Goal: Task Accomplishment & Management: Use online tool/utility

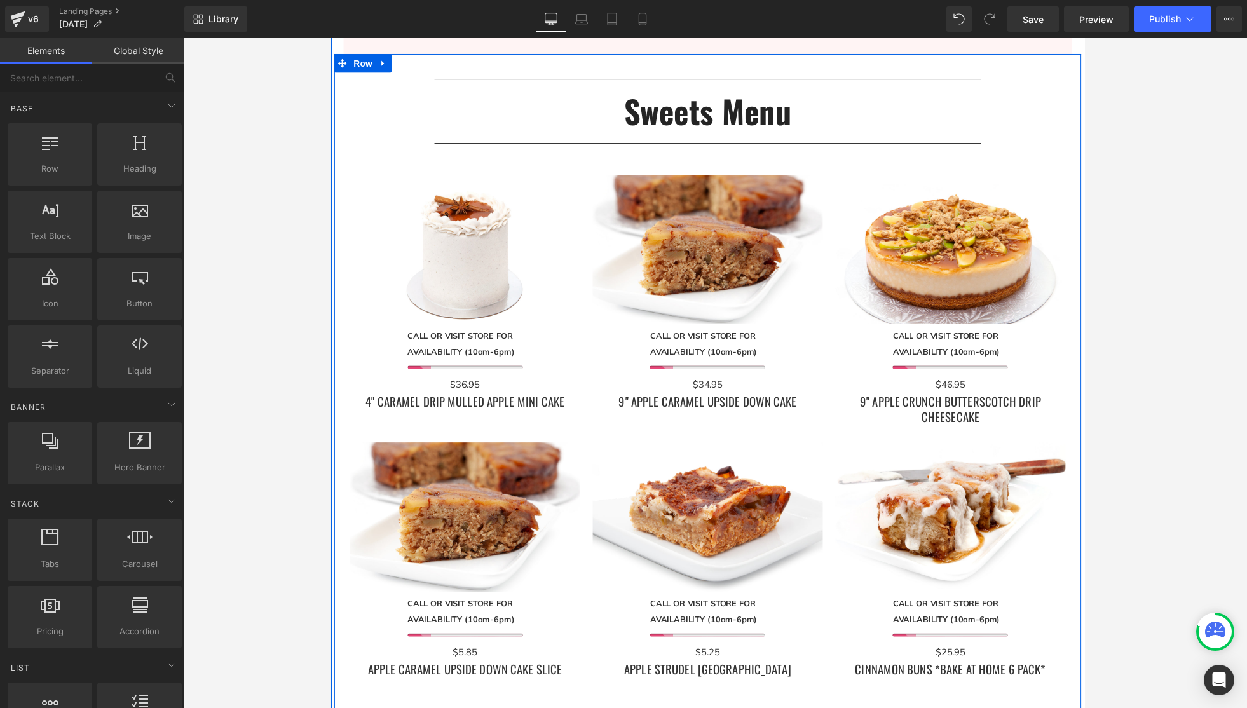
scroll to position [1066, 0]
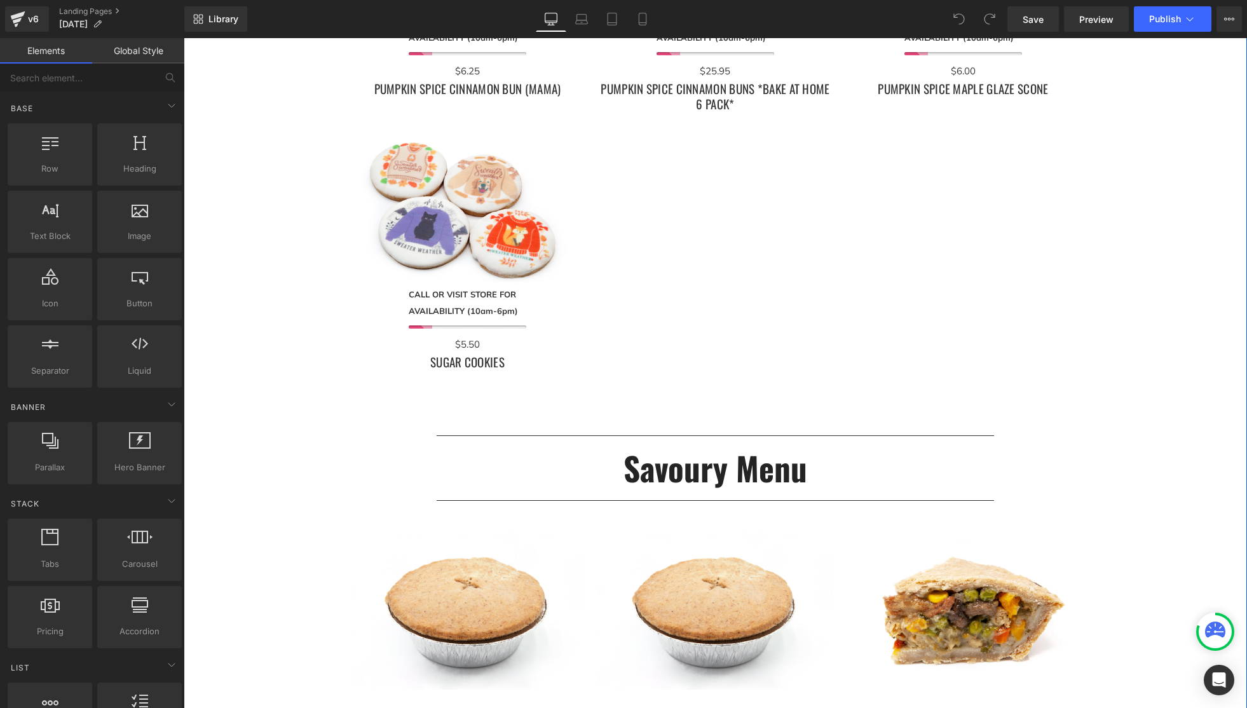
scroll to position [2554, 0]
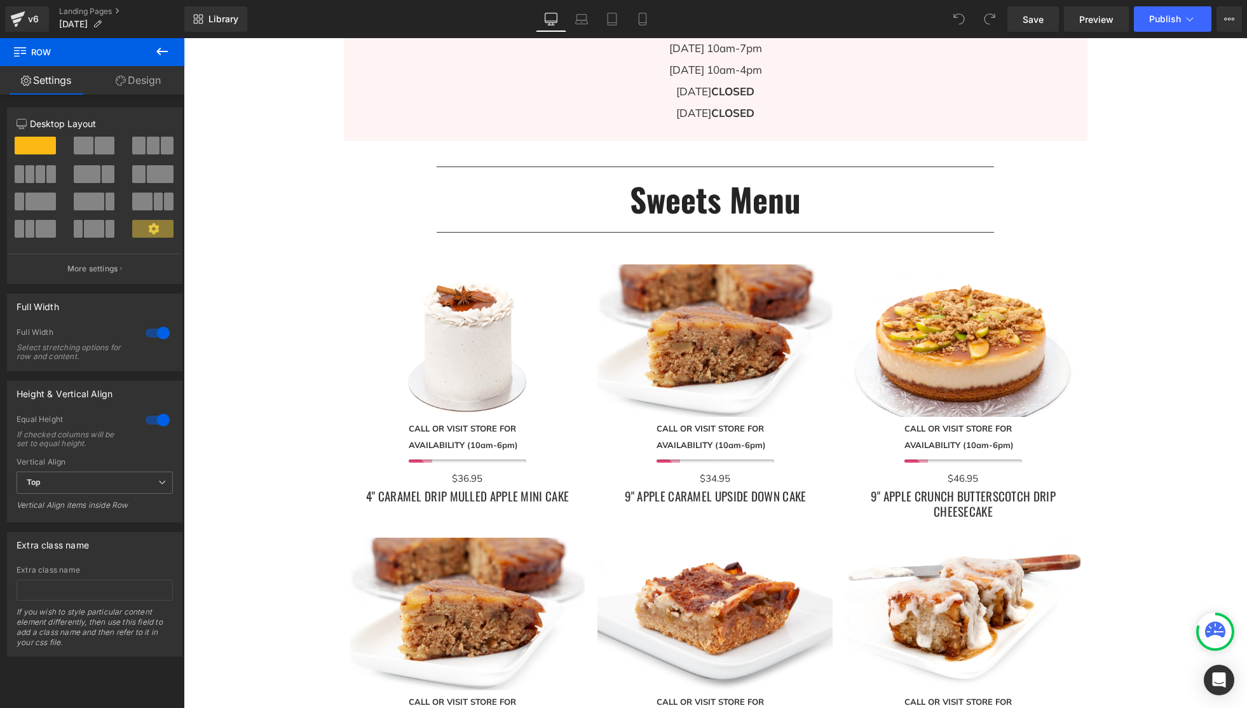
scroll to position [1035, 0]
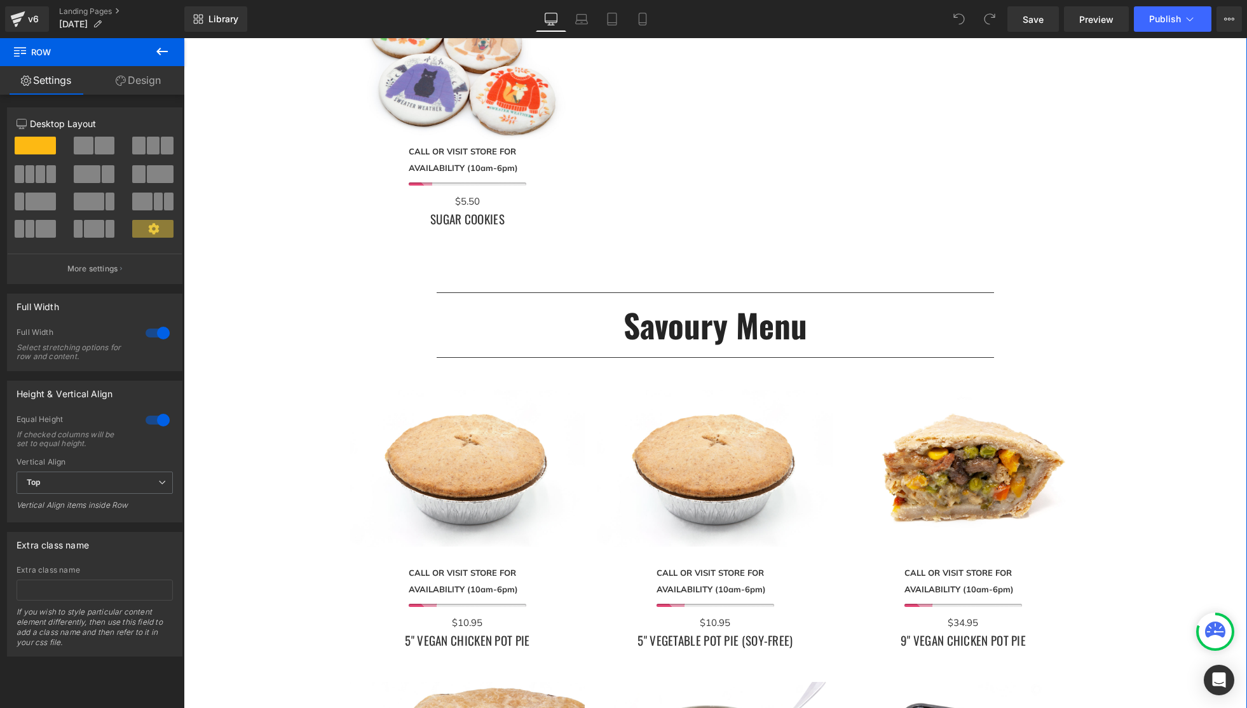
scroll to position [2757, 0]
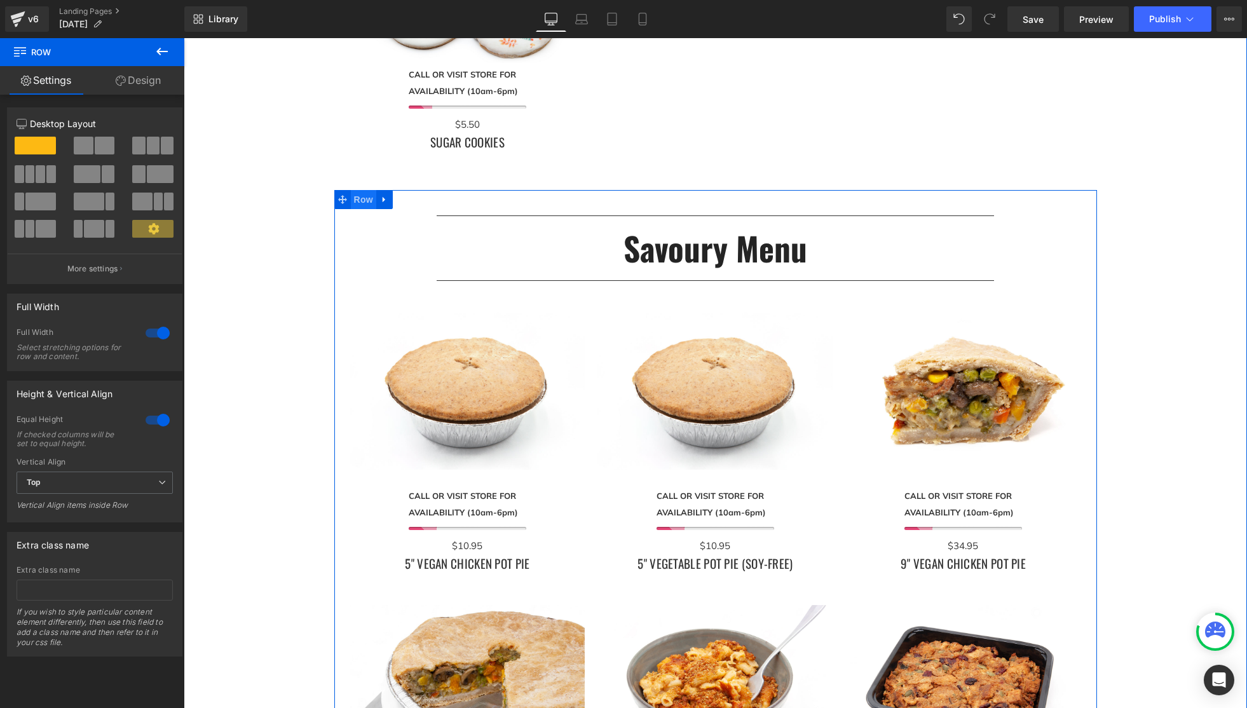
click at [369, 200] on span "Row" at bounding box center [363, 199] width 25 height 19
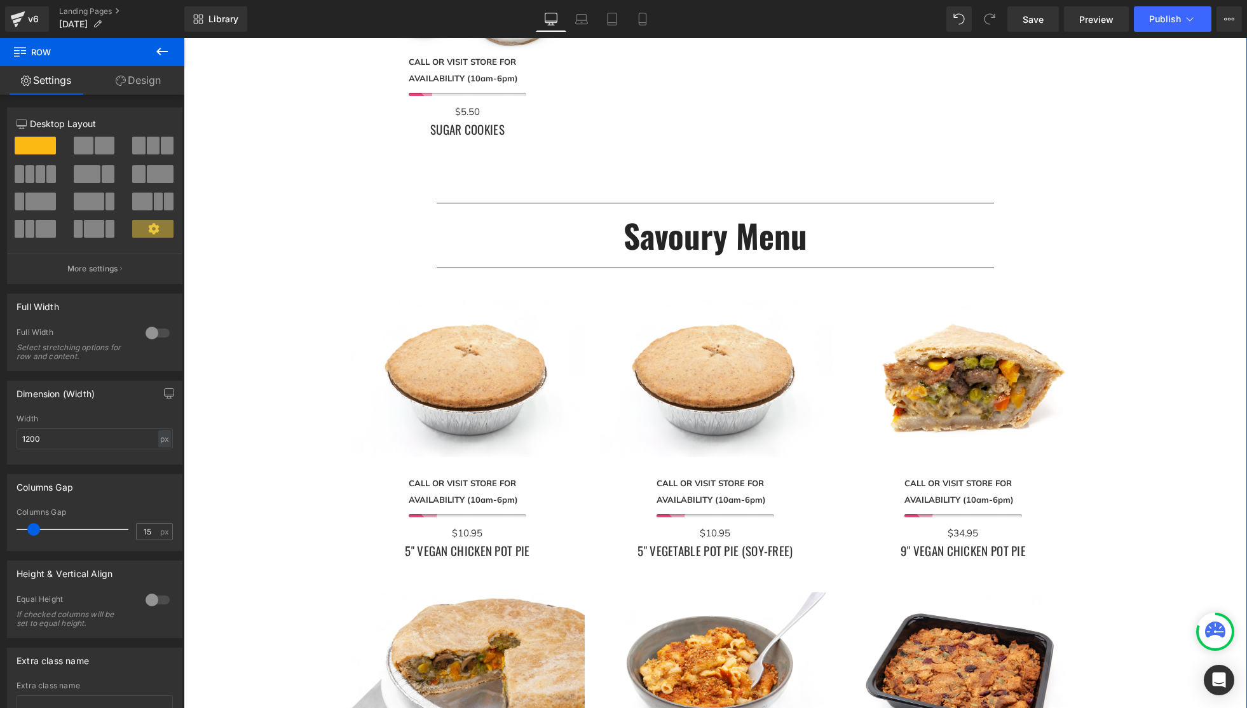
scroll to position [2778, 0]
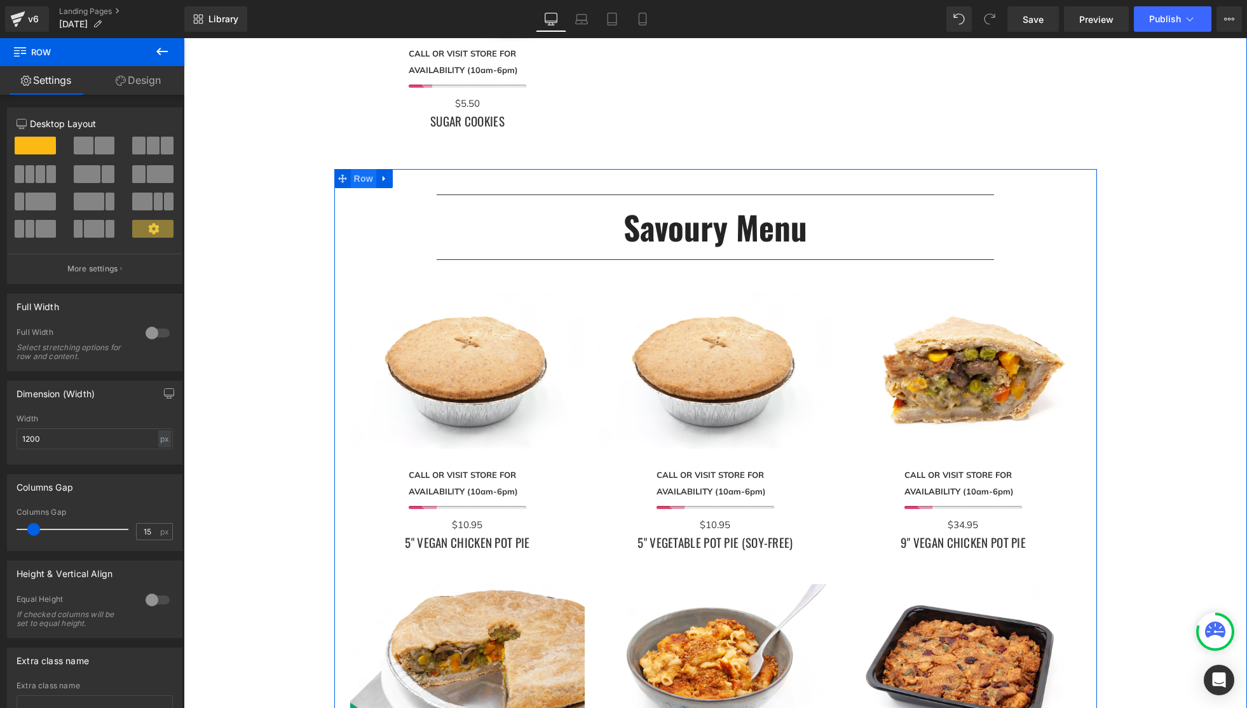
click at [371, 181] on span "Row" at bounding box center [363, 178] width 25 height 19
click at [384, 177] on icon at bounding box center [384, 178] width 3 height 6
click at [402, 177] on icon at bounding box center [401, 178] width 9 height 9
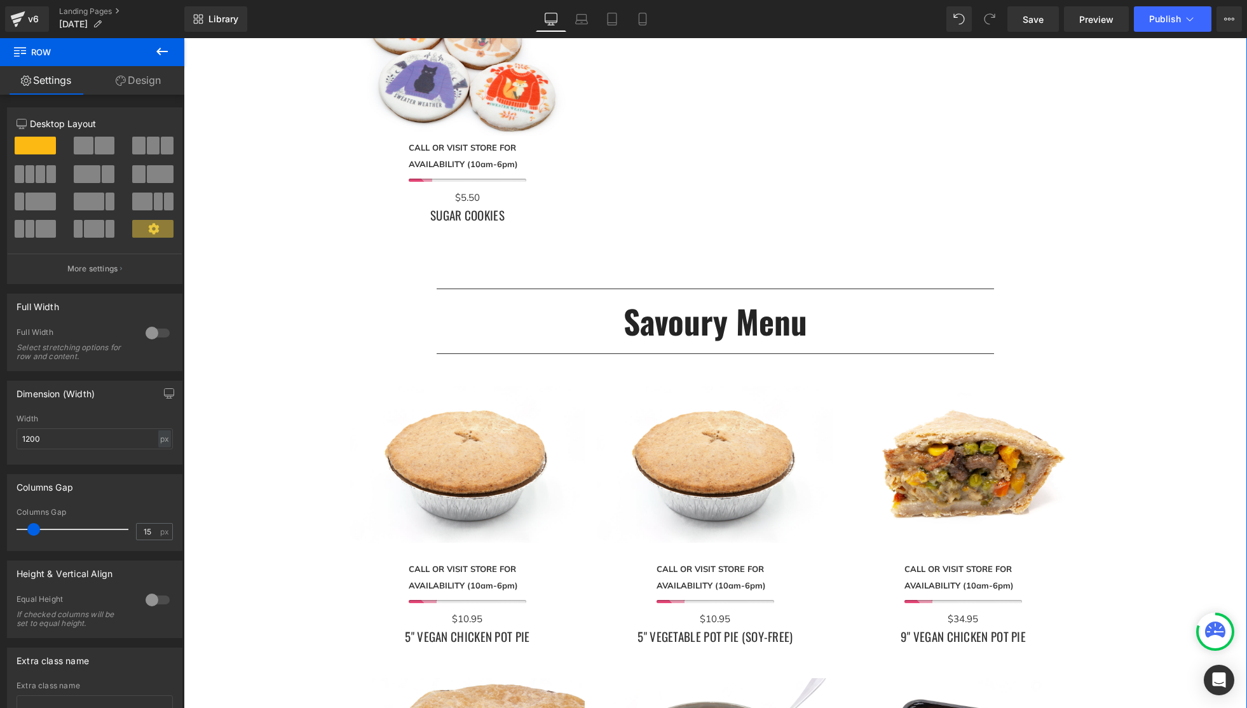
scroll to position [2628, 0]
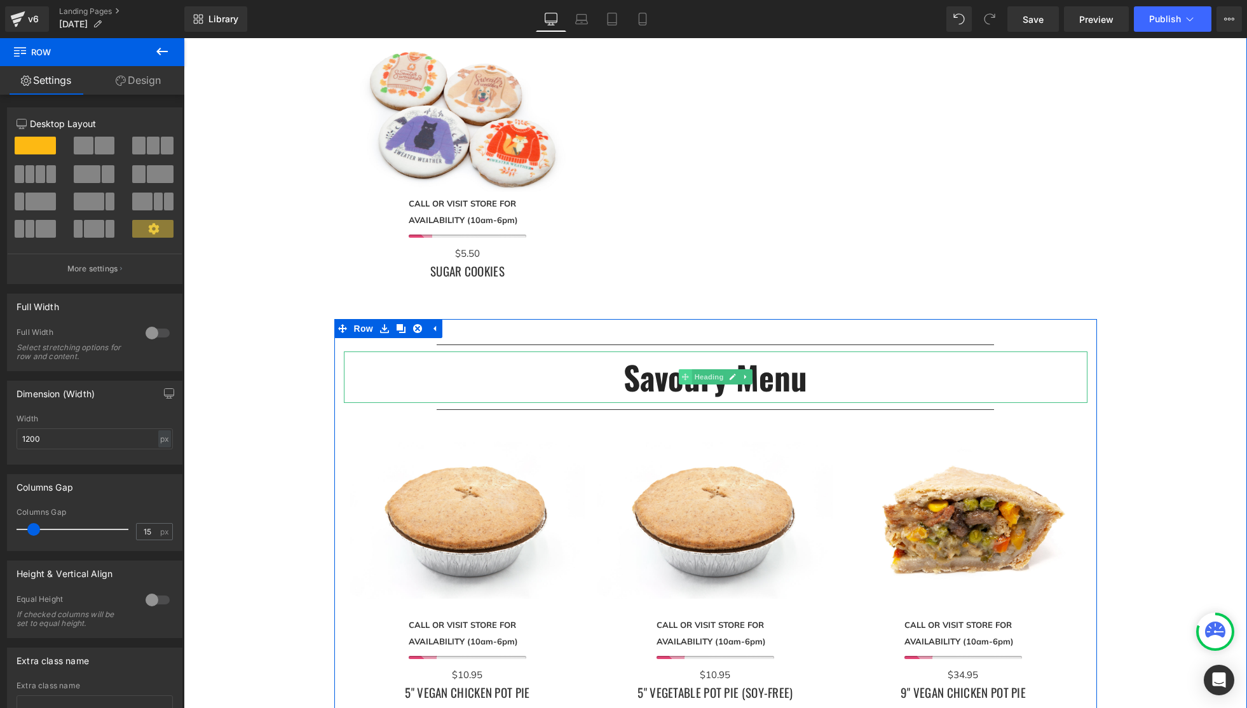
click at [682, 378] on icon at bounding box center [685, 377] width 7 height 7
click at [643, 380] on h2 "Savoury Menu" at bounding box center [716, 378] width 744 height 52
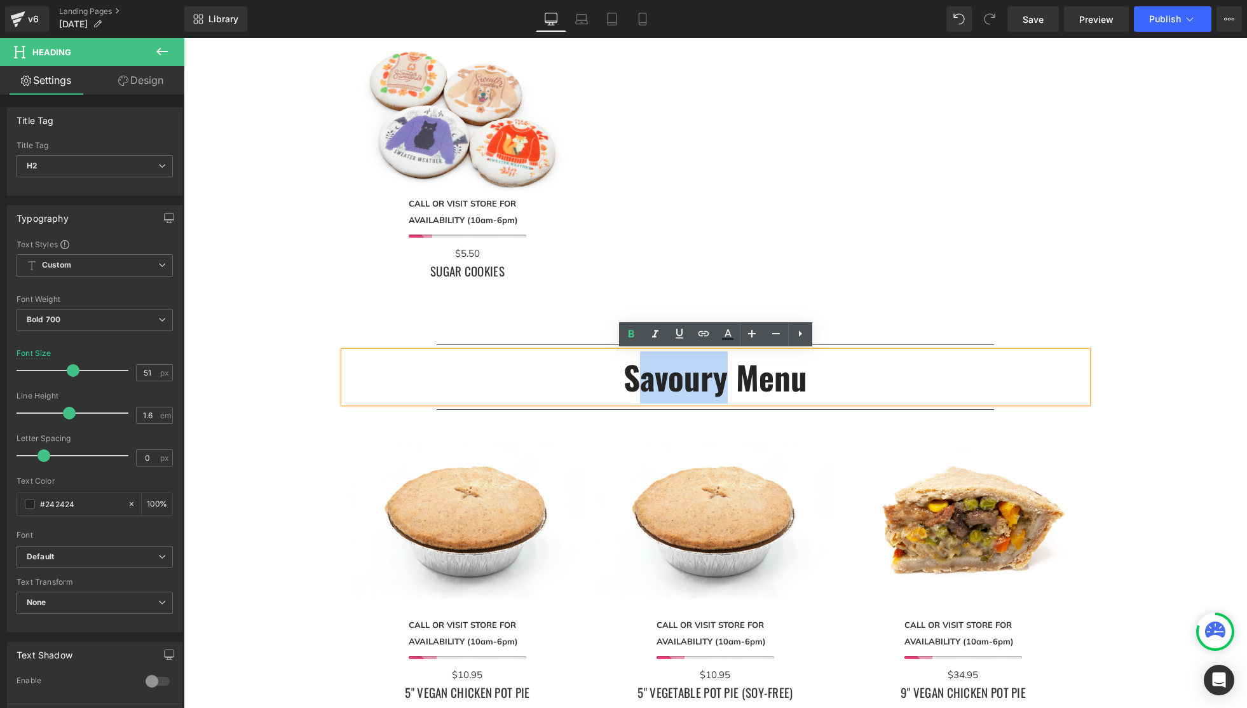
drag, startPoint x: 642, startPoint y: 380, endPoint x: 730, endPoint y: 381, distance: 88.4
click at [730, 381] on h2 "Savoury Menu" at bounding box center [716, 378] width 744 height 52
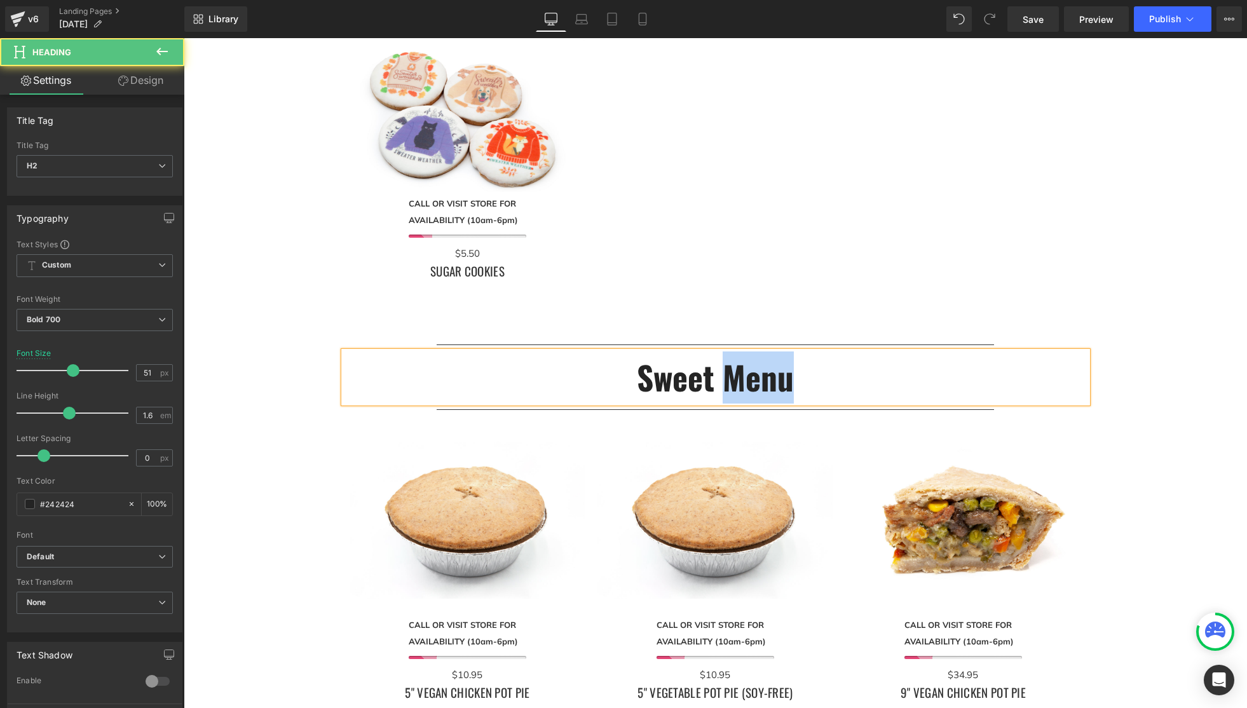
drag, startPoint x: 793, startPoint y: 380, endPoint x: 726, endPoint y: 374, distance: 67.6
click at [726, 374] on h2 "Sweet Menu" at bounding box center [716, 378] width 744 height 52
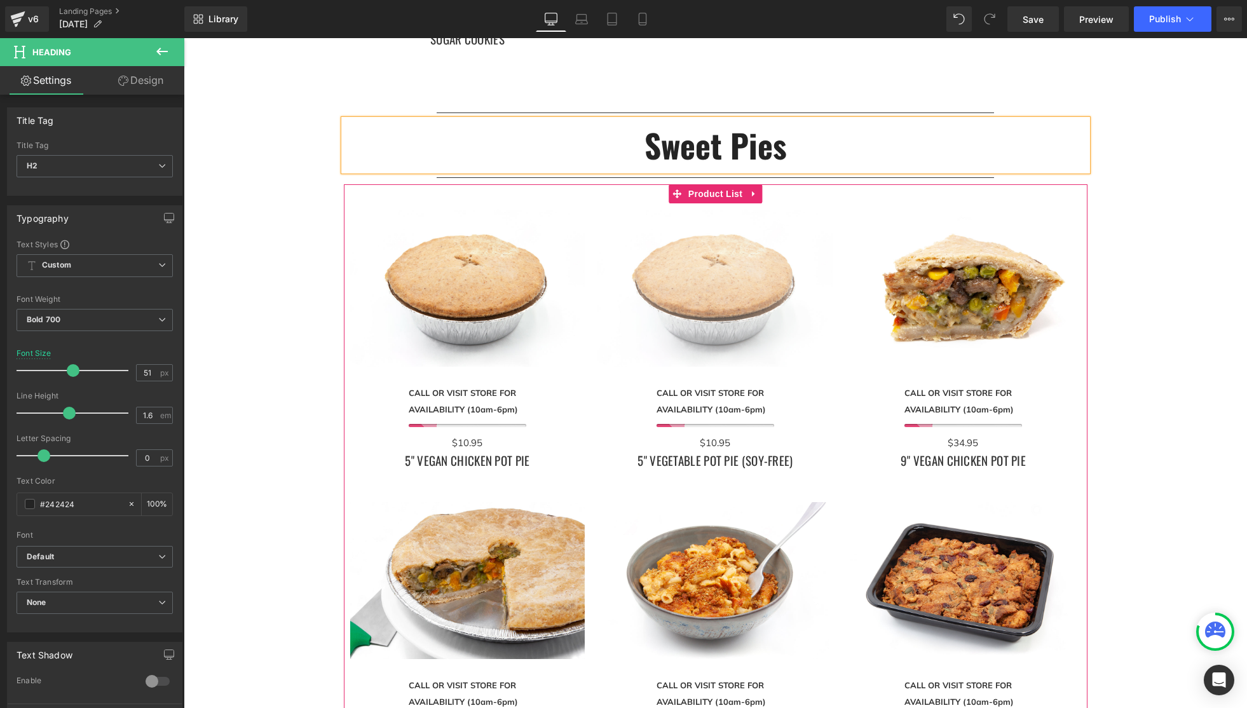
scroll to position [2858, 0]
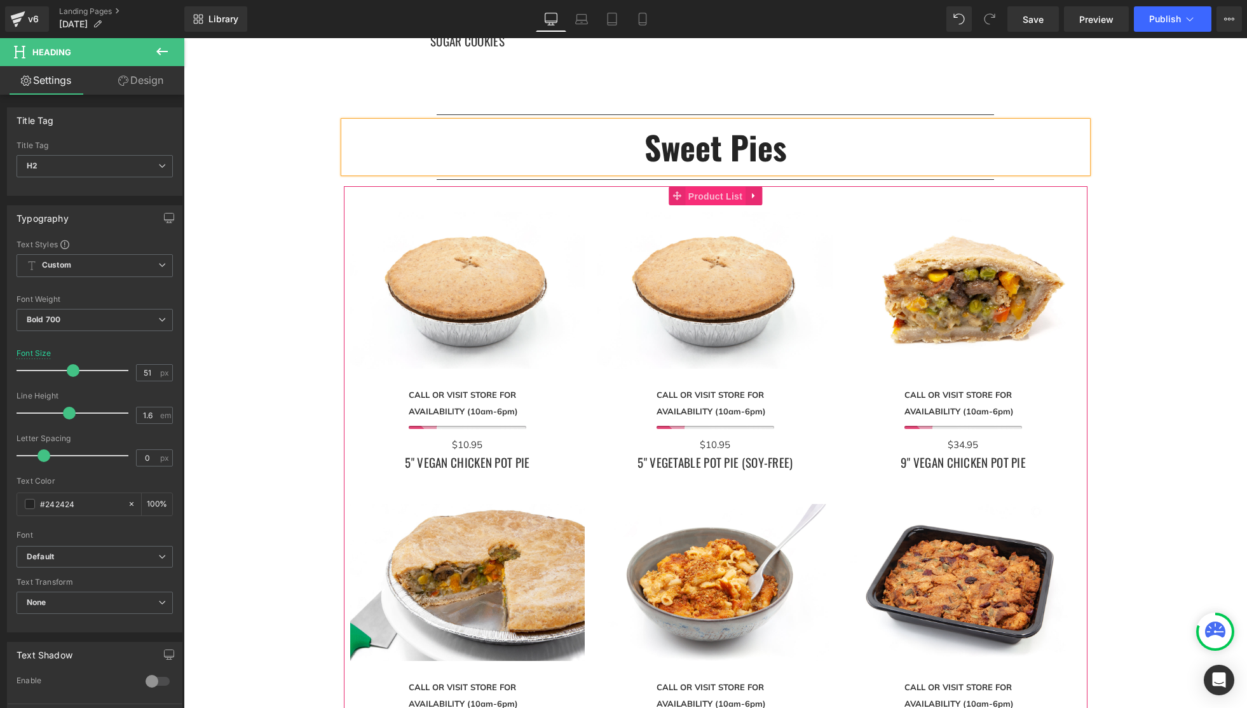
click at [719, 195] on span "Product List" at bounding box center [715, 196] width 60 height 19
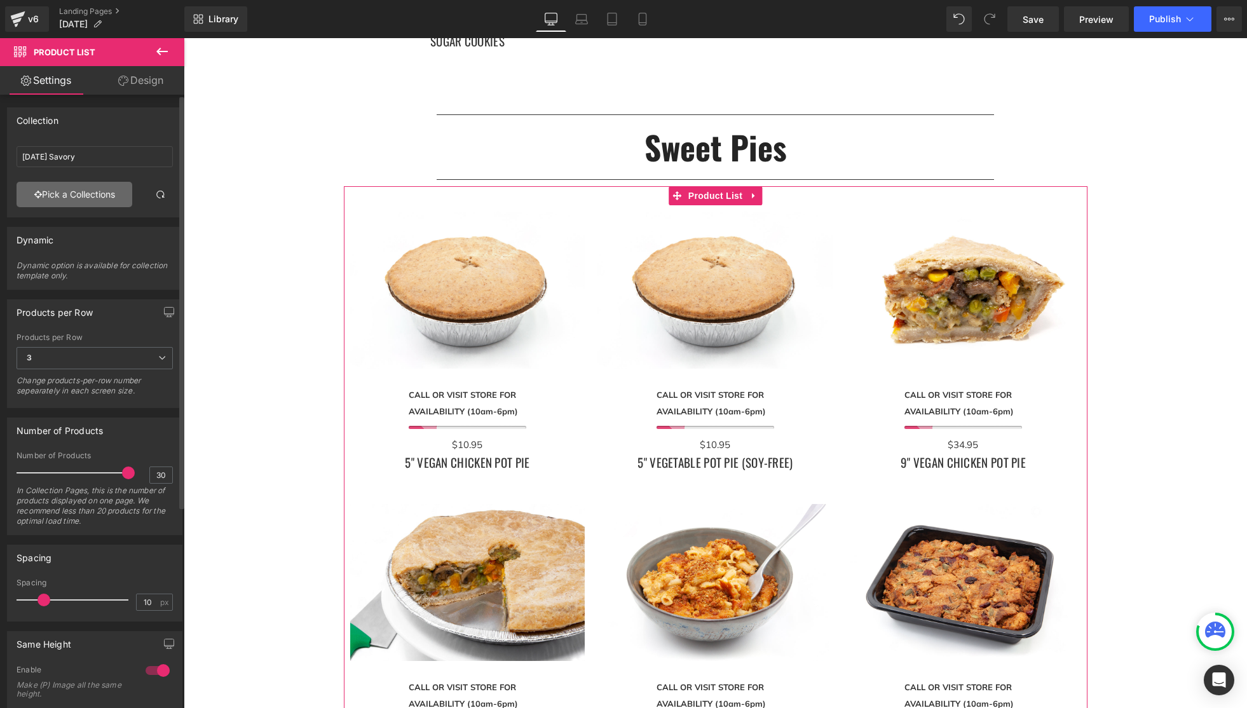
click at [100, 196] on link "Pick a Collections" at bounding box center [75, 194] width 116 height 25
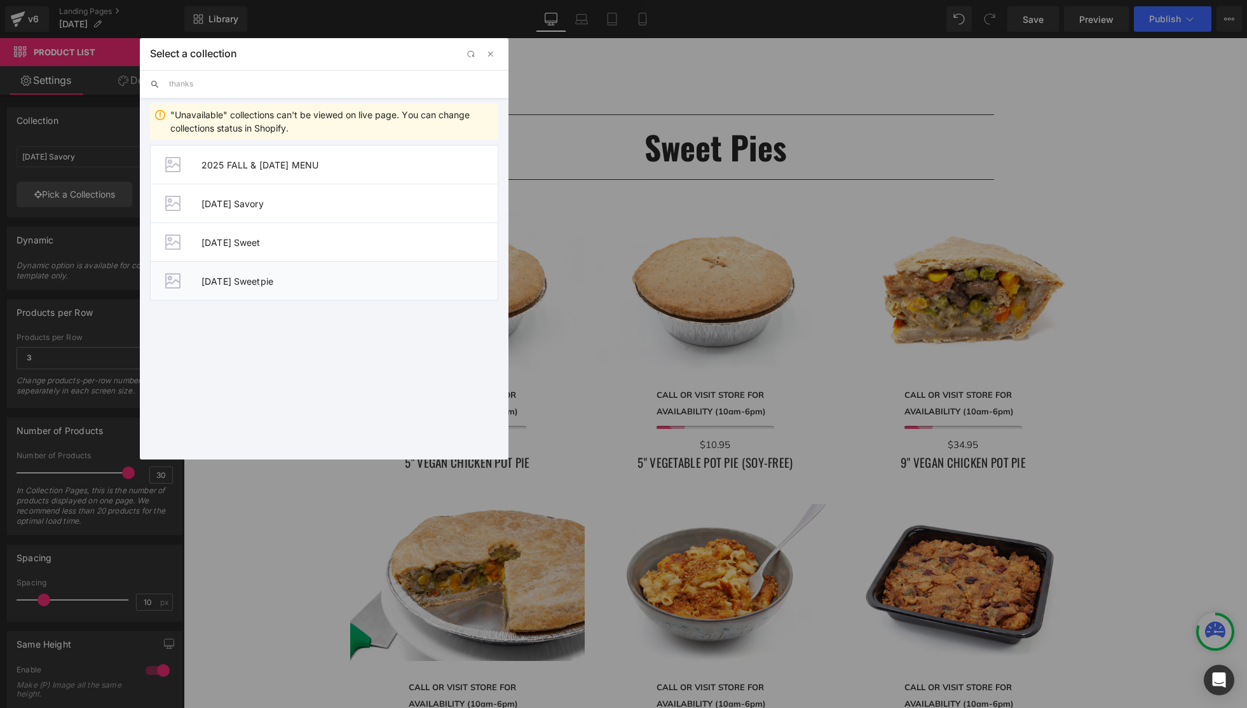
type input "thanks"
click at [0, 0] on span "Thanksgiving Sweetpie" at bounding box center [0, 0] width 0 height 0
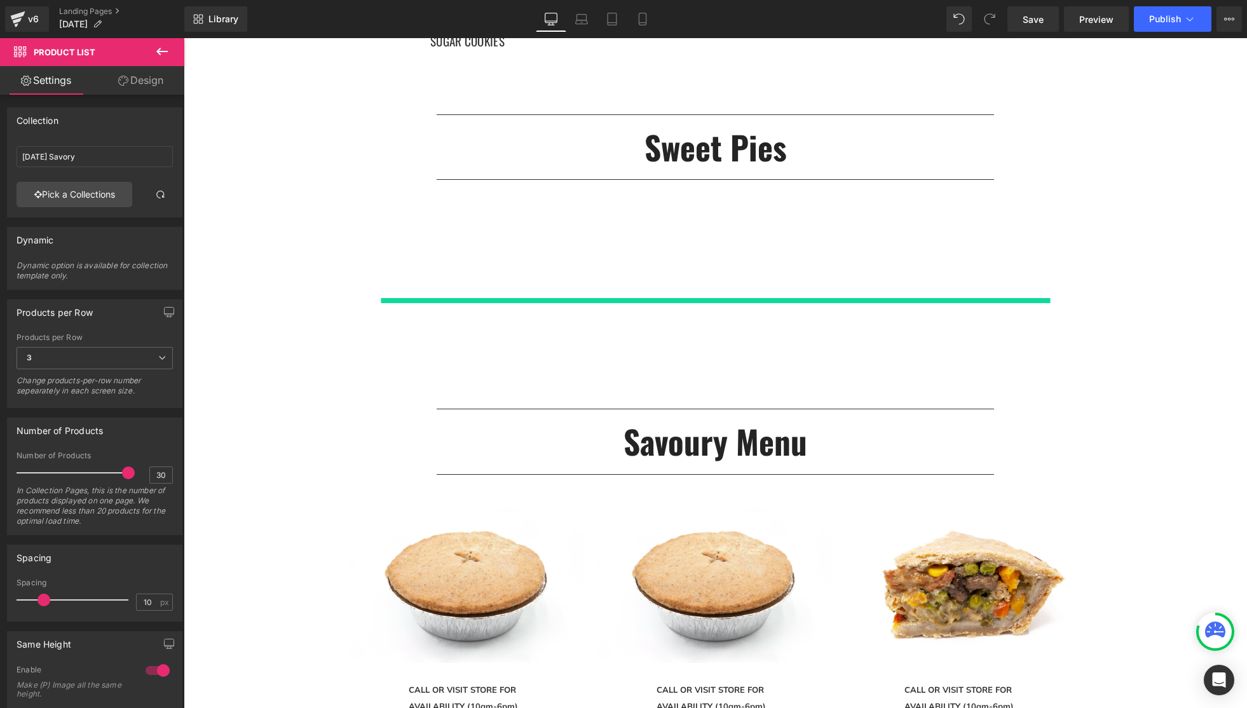
type input "Thanksgiving Sweetpie"
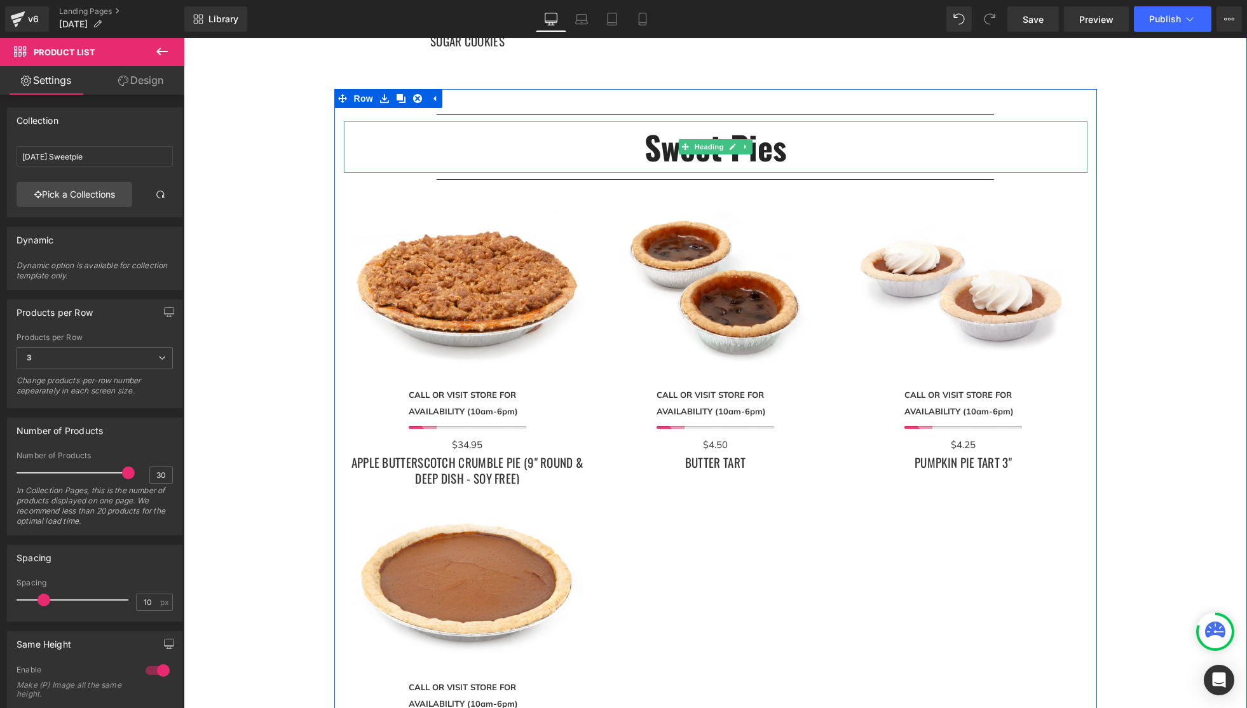
click at [799, 156] on h2 "Sweet Pies" at bounding box center [716, 147] width 744 height 52
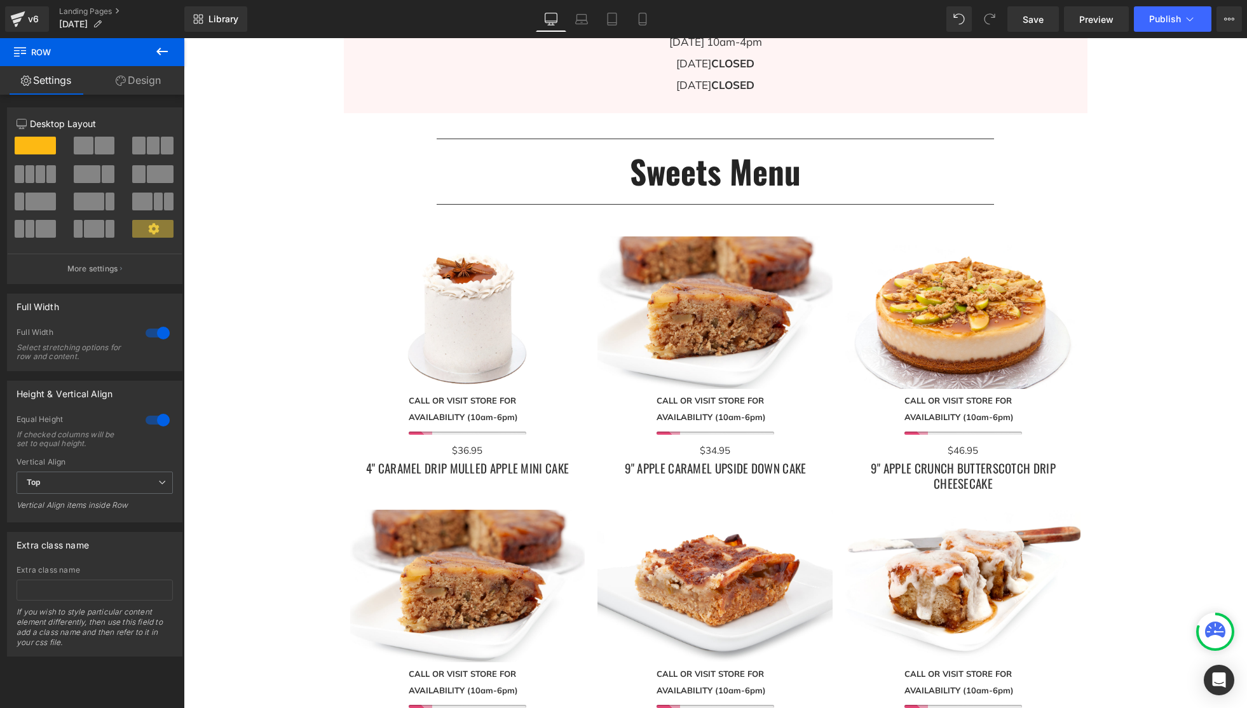
scroll to position [1244, 0]
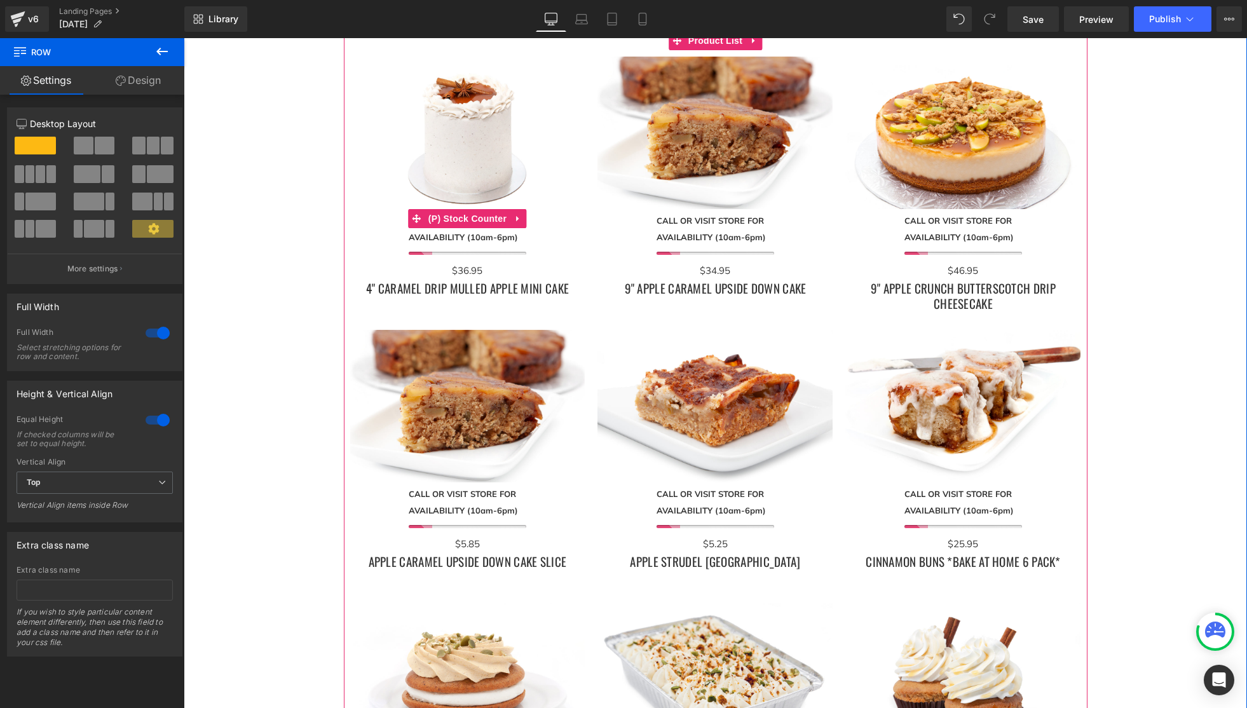
click at [454, 250] on div "no-track-quantity CALL OR VISIT STORE FOR AVAILABILITY (10am-6pm)" at bounding box center [468, 233] width 118 height 43
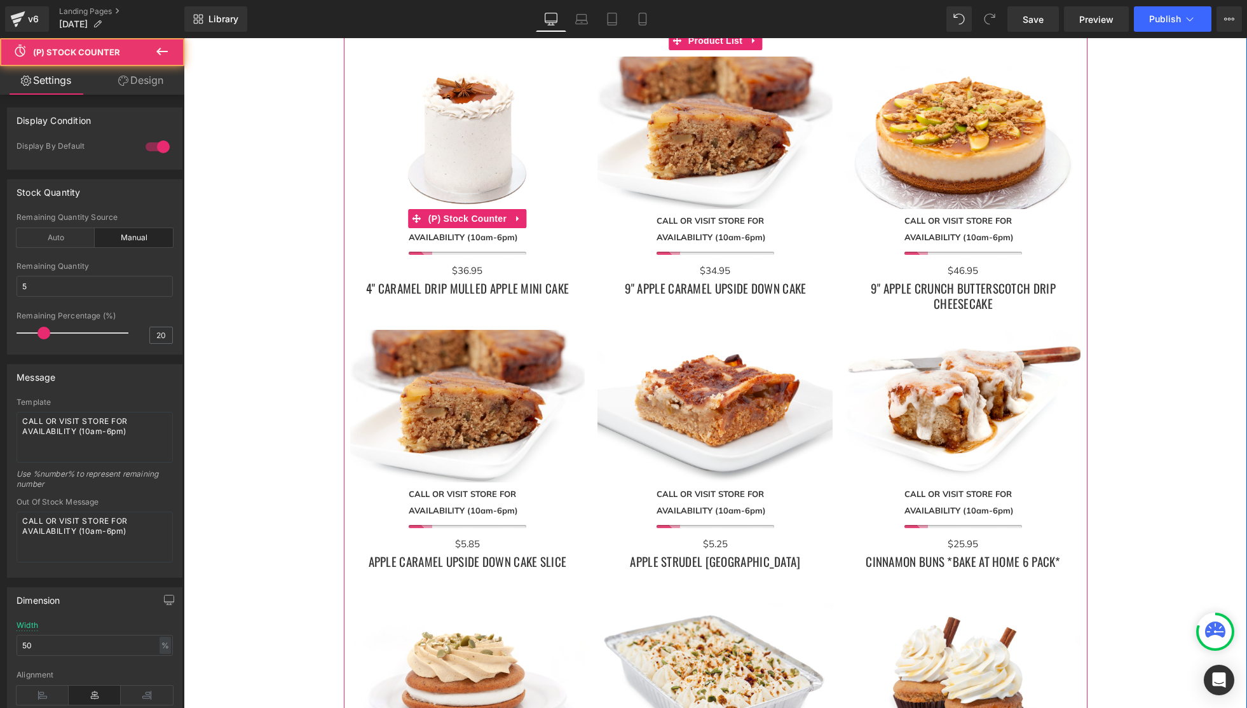
click at [467, 252] on div at bounding box center [468, 253] width 118 height 3
click at [458, 221] on span "(P) Stock Counter" at bounding box center [467, 219] width 85 height 19
click at [516, 216] on icon at bounding box center [517, 219] width 3 height 6
drag, startPoint x: 528, startPoint y: 218, endPoint x: 537, endPoint y: 220, distance: 9.1
click at [528, 218] on icon at bounding box center [526, 218] width 9 height 9
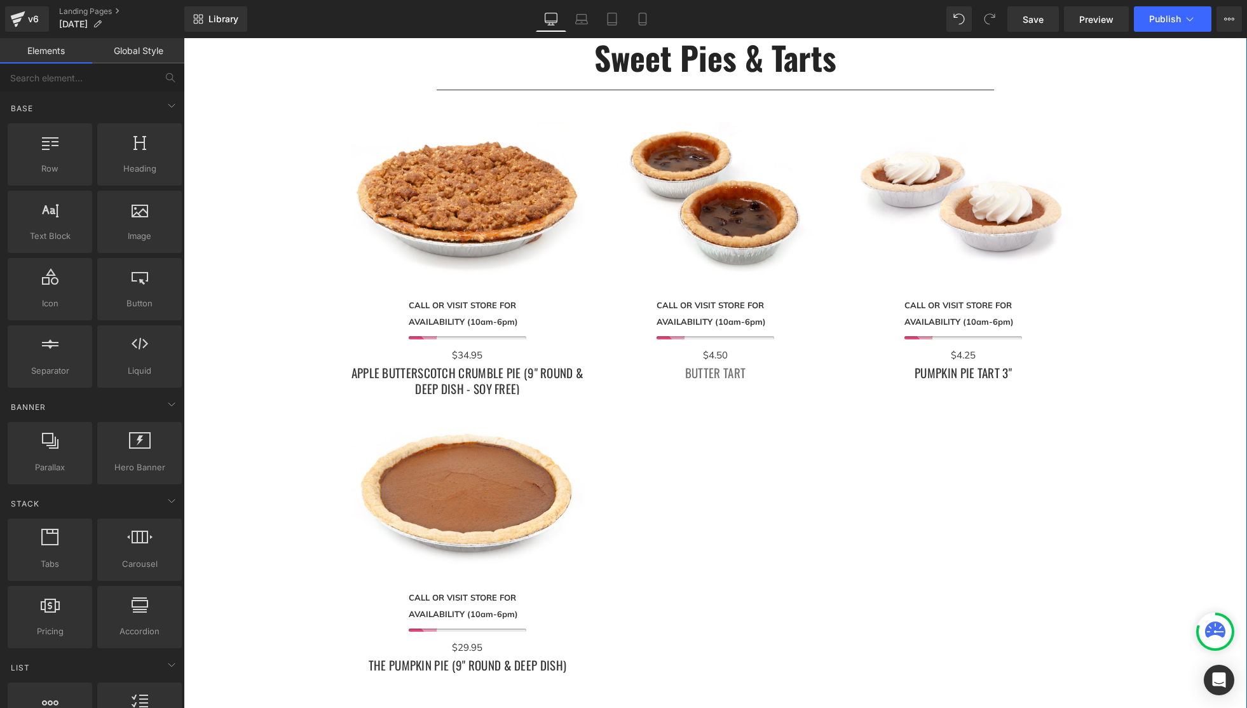
scroll to position [2675, 0]
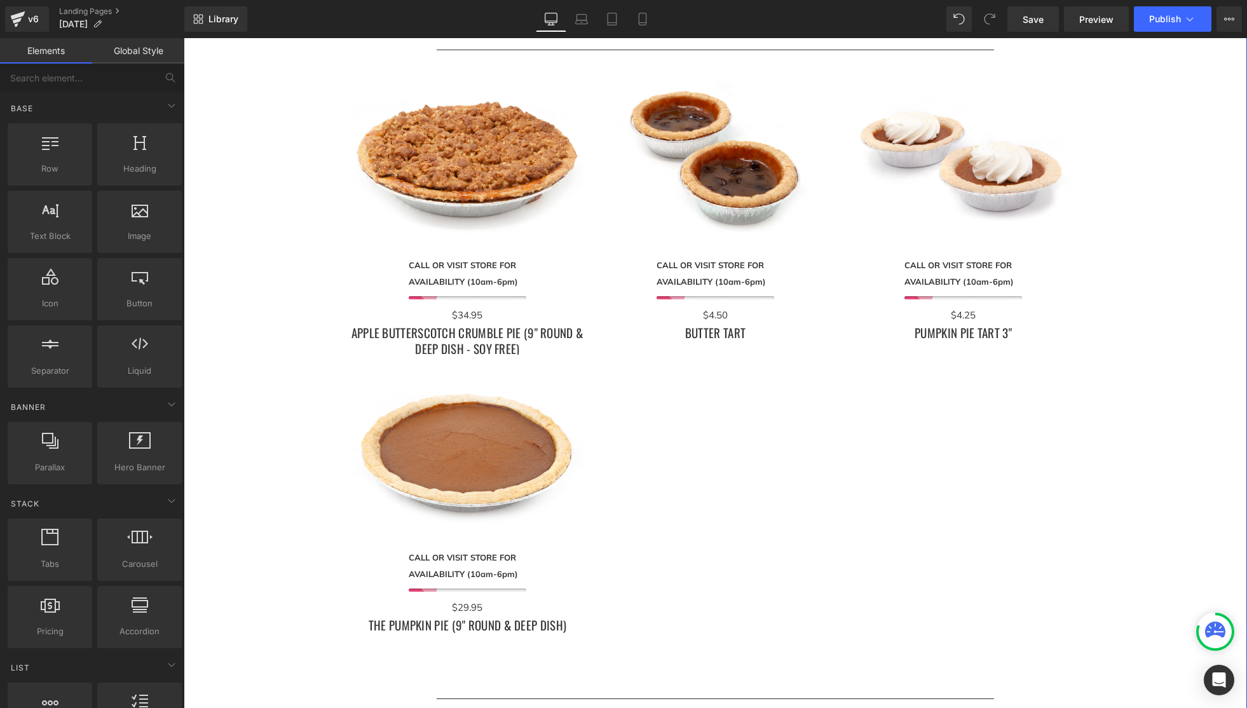
click at [481, 273] on div "no-track-quantity CALL OR VISIT STORE FOR AVAILABILITY (10am-6pm) (P) Stock Cou…" at bounding box center [467, 277] width 235 height 46
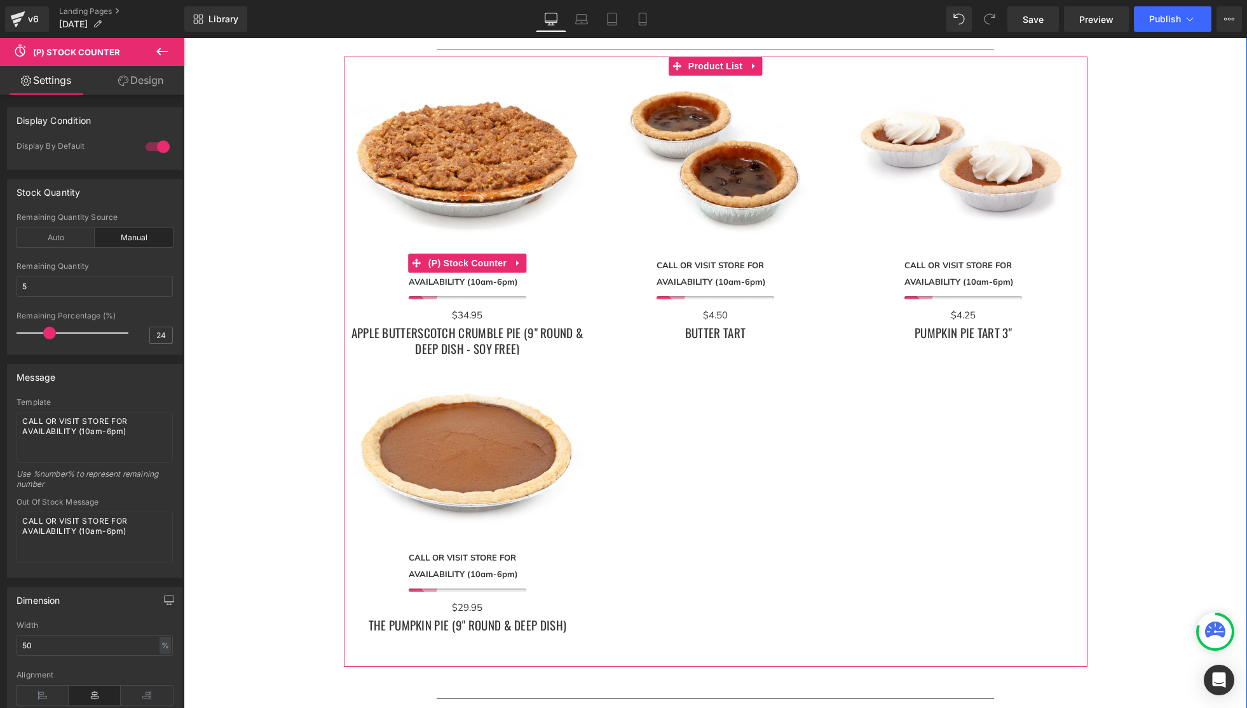
click at [515, 260] on icon at bounding box center [518, 264] width 9 height 10
click at [527, 263] on icon at bounding box center [526, 263] width 9 height 9
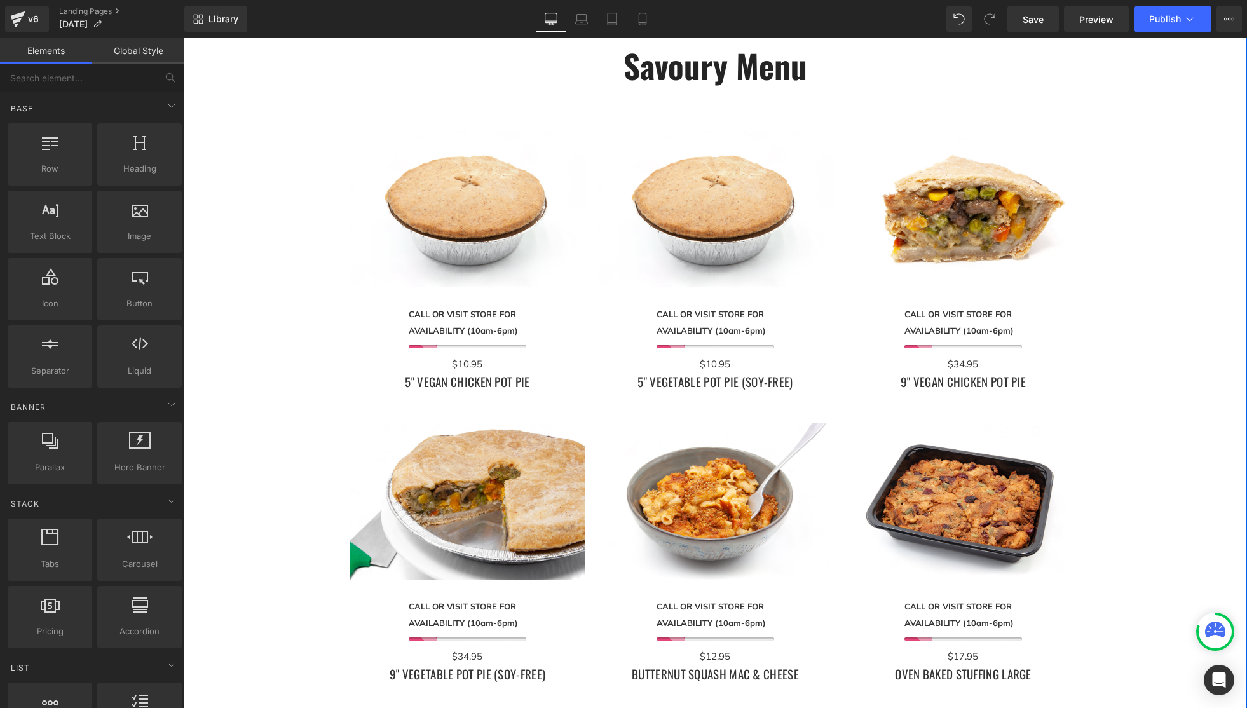
scroll to position [3275, 0]
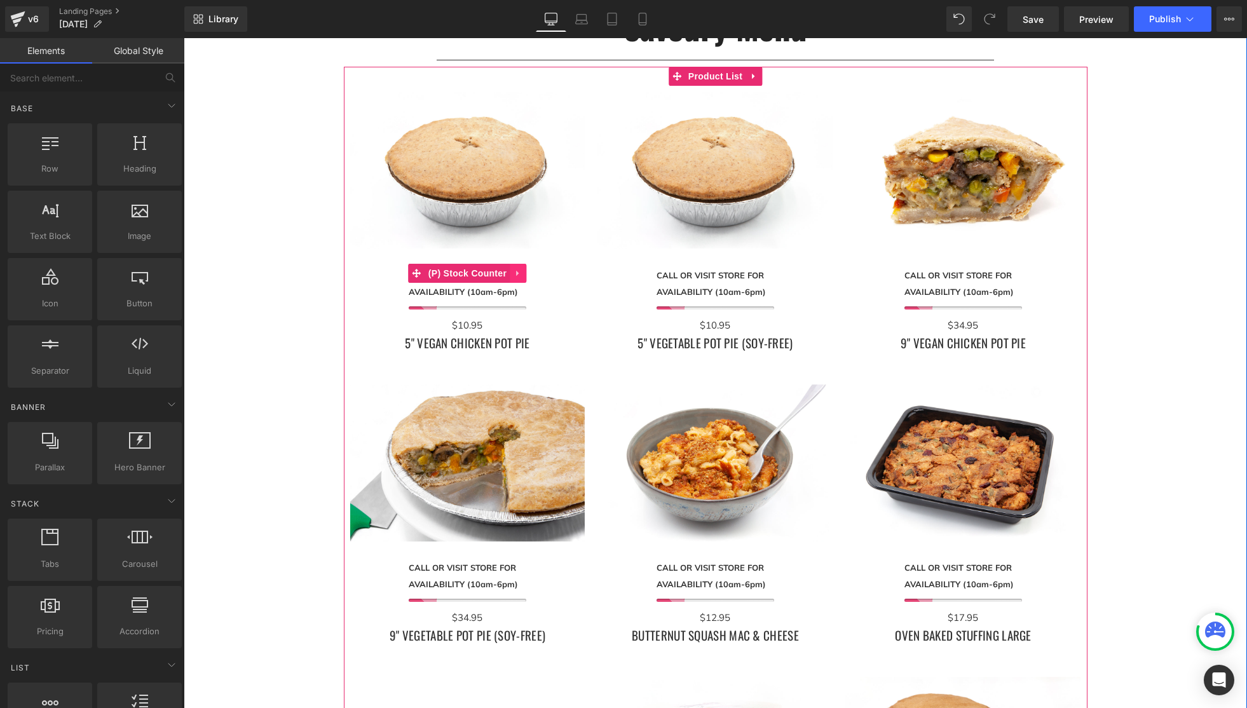
click at [519, 275] on icon at bounding box center [518, 273] width 9 height 10
click at [526, 273] on icon at bounding box center [526, 273] width 9 height 10
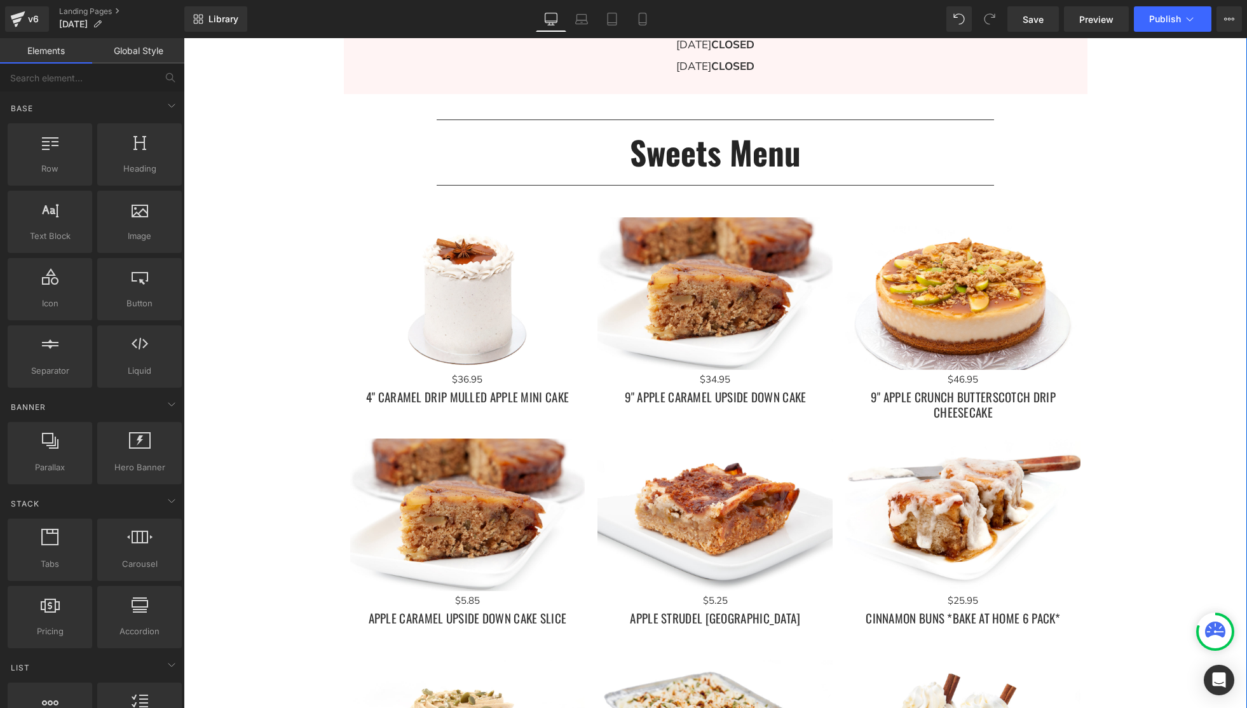
scroll to position [1088, 0]
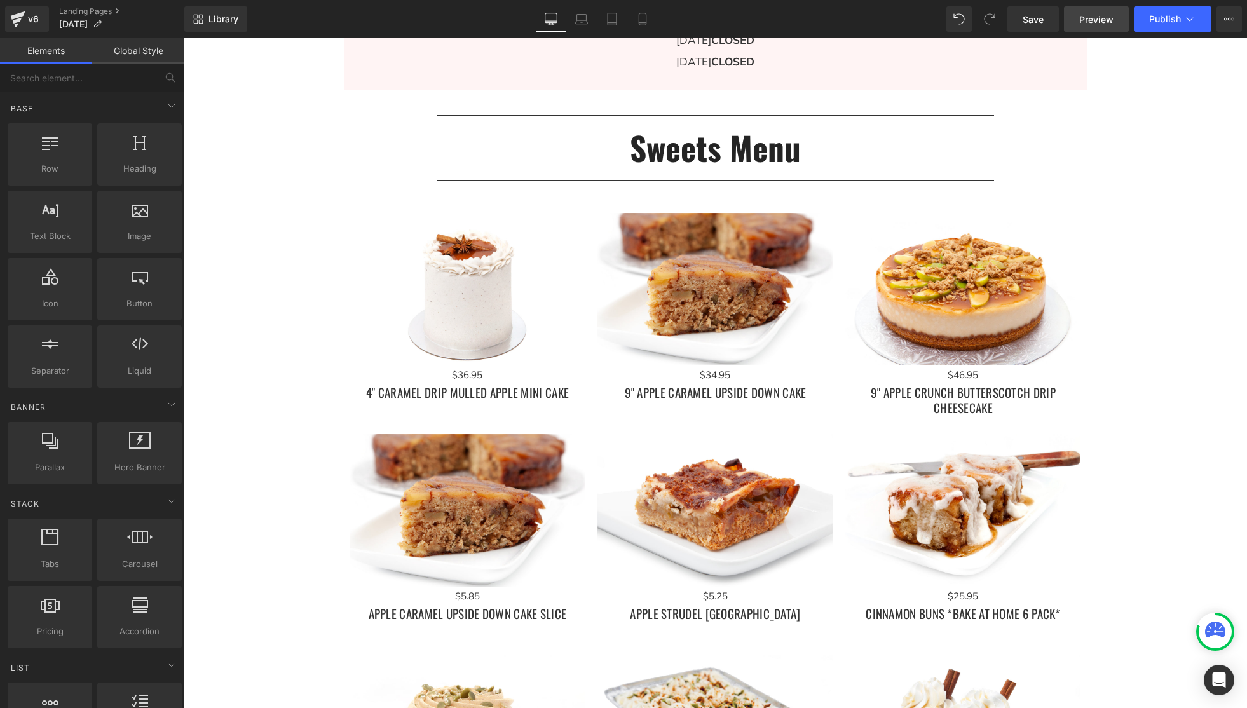
drag, startPoint x: 1029, startPoint y: 24, endPoint x: 1079, endPoint y: 18, distance: 49.9
click at [1030, 24] on span "Save" at bounding box center [1033, 19] width 21 height 13
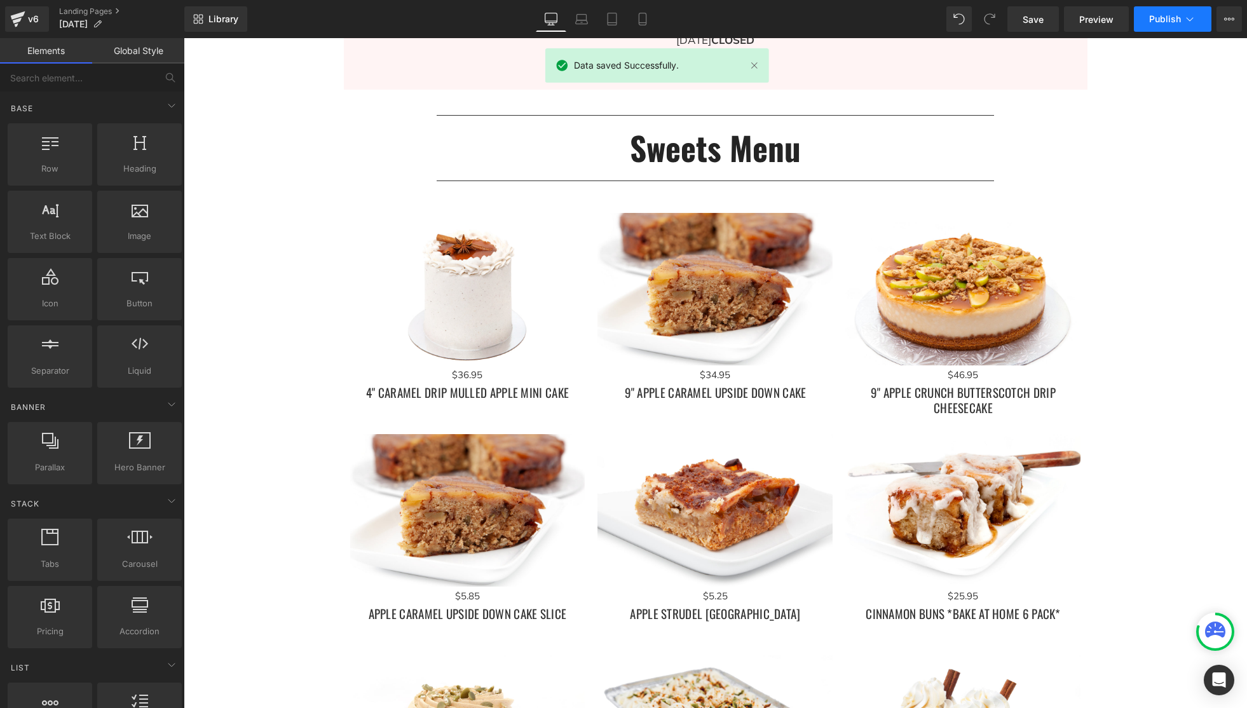
click at [1169, 18] on span "Publish" at bounding box center [1165, 19] width 32 height 10
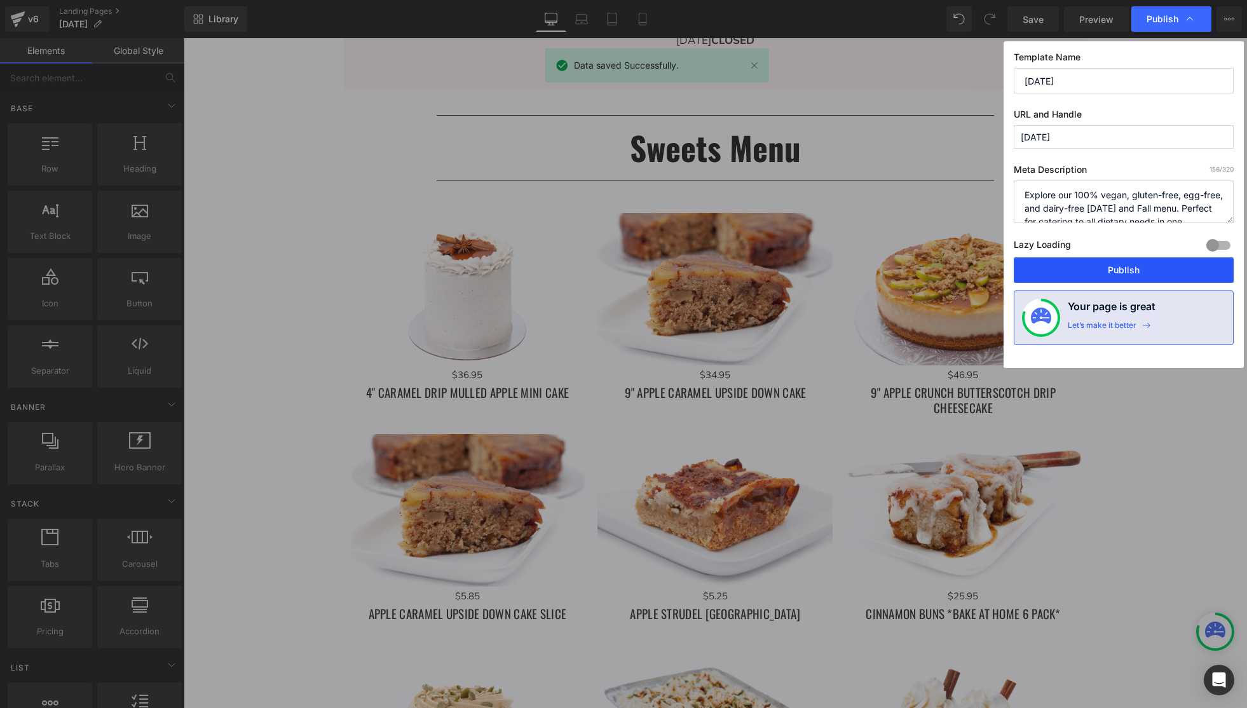
click at [1130, 269] on button "Publish" at bounding box center [1124, 269] width 220 height 25
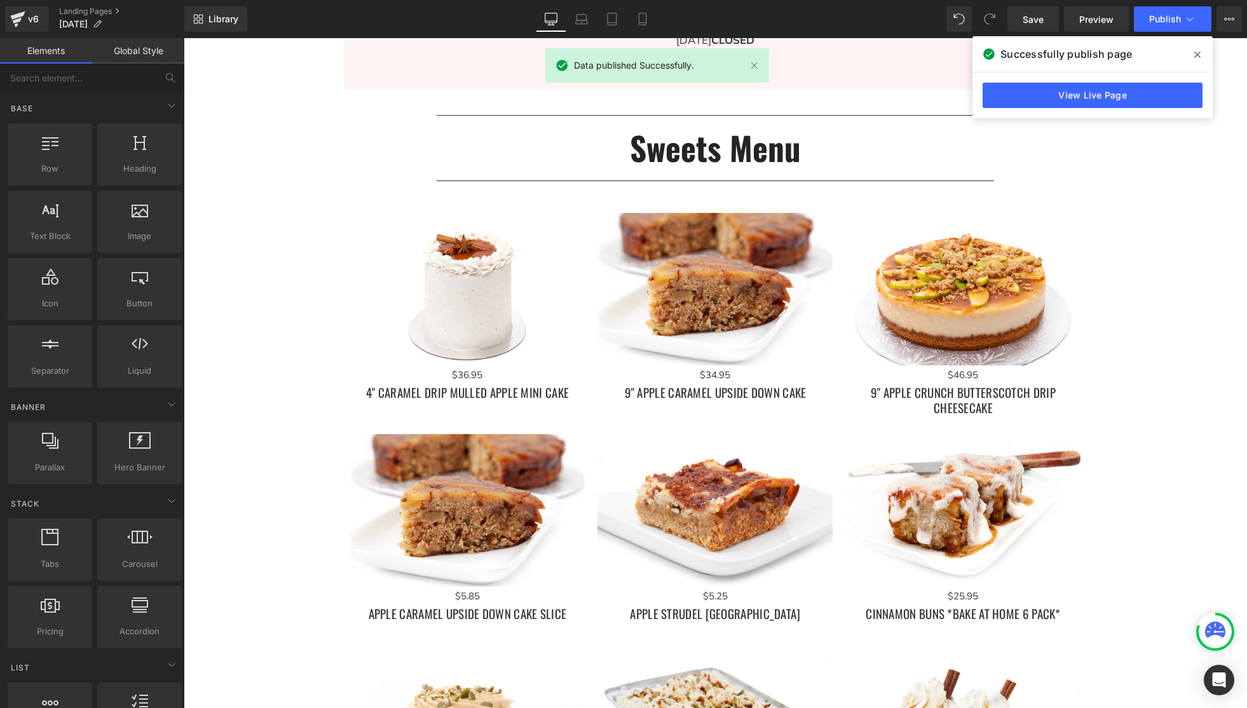
drag, startPoint x: 1199, startPoint y: 55, endPoint x: 947, endPoint y: 1, distance: 257.6
click at [1199, 55] on icon at bounding box center [1198, 54] width 6 height 6
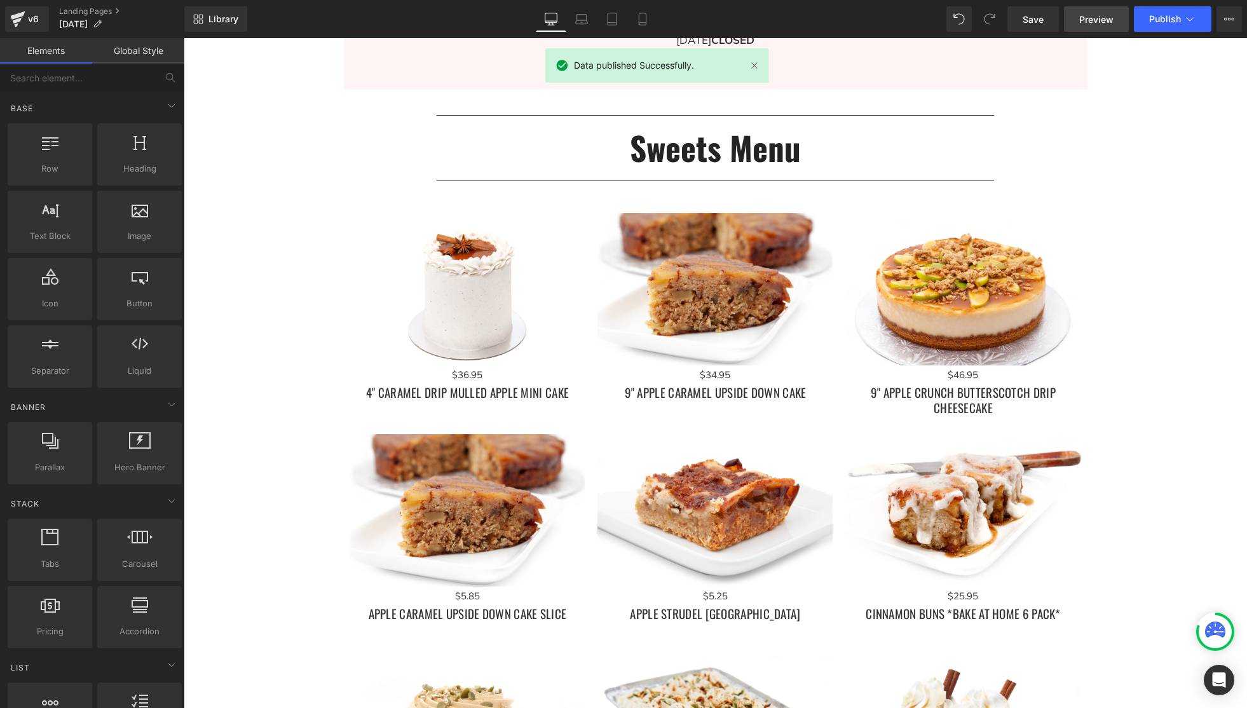
click at [1085, 19] on span "Preview" at bounding box center [1097, 19] width 34 height 13
click at [1107, 22] on span "Preview" at bounding box center [1097, 19] width 34 height 13
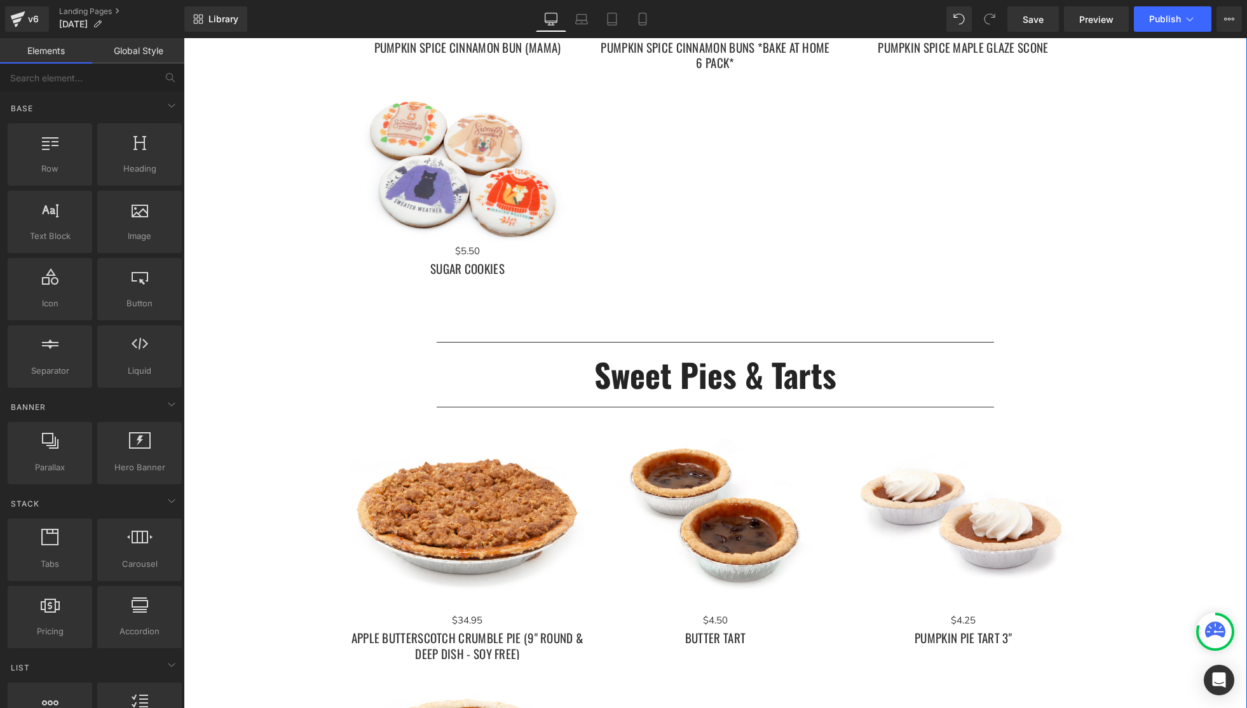
scroll to position [2331, 0]
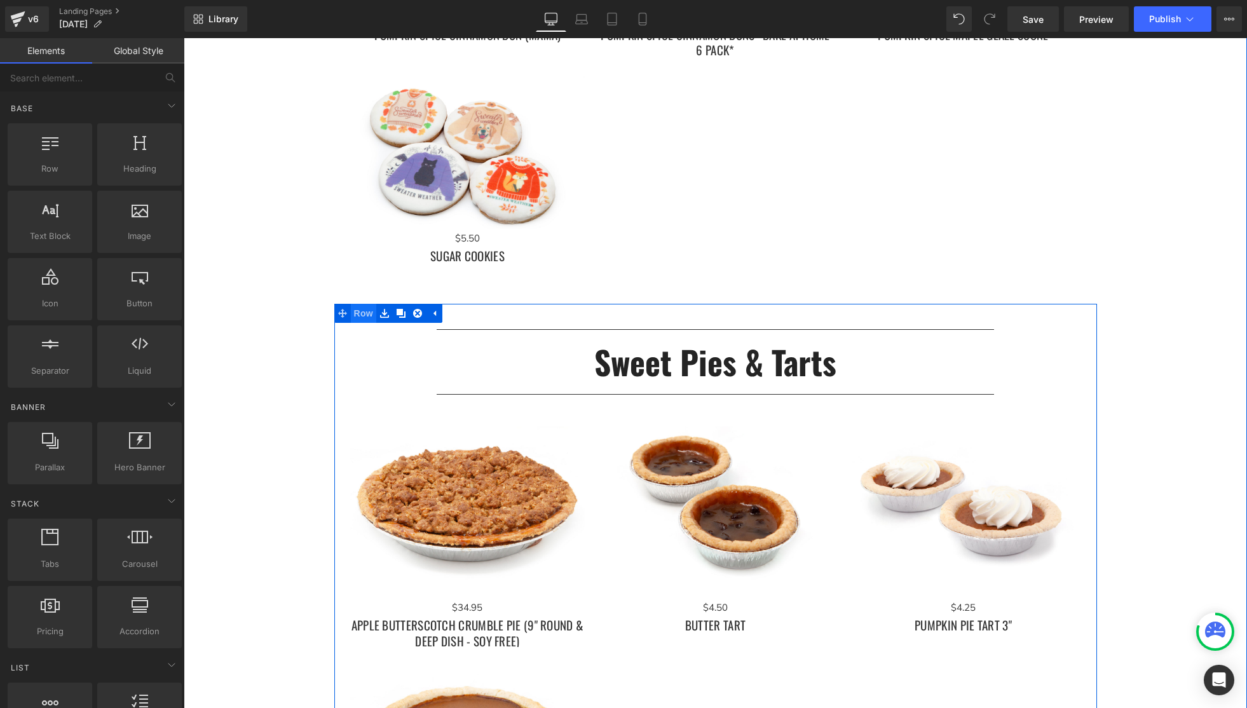
click at [357, 311] on span "Row" at bounding box center [363, 313] width 25 height 19
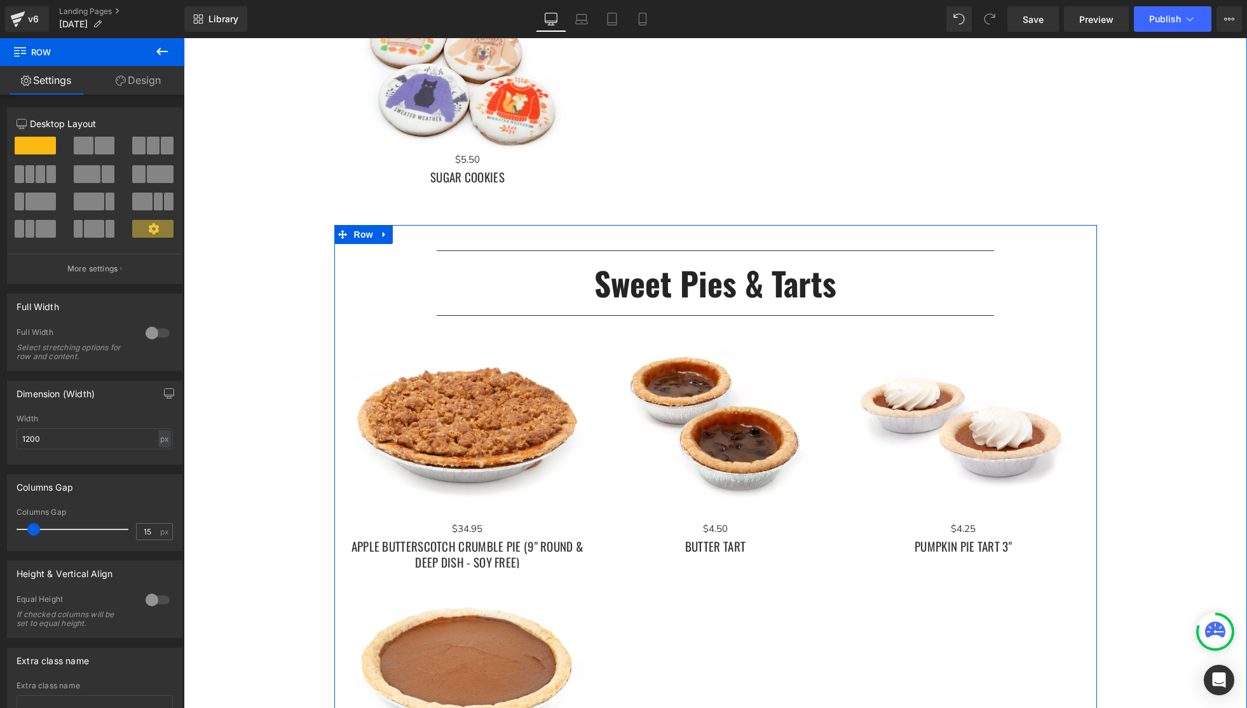
scroll to position [2400, 0]
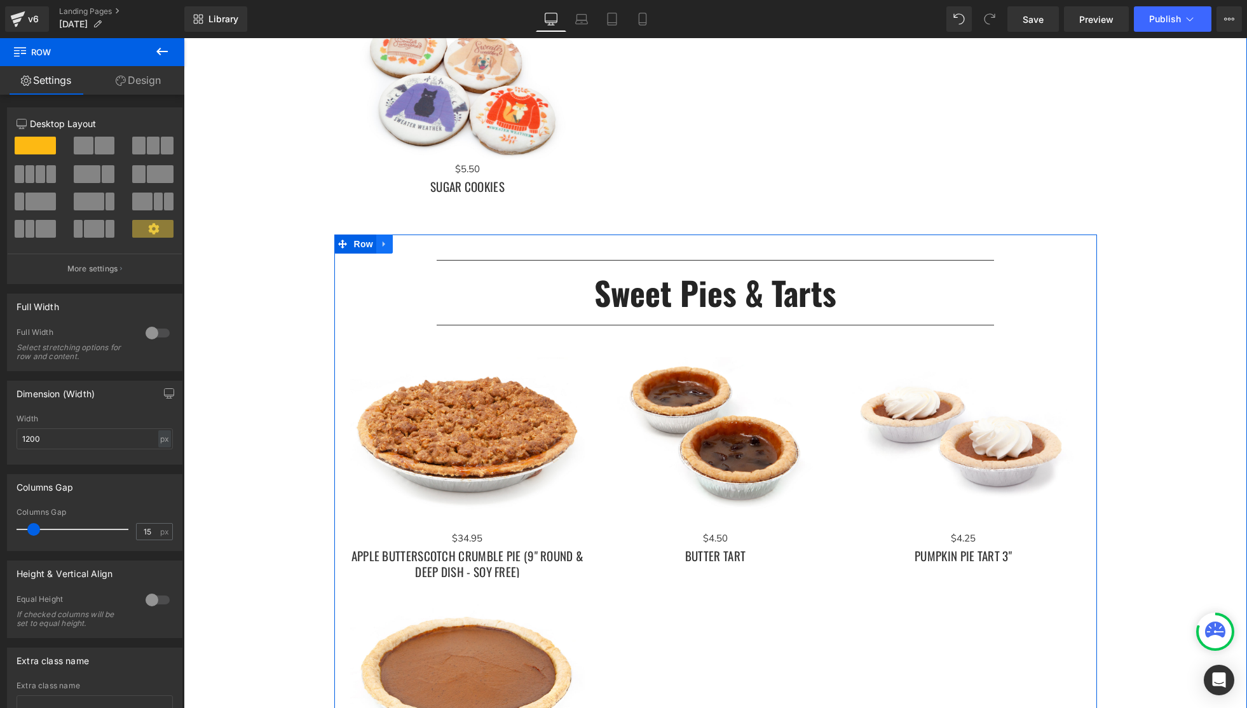
click at [387, 245] on icon at bounding box center [384, 244] width 9 height 10
click at [417, 247] on icon at bounding box center [417, 244] width 9 height 9
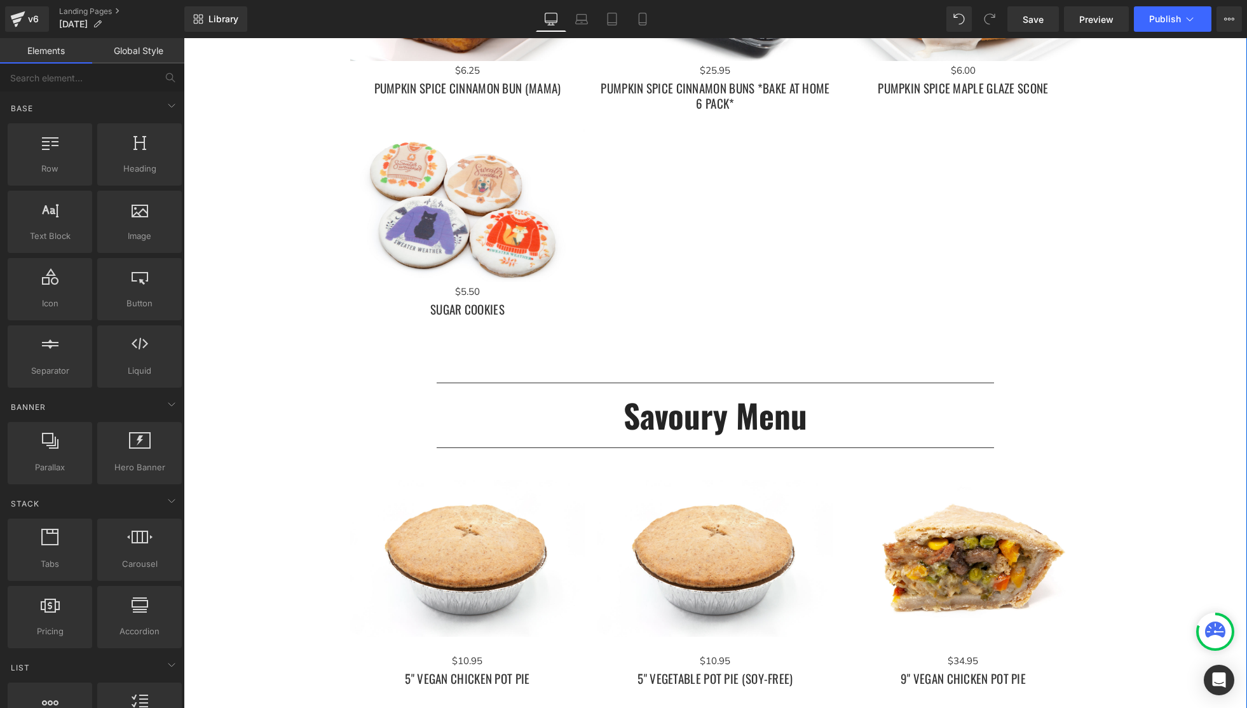
scroll to position [2255, 0]
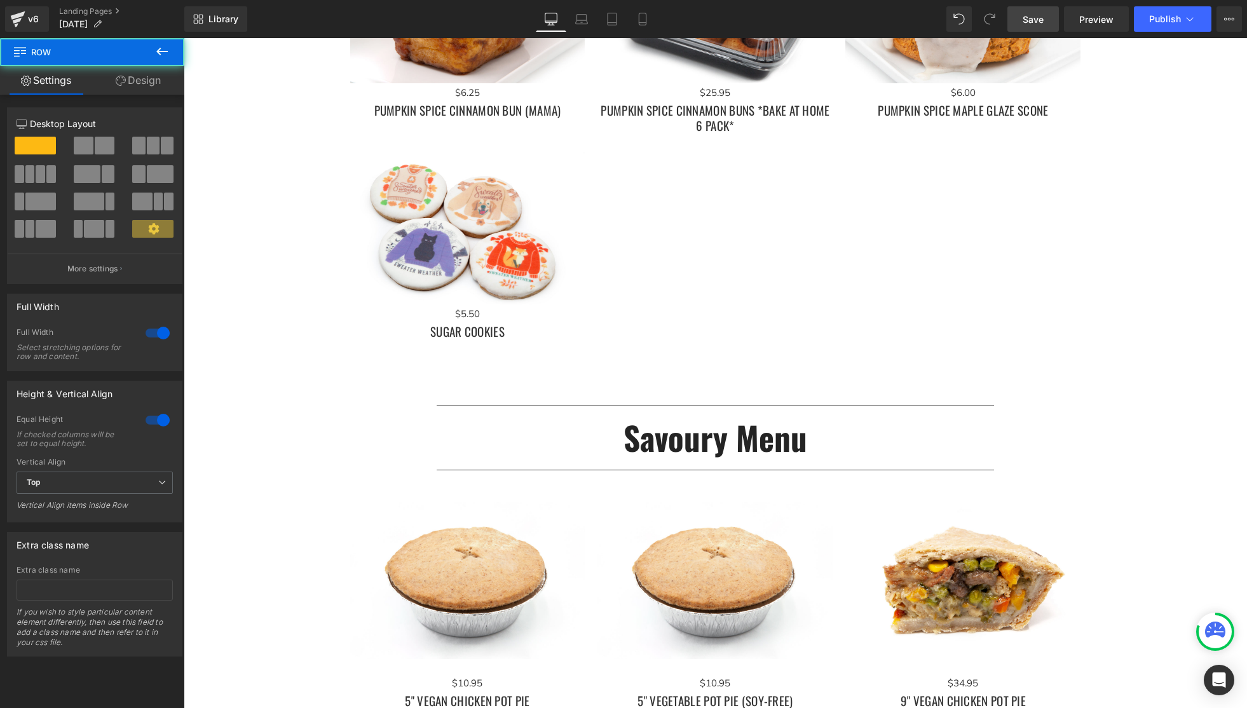
click at [1041, 20] on span "Save" at bounding box center [1033, 19] width 21 height 13
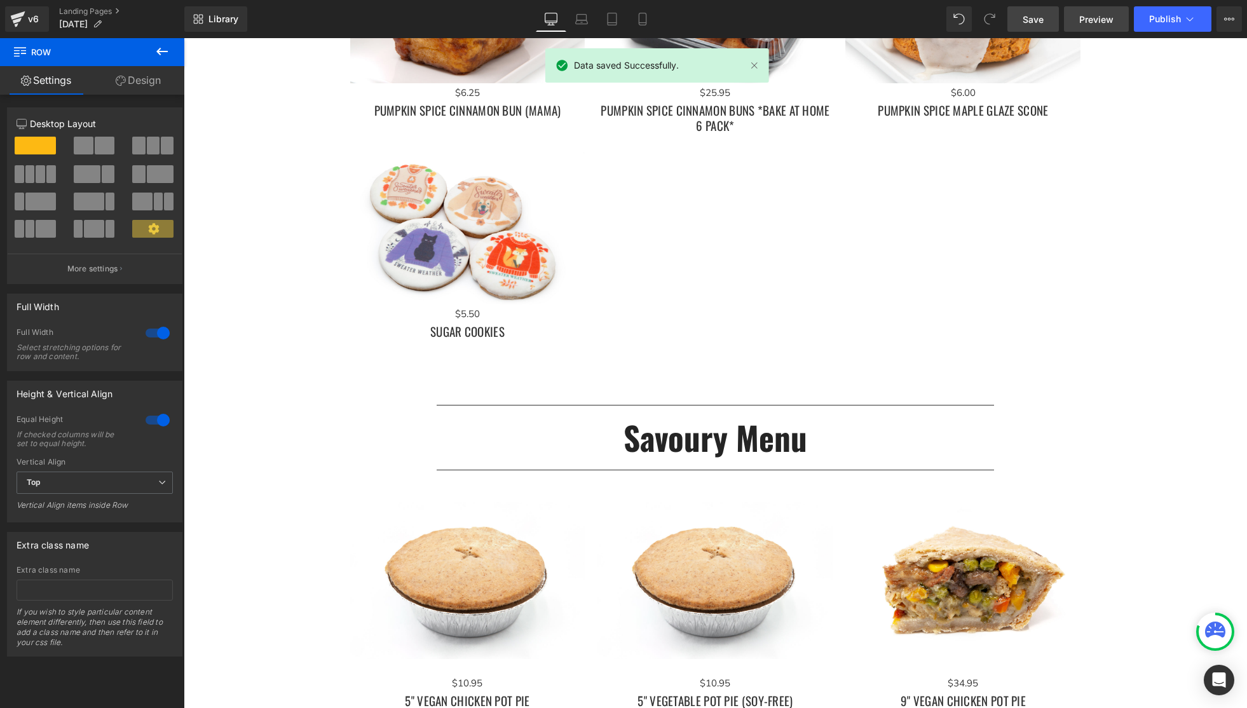
click at [1113, 18] on span "Preview" at bounding box center [1097, 19] width 34 height 13
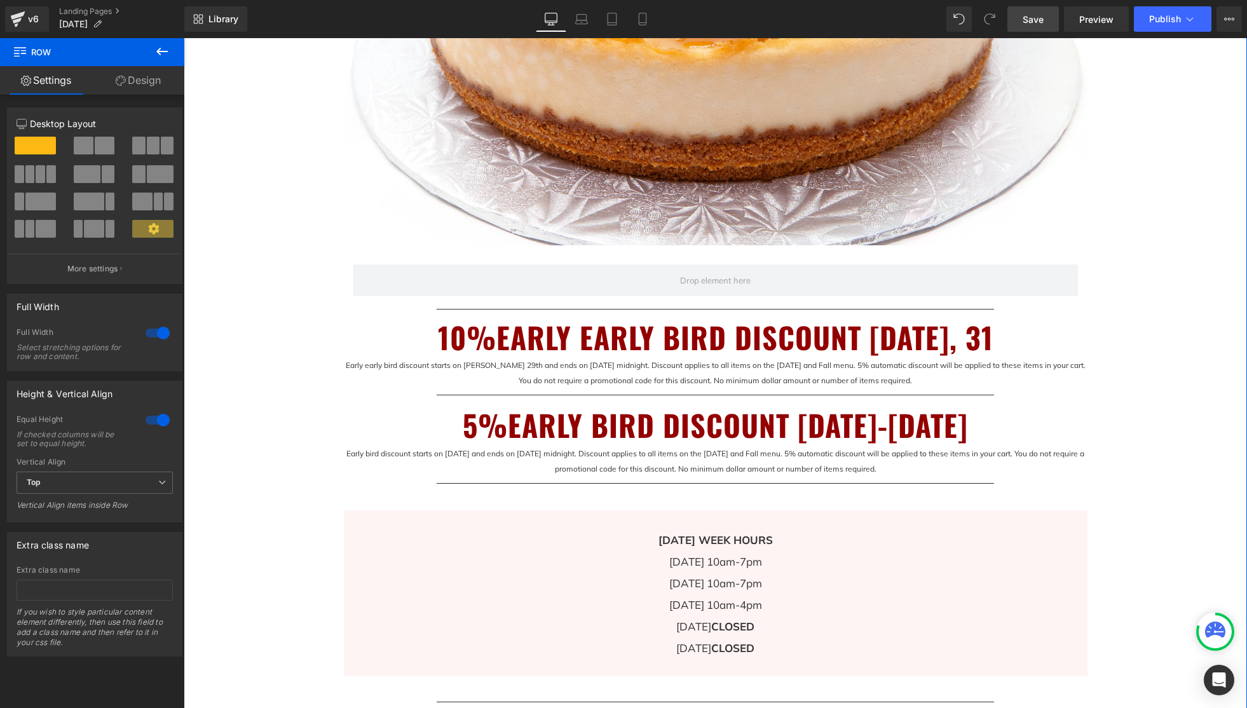
scroll to position [441, 0]
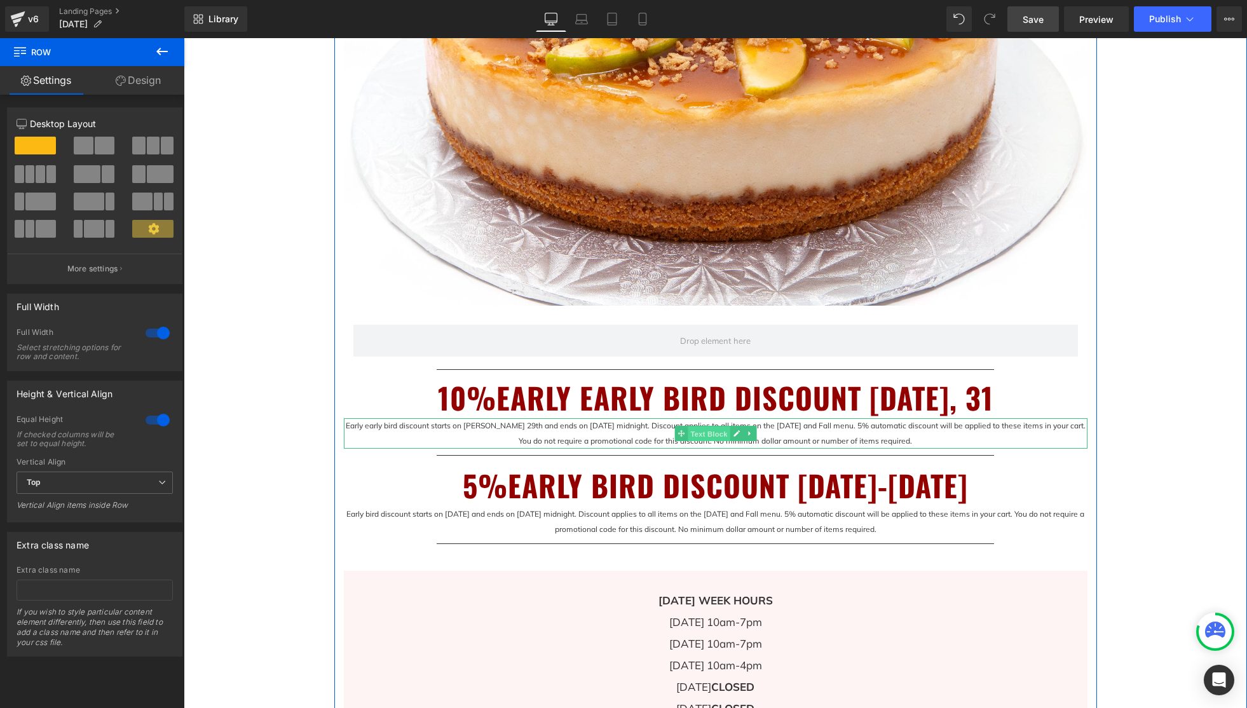
click at [715, 433] on span "Text Block" at bounding box center [709, 434] width 42 height 15
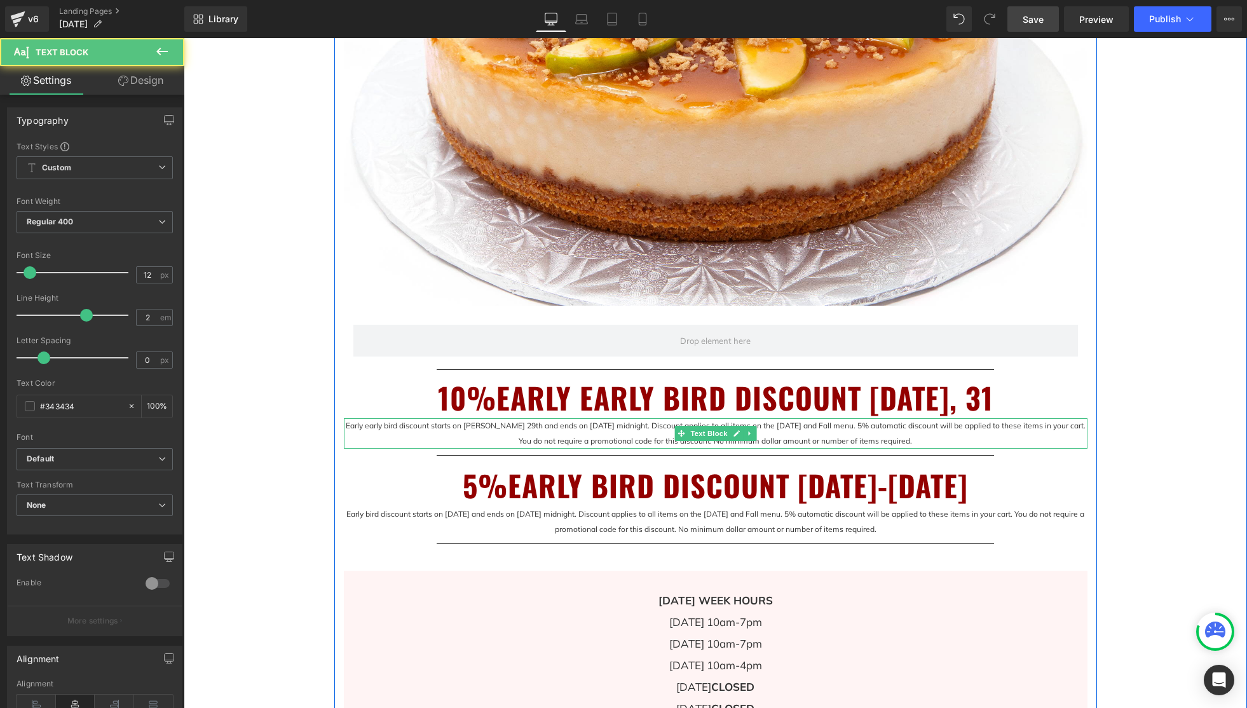
click at [349, 426] on p "Early early bird discount starts on [PERSON_NAME] 29th and ends on [DATE] midni…" at bounding box center [716, 433] width 744 height 31
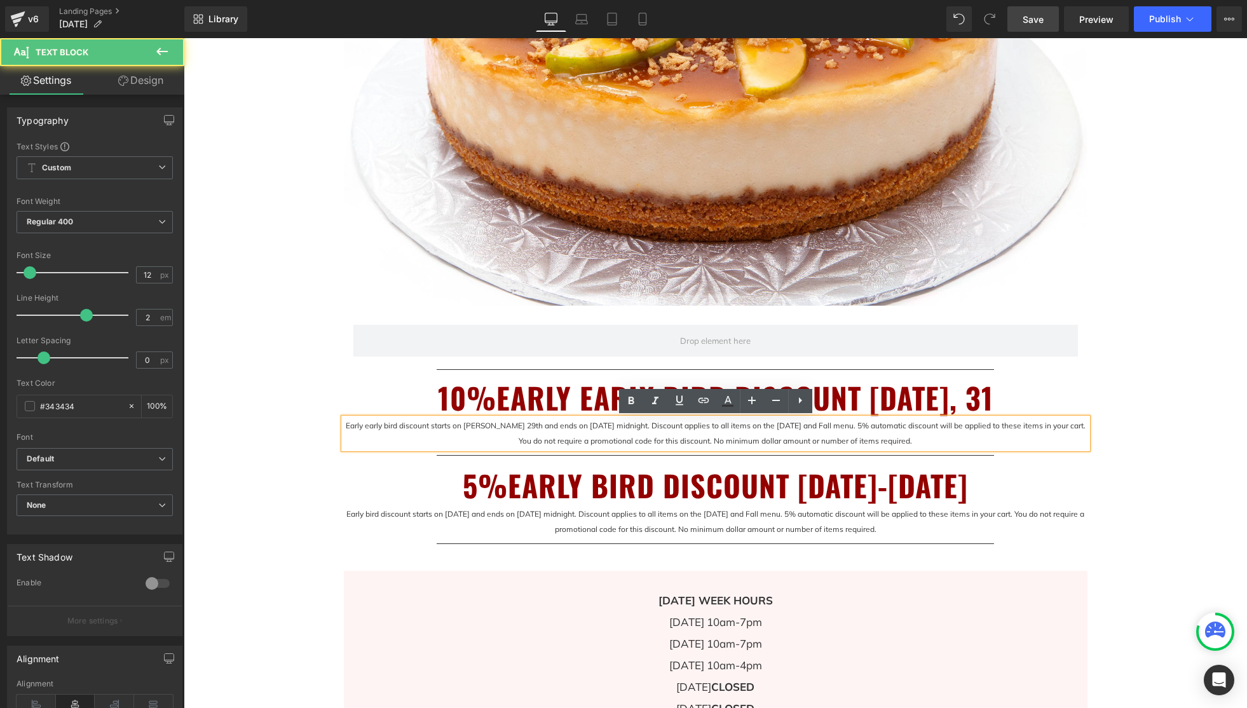
click at [351, 427] on p "Early early bird discount starts on [PERSON_NAME] 29th and ends on [DATE] midni…" at bounding box center [716, 433] width 744 height 31
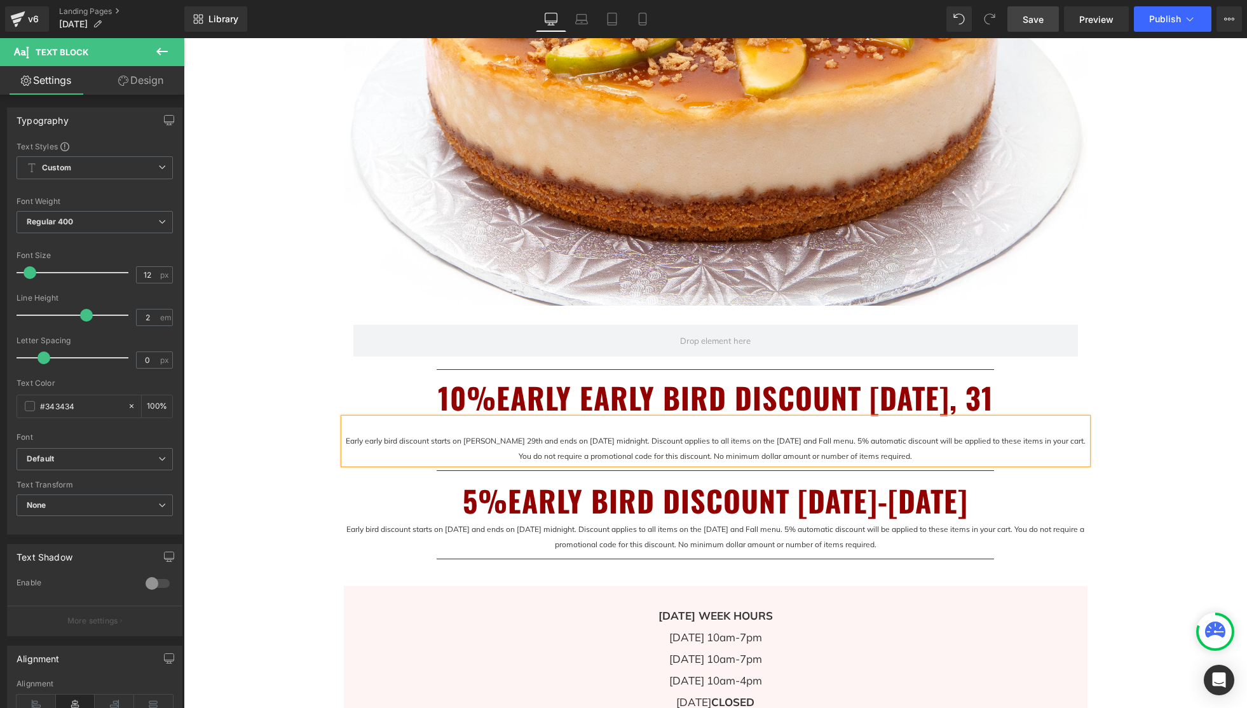
click at [739, 429] on p "Early early bird discount starts on [PERSON_NAME] 29th and ends on [DATE] midni…" at bounding box center [716, 441] width 744 height 46
drag, startPoint x: 771, startPoint y: 426, endPoint x: 633, endPoint y: 427, distance: 138.0
click at [633, 427] on p "EMAIL SUBSCRIBERS ONLY Early early bird discount starts on Augst 29th and ends …" at bounding box center [716, 441] width 744 height 46
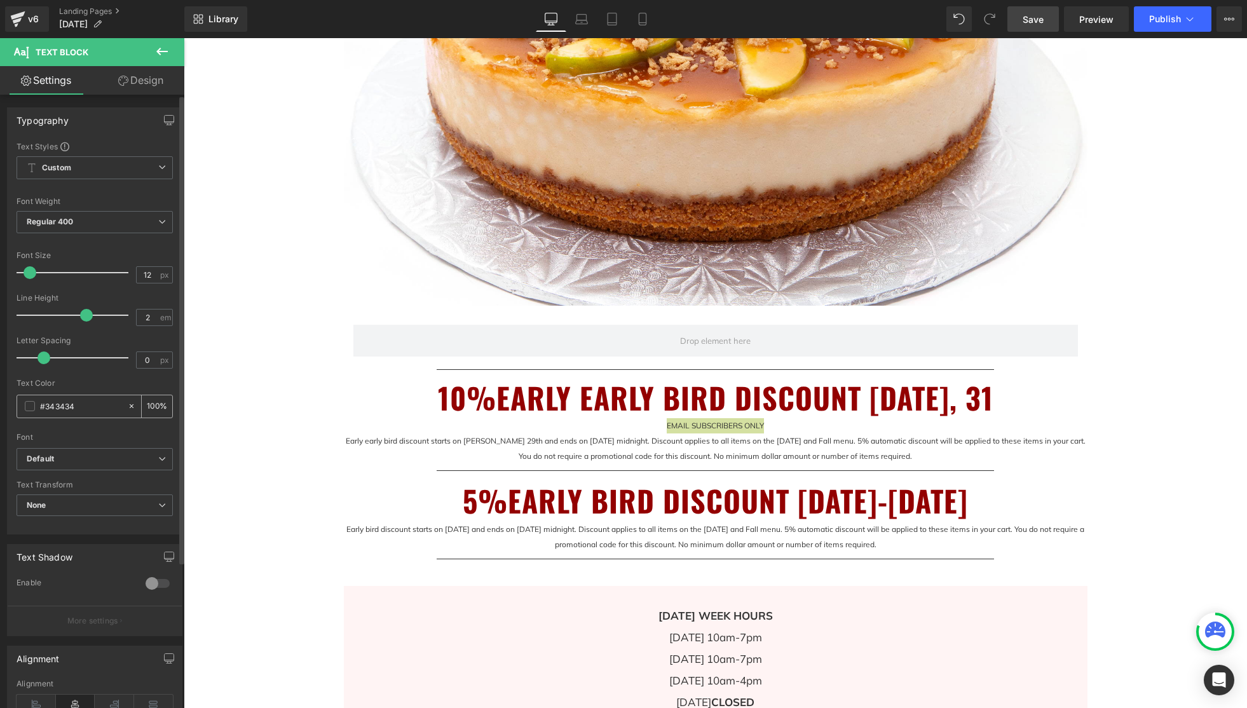
click at [32, 403] on span at bounding box center [30, 406] width 10 height 10
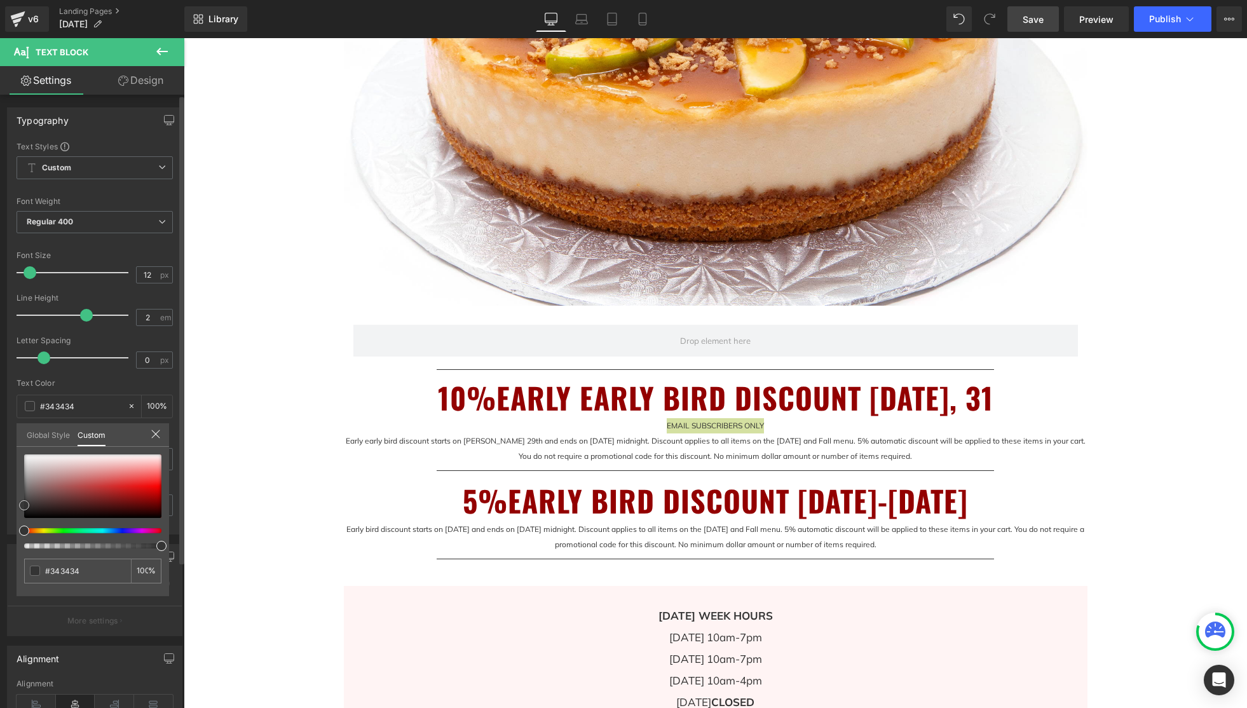
click at [158, 489] on div at bounding box center [92, 487] width 137 height 64
type input "#e80202"
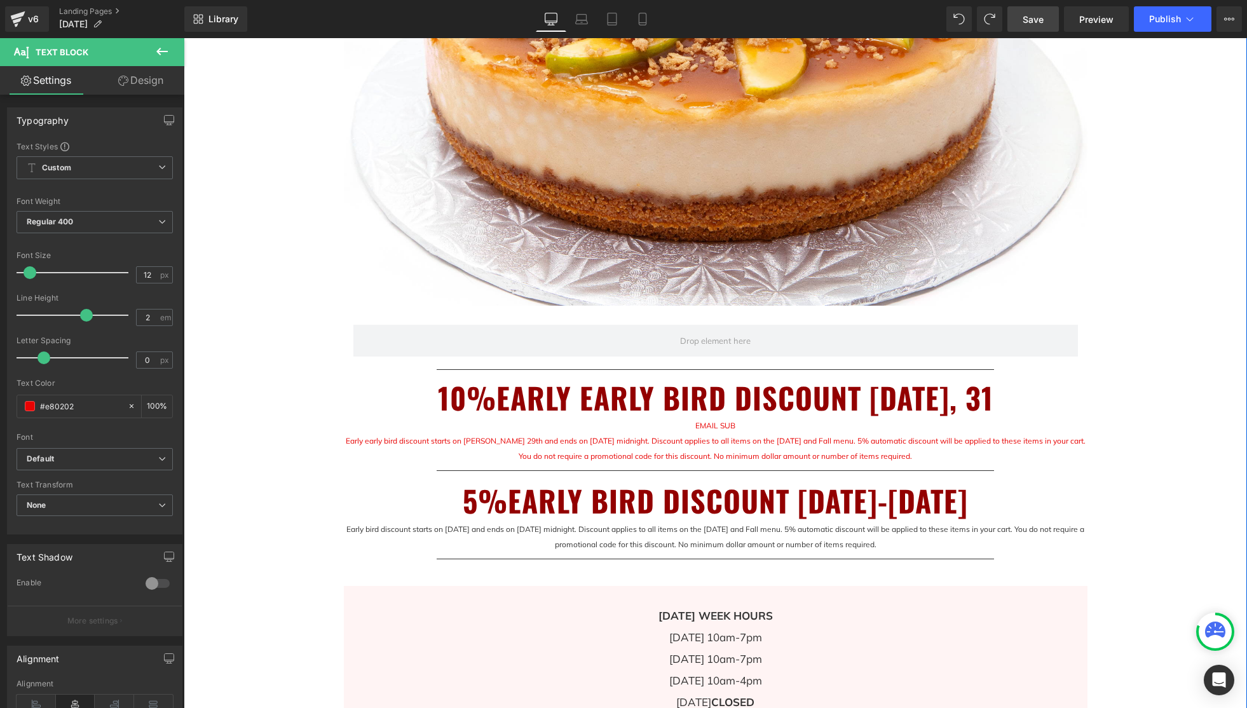
type input "#343434"
type input "100"
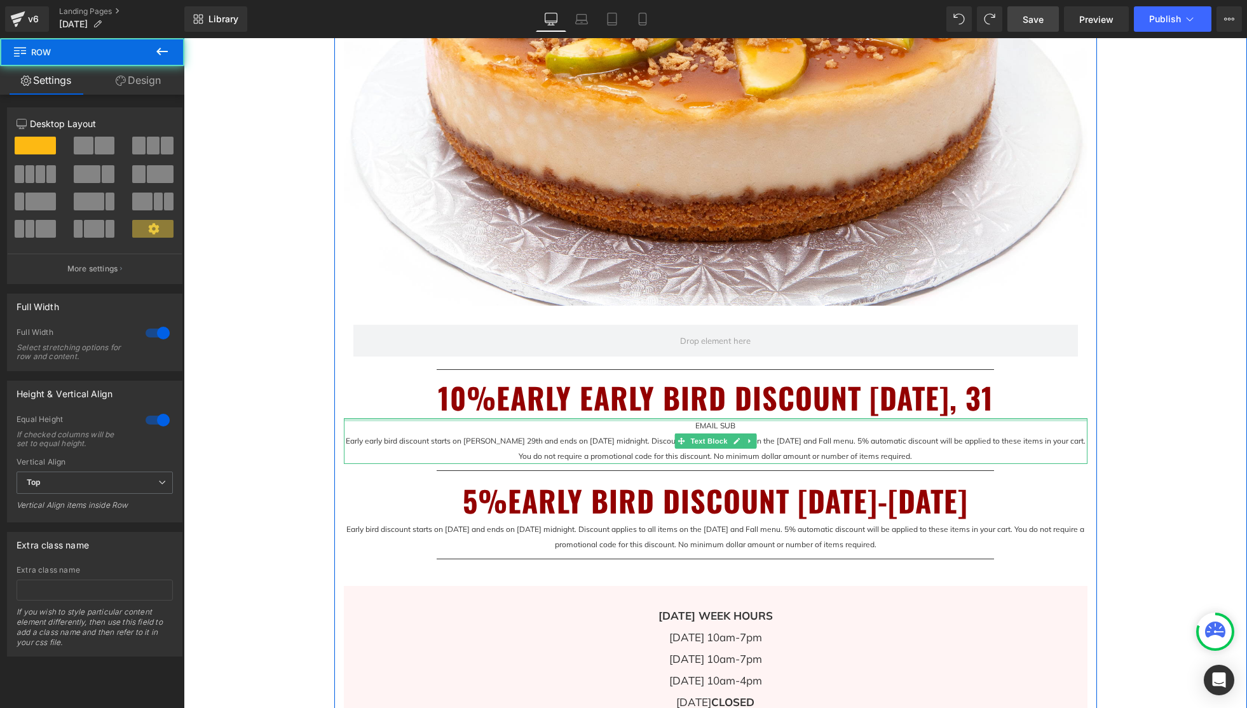
click at [728, 422] on div at bounding box center [716, 419] width 744 height 3
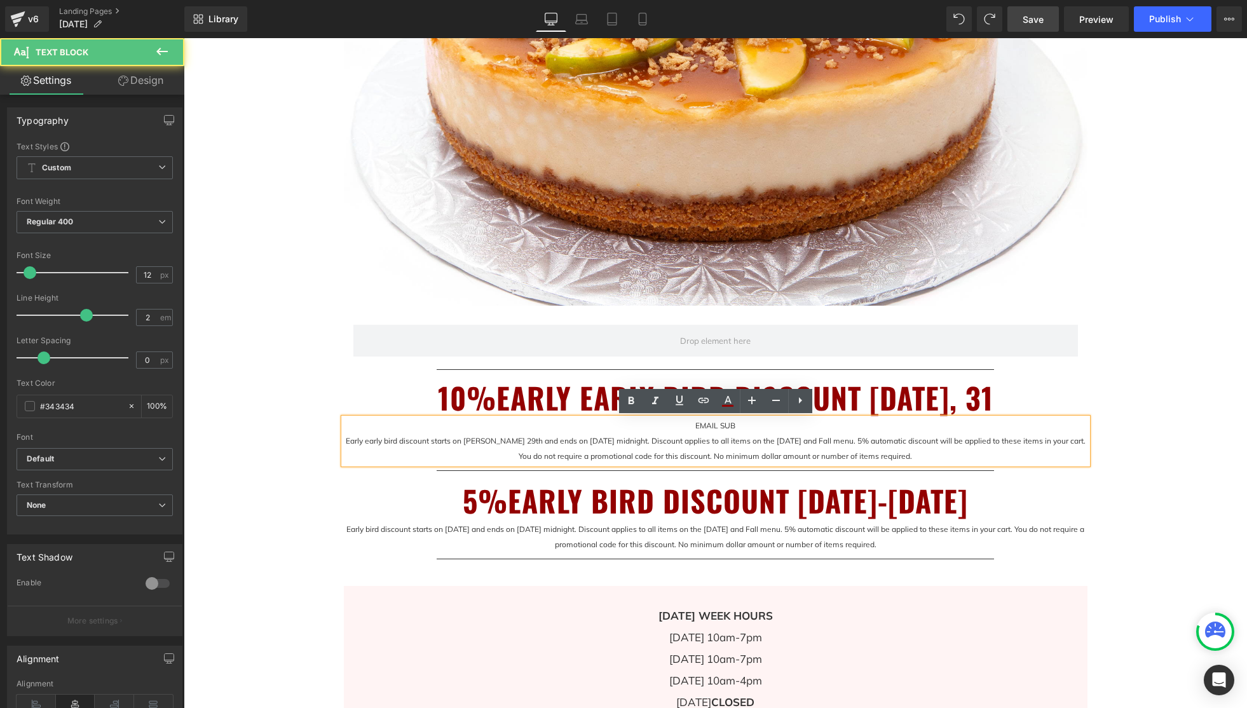
drag, startPoint x: 734, startPoint y: 428, endPoint x: 743, endPoint y: 427, distance: 9.7
click at [734, 428] on p "EMAIL SUB Early early bird discount starts on Augst 29th and ends on August 31s…" at bounding box center [716, 441] width 744 height 46
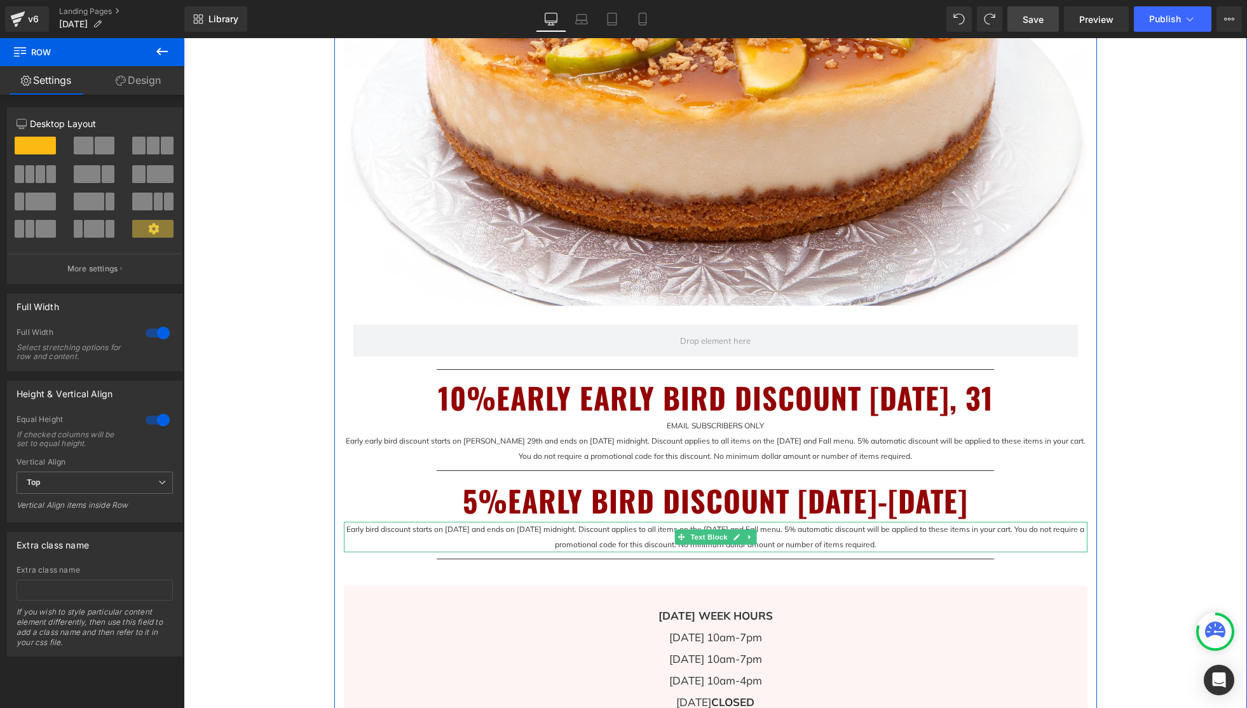
click at [1062, 529] on p "Early bird discount starts on [DATE] and ends on [DATE] midnight. Discount appl…" at bounding box center [716, 537] width 744 height 31
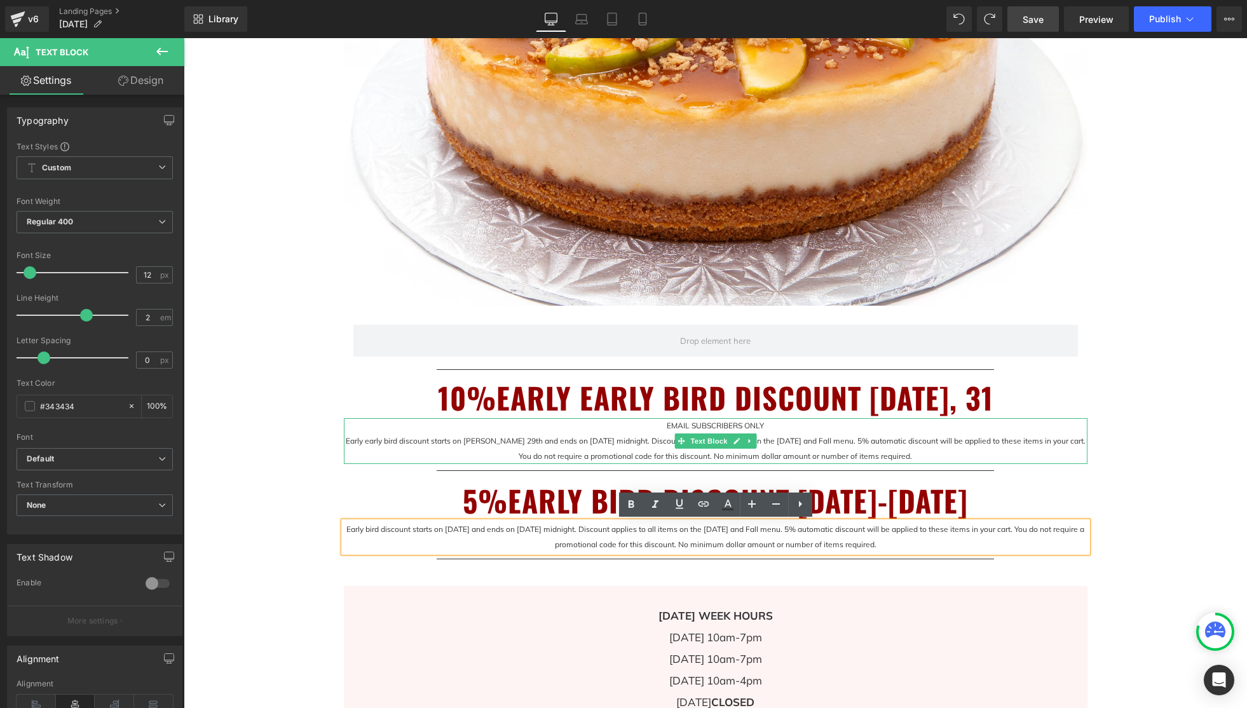
click at [736, 427] on p "EMAIL SUBSCRIBERS ONLY Early early bird discount starts on Augst 29th and ends …" at bounding box center [716, 441] width 744 height 46
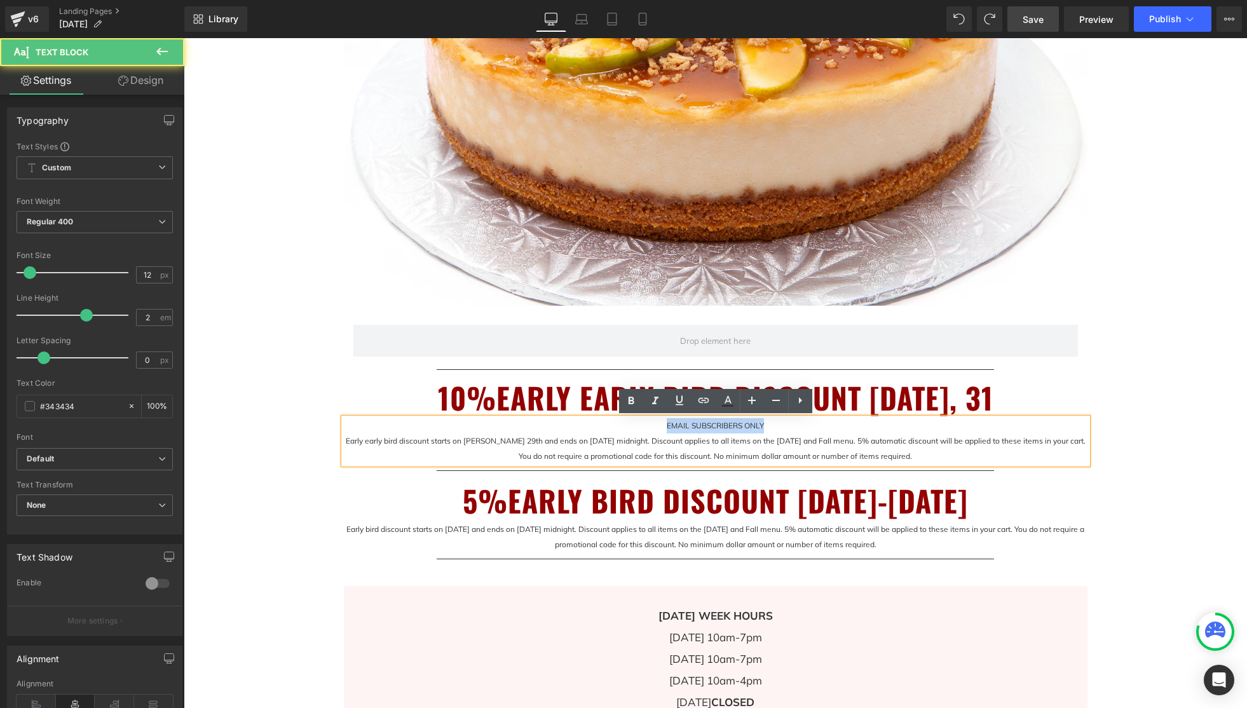
drag, startPoint x: 760, startPoint y: 425, endPoint x: 647, endPoint y: 423, distance: 113.2
click at [647, 423] on p "EMAIL SUBSCRIBERS ONLY Early early bird discount starts on Augst 29th and ends …" at bounding box center [716, 441] width 744 height 46
click at [630, 399] on icon at bounding box center [631, 401] width 15 height 15
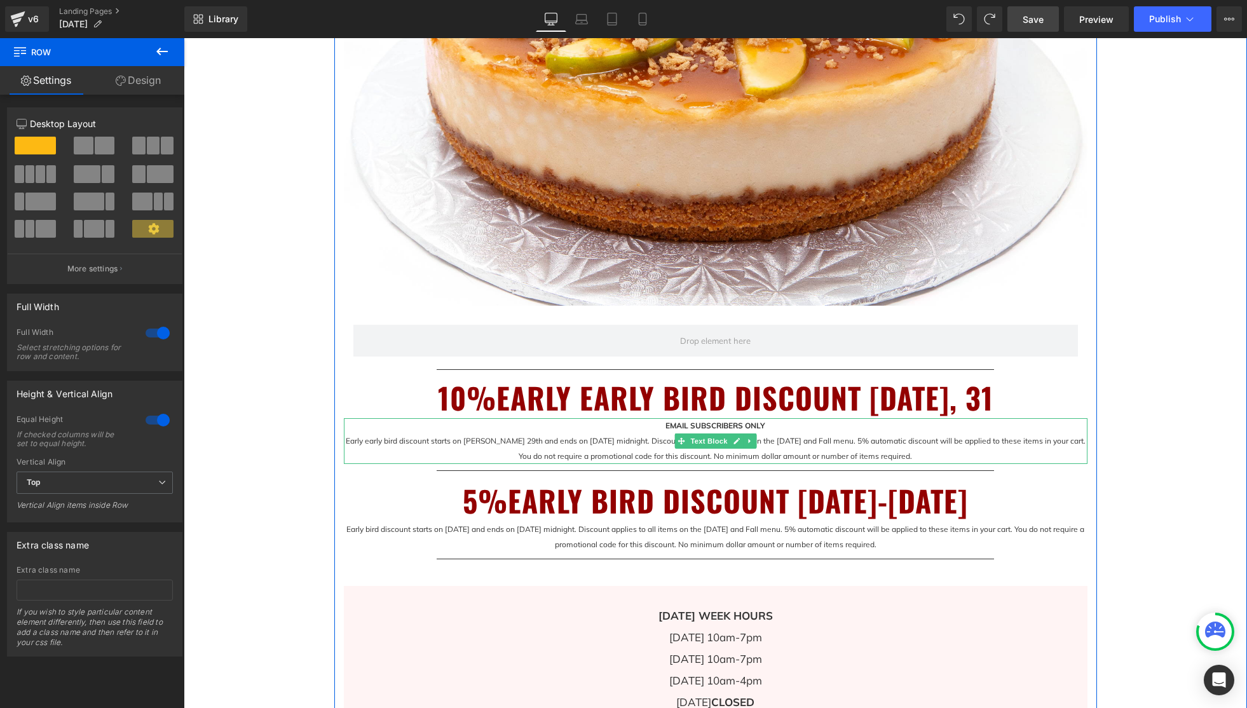
click at [778, 425] on p "EMAIL SUBSCRIBERS ONLY Early early bird discount starts on Augst 29th and ends …" at bounding box center [716, 441] width 744 height 46
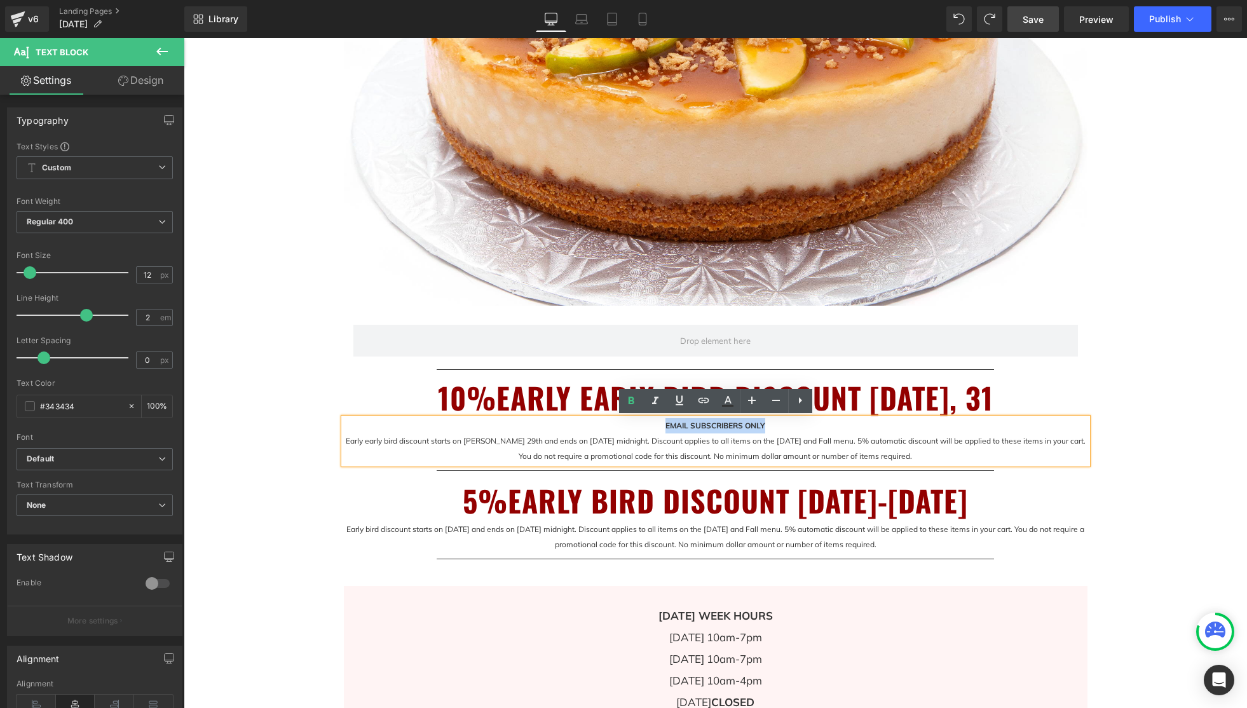
drag, startPoint x: 764, startPoint y: 426, endPoint x: 669, endPoint y: 418, distance: 95.7
click at [654, 425] on p "EMAIL SUBSCRIBERS ONLY Early early bird discount starts on Augst 29th and ends …" at bounding box center [716, 441] width 744 height 46
click at [753, 400] on icon at bounding box center [752, 401] width 8 height 8
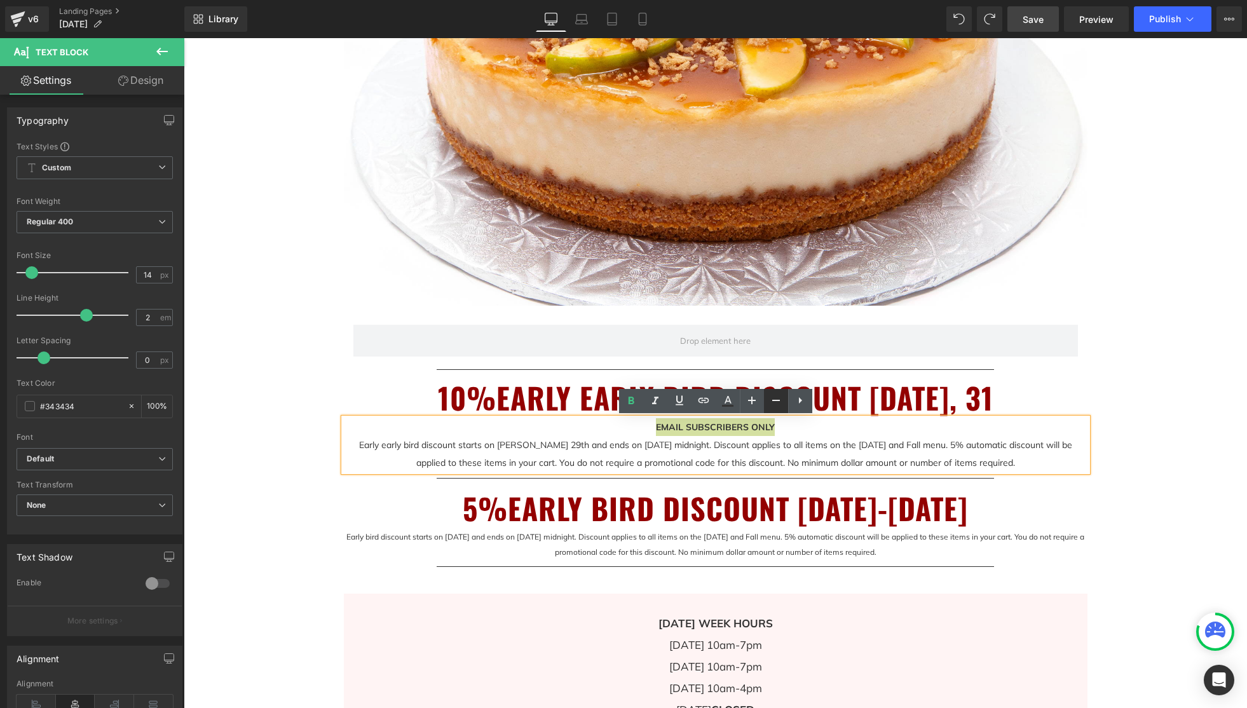
click at [774, 400] on icon at bounding box center [776, 400] width 15 height 15
type input "12"
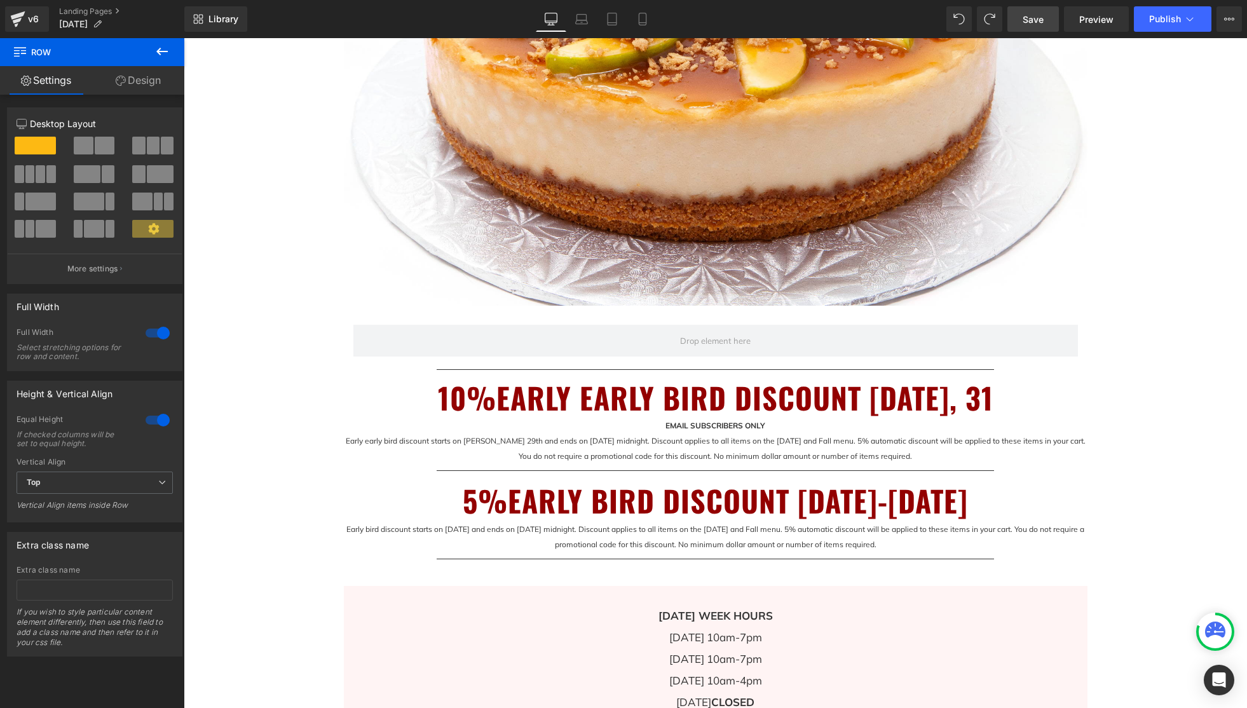
drag, startPoint x: 1036, startPoint y: 22, endPoint x: 1048, endPoint y: 25, distance: 12.7
click at [1037, 22] on span "Save" at bounding box center [1033, 19] width 21 height 13
click at [1109, 15] on span "Preview" at bounding box center [1097, 19] width 34 height 13
drag, startPoint x: 1038, startPoint y: 15, endPoint x: 1062, endPoint y: 15, distance: 24.2
click at [1039, 16] on span "Save" at bounding box center [1033, 19] width 21 height 13
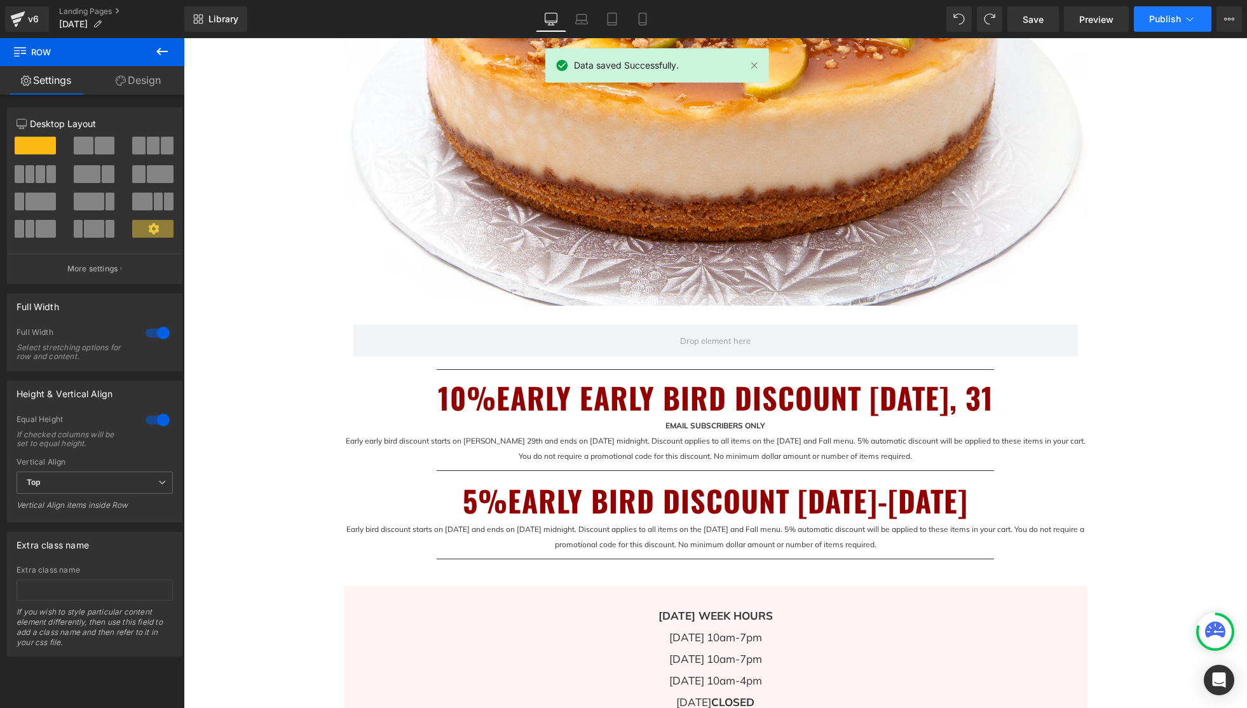
click at [1190, 18] on icon at bounding box center [1190, 19] width 13 height 13
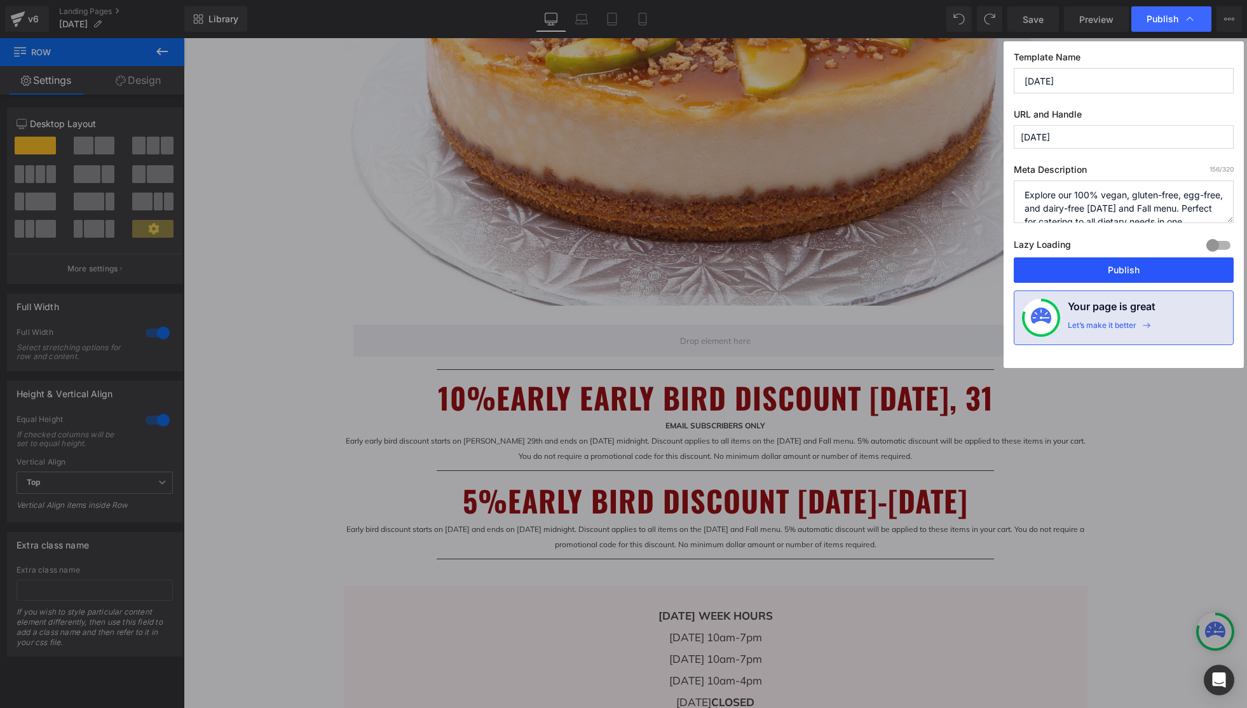
click at [1139, 271] on button "Publish" at bounding box center [1124, 269] width 220 height 25
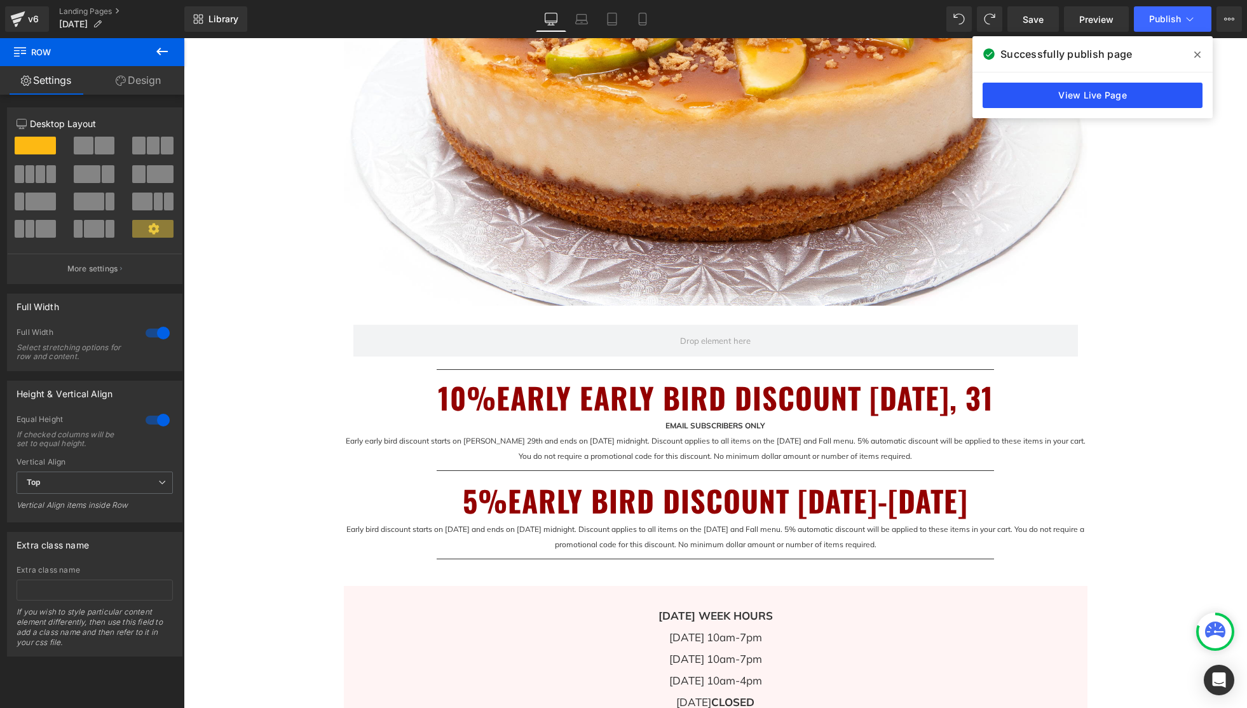
click at [1120, 97] on link "View Live Page" at bounding box center [1093, 95] width 220 height 25
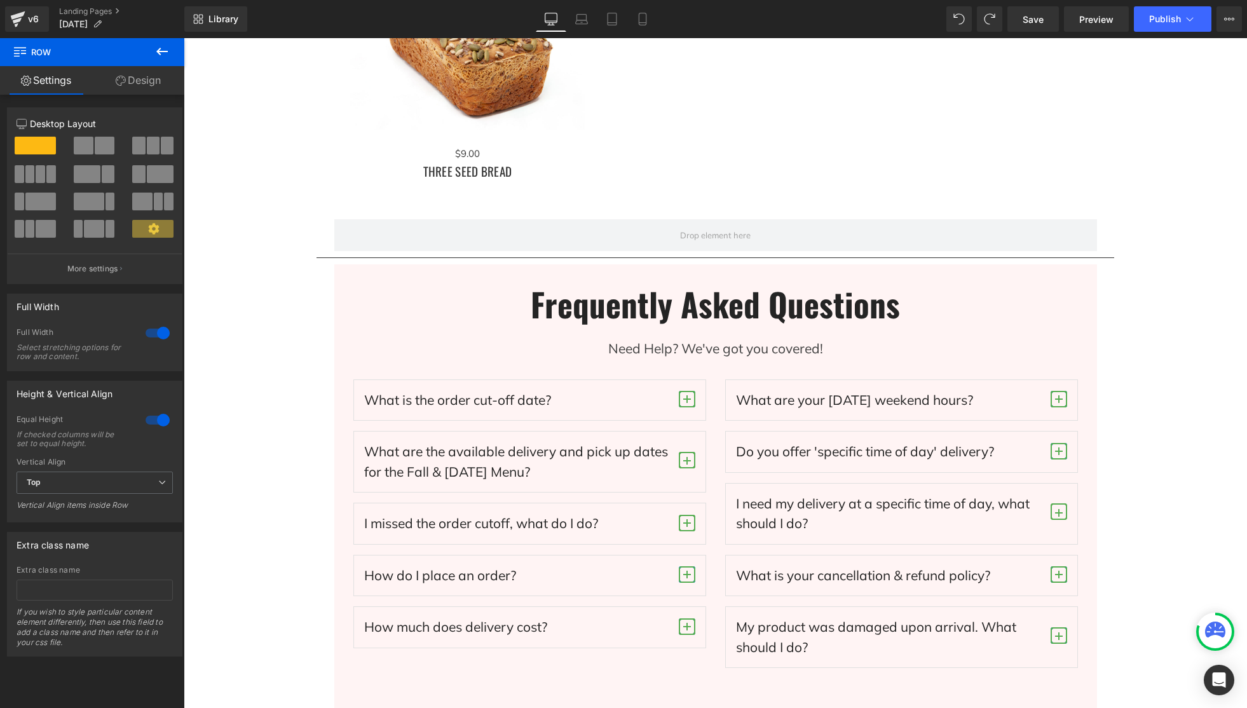
scroll to position [3561, 0]
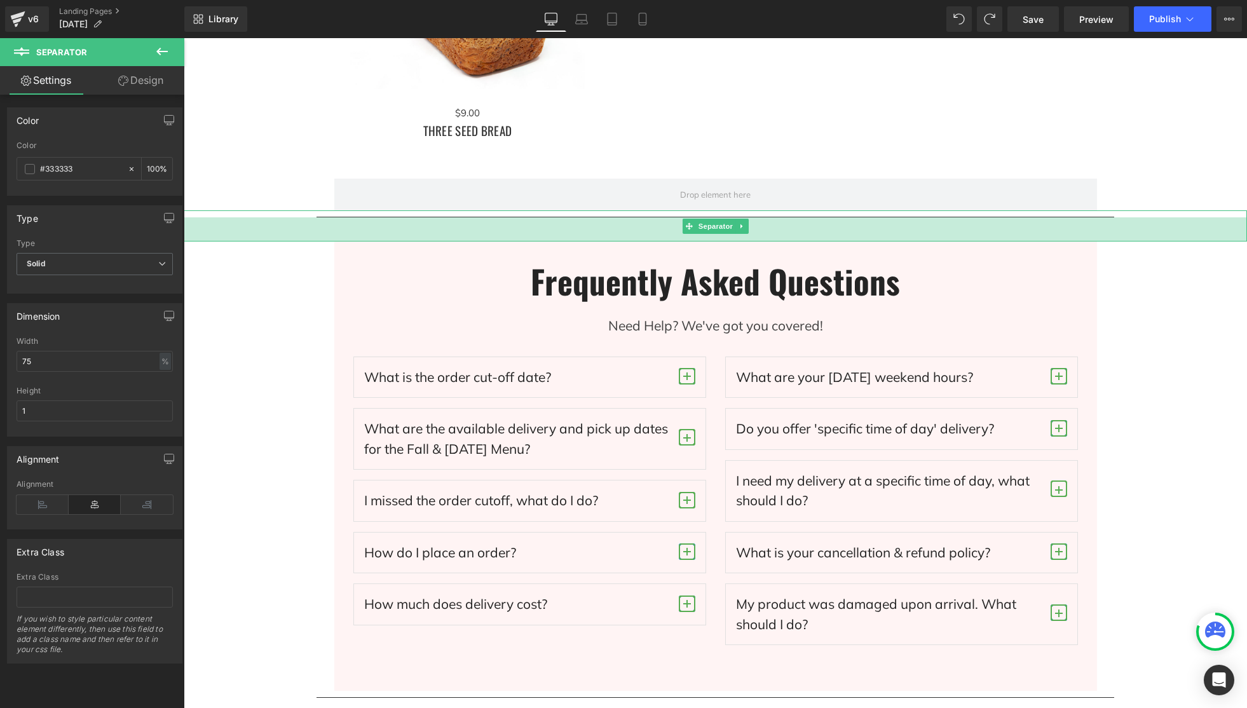
drag, startPoint x: 799, startPoint y: 221, endPoint x: 798, endPoint y: 238, distance: 17.8
click at [798, 238] on div "38px" at bounding box center [716, 229] width 1064 height 24
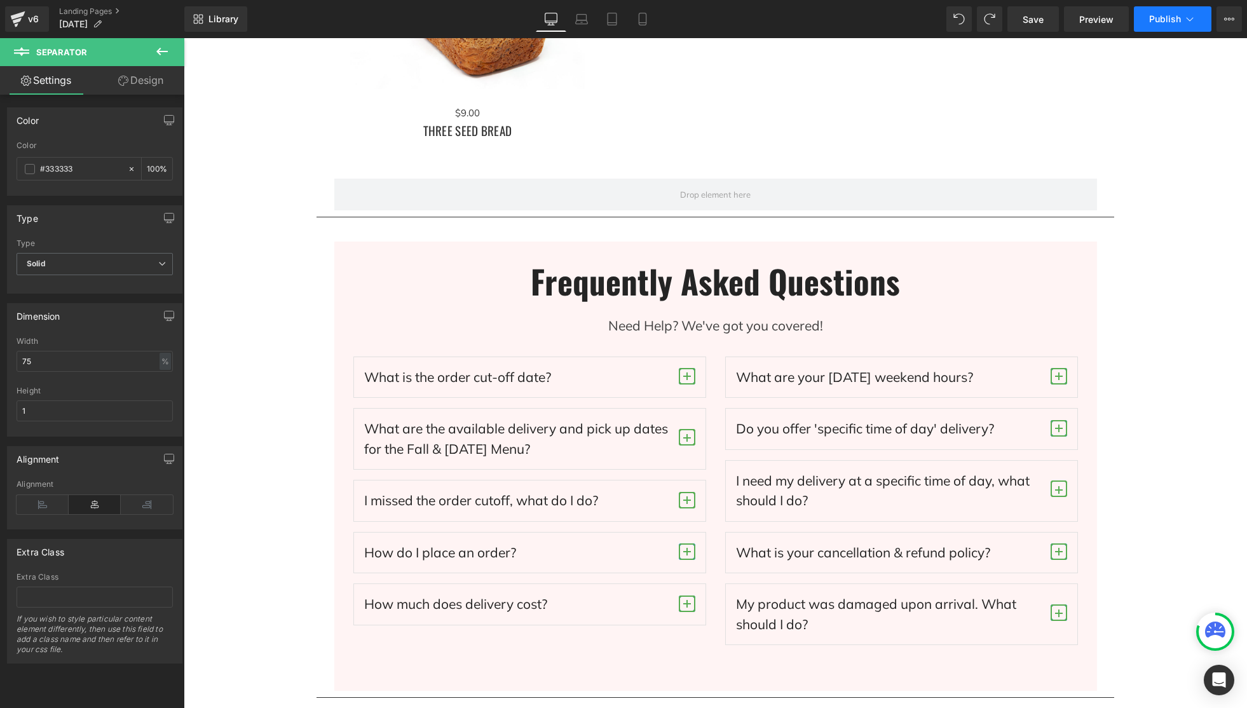
click at [1039, 25] on span "Save" at bounding box center [1033, 19] width 21 height 13
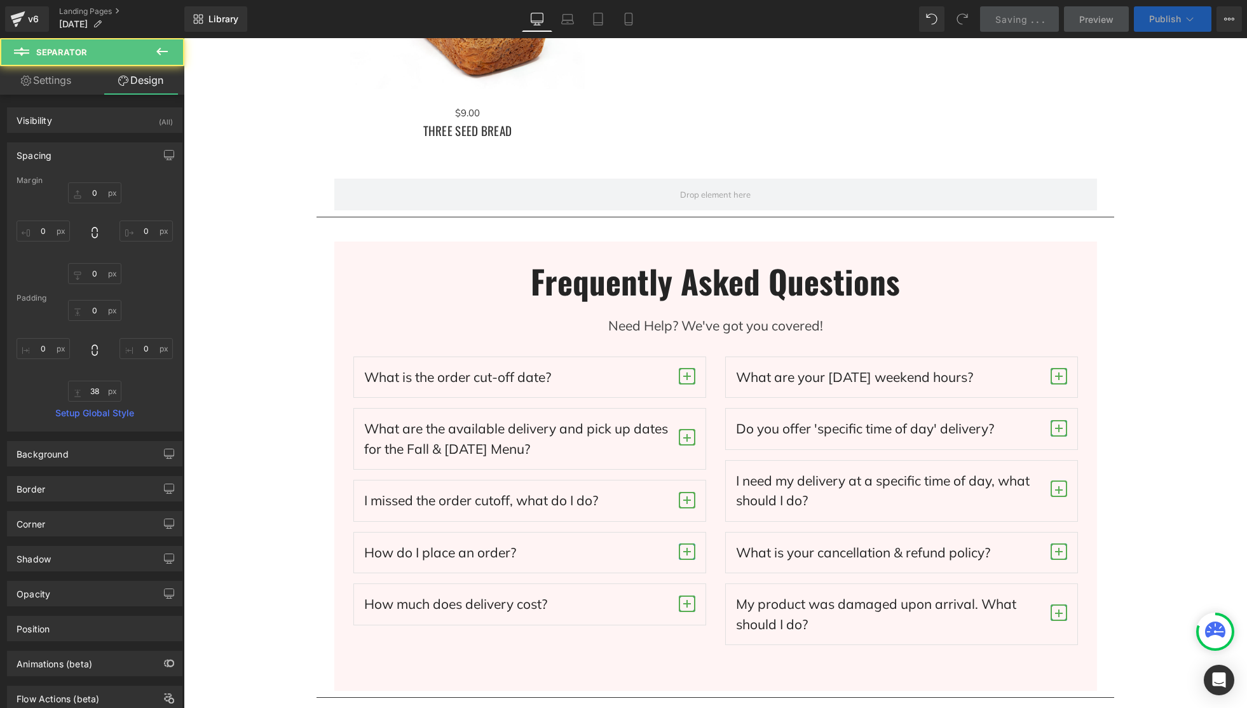
type input "0"
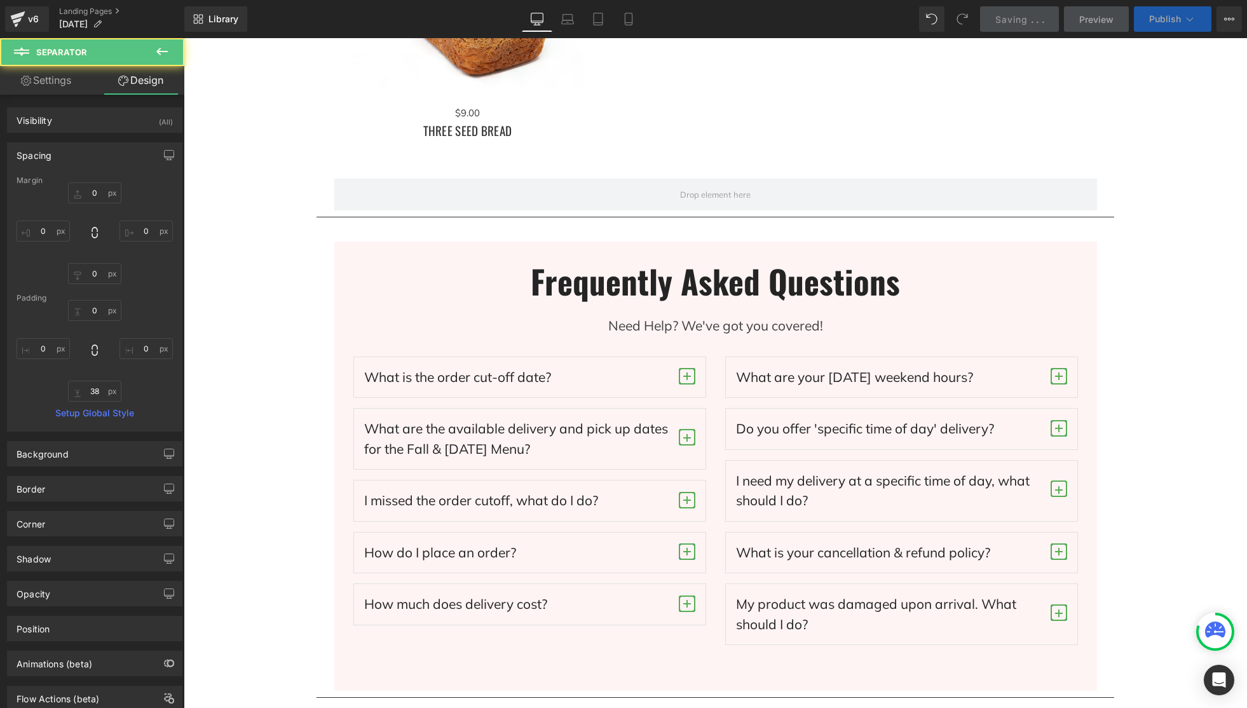
type input "0"
type input "38"
type input "0"
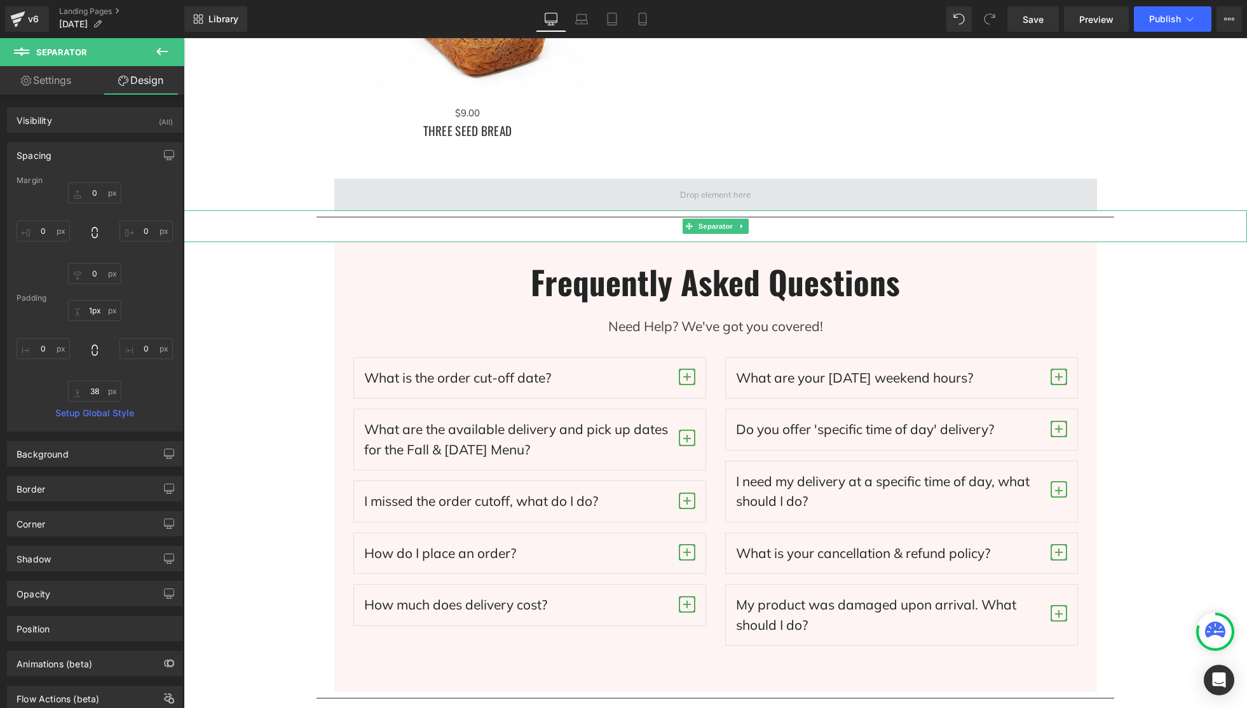
type input "0px"
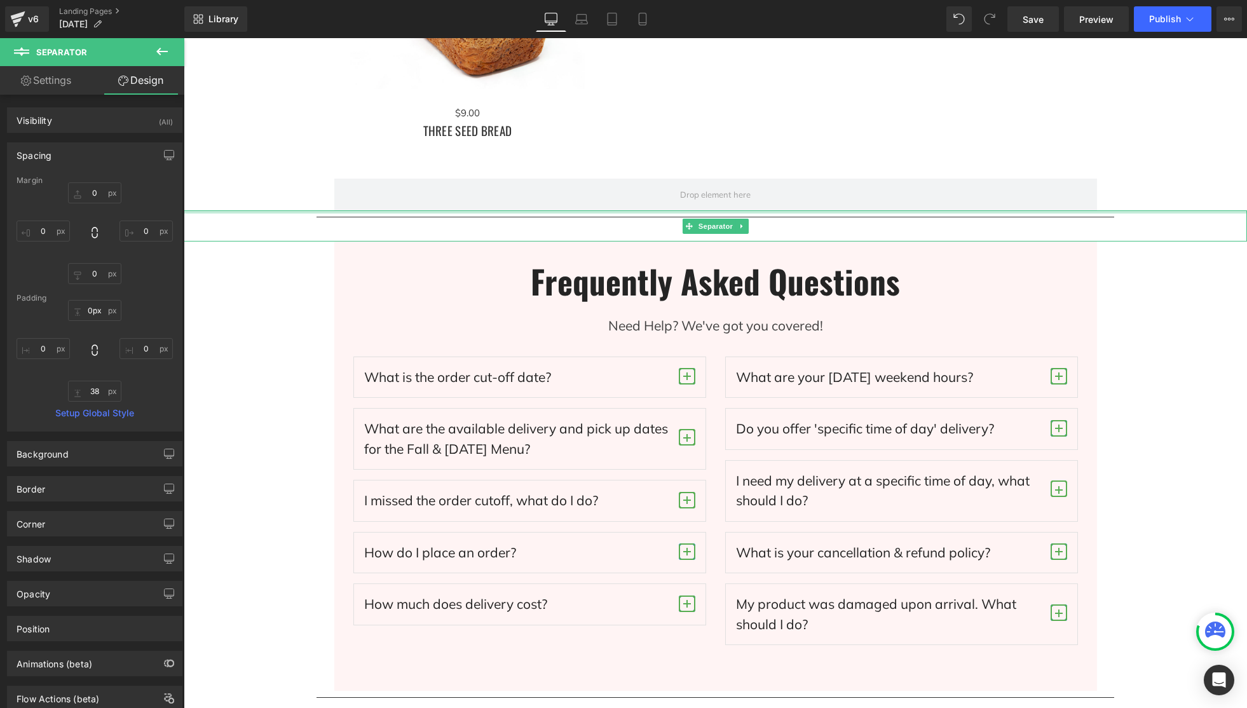
drag, startPoint x: 963, startPoint y: 212, endPoint x: 1102, endPoint y: 170, distance: 145.4
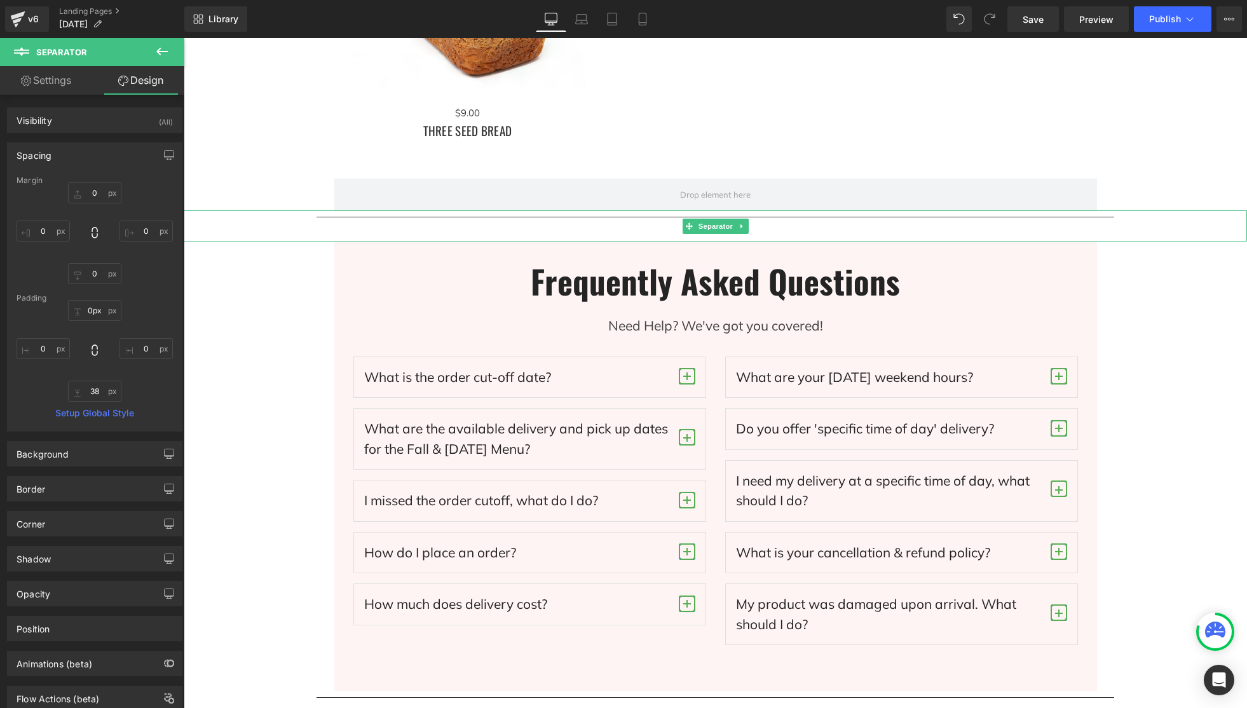
drag, startPoint x: 1045, startPoint y: 24, endPoint x: 1061, endPoint y: 20, distance: 16.3
click at [1045, 24] on link "Save" at bounding box center [1033, 18] width 51 height 25
click at [1156, 18] on span "Publish" at bounding box center [1165, 19] width 32 height 10
click at [1166, 18] on span "Publish" at bounding box center [1165, 19] width 32 height 10
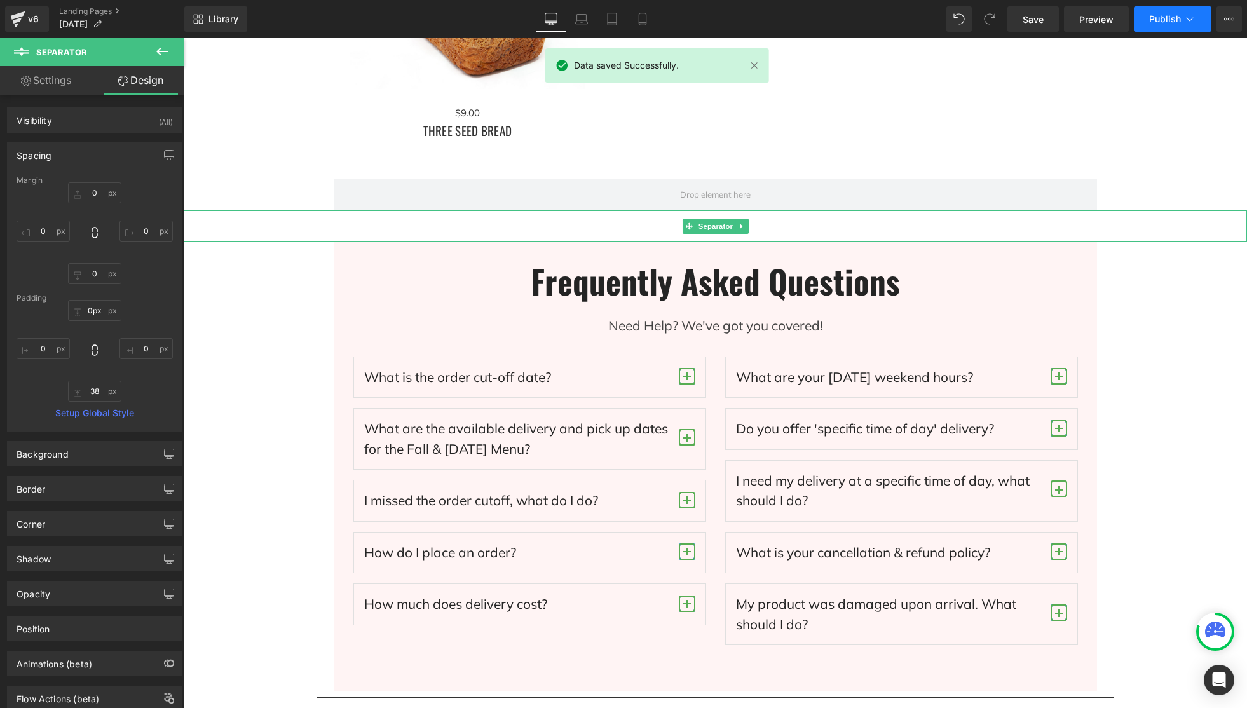
click at [1166, 18] on span "Publish" at bounding box center [1165, 19] width 32 height 10
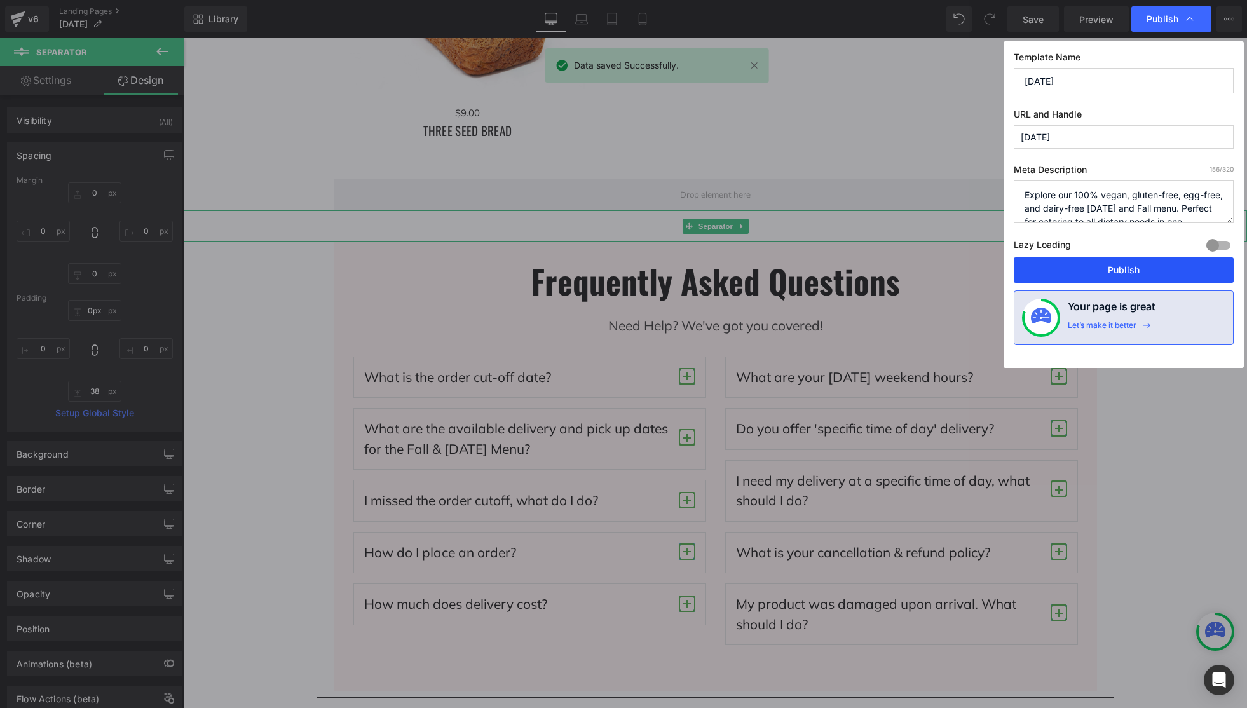
drag, startPoint x: 1154, startPoint y: 264, endPoint x: 970, endPoint y: 226, distance: 187.6
click at [1154, 264] on button "Publish" at bounding box center [1124, 269] width 220 height 25
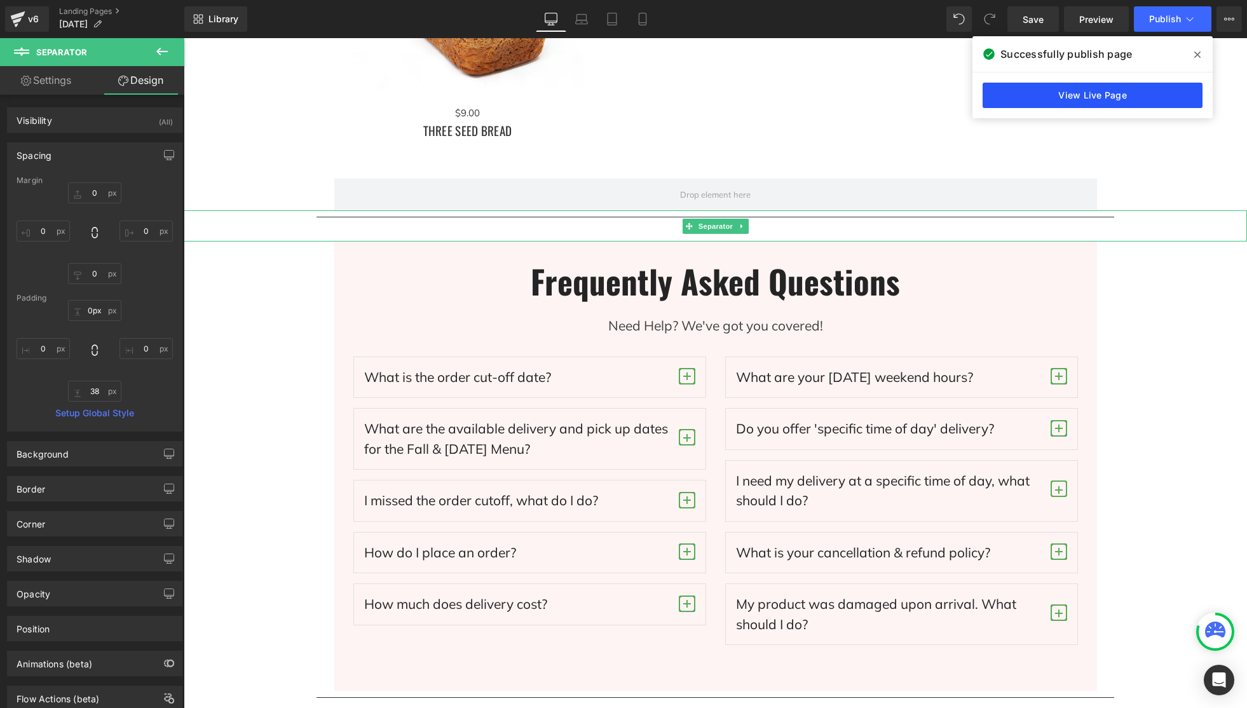
click at [1128, 97] on link "View Live Page" at bounding box center [1093, 95] width 220 height 25
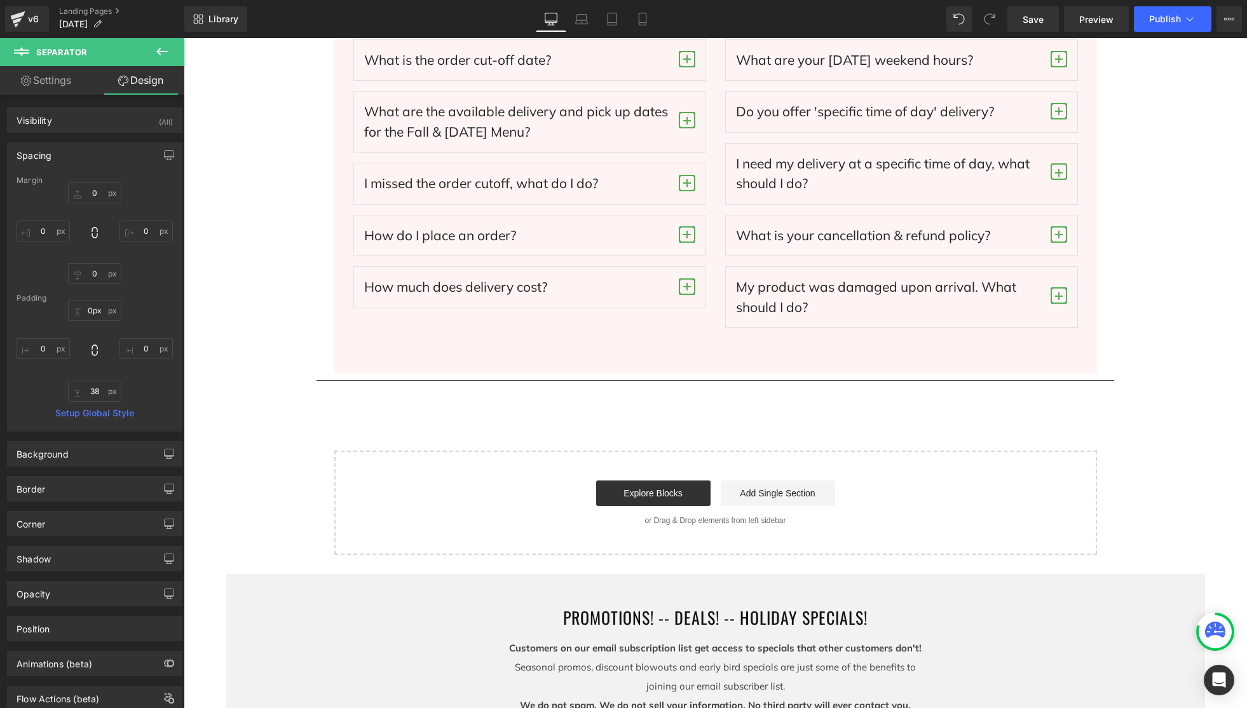
scroll to position [3884, 0]
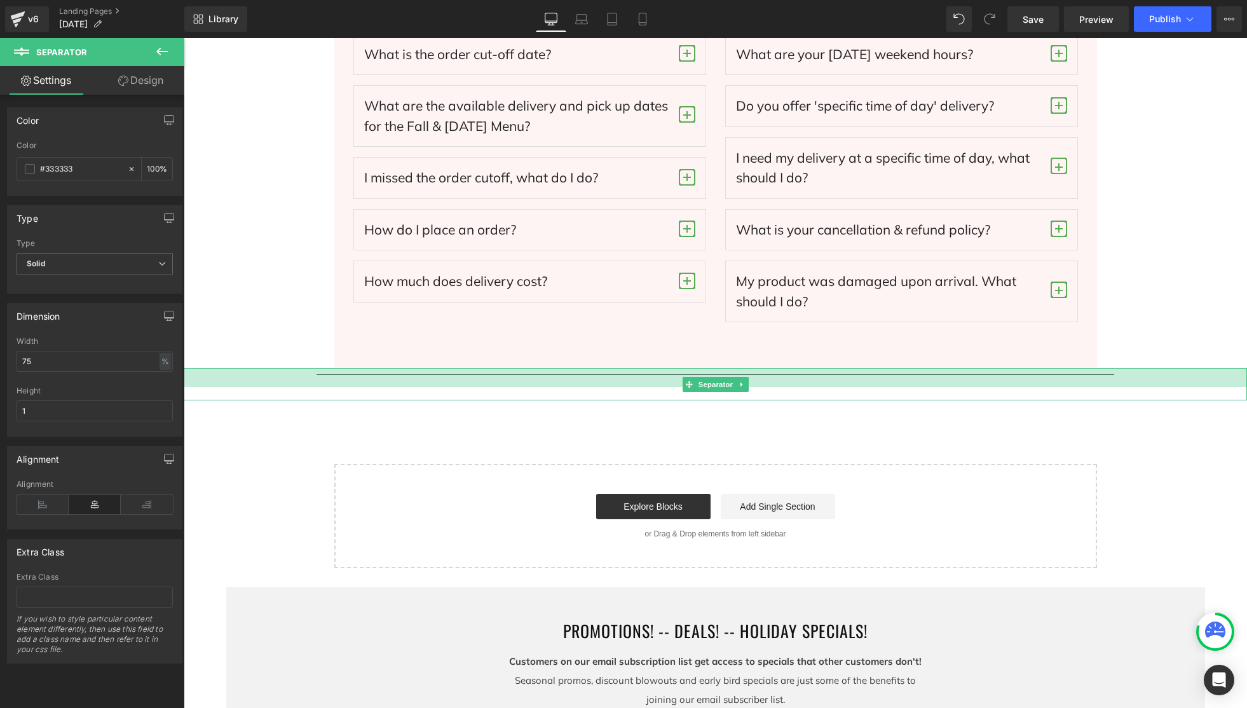
drag, startPoint x: 831, startPoint y: 370, endPoint x: 1181, endPoint y: 309, distance: 355.6
click at [831, 388] on div "Separator" at bounding box center [716, 384] width 1064 height 32
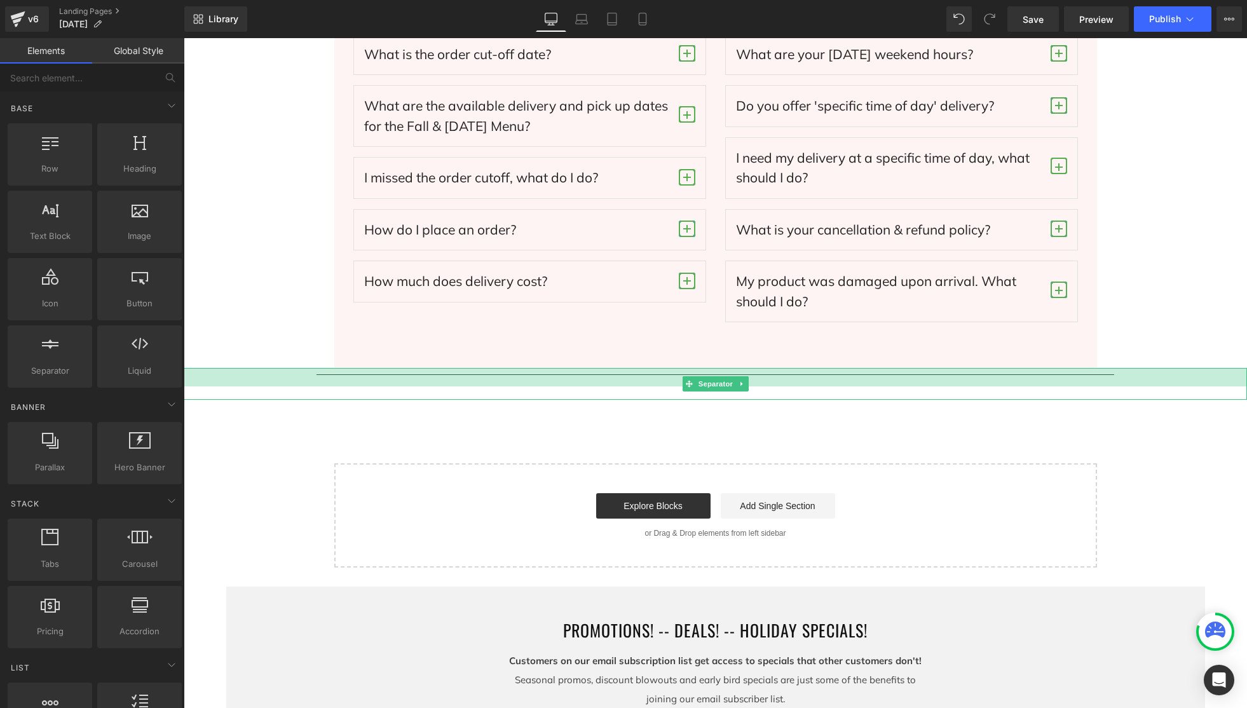
click at [956, 376] on div at bounding box center [716, 377] width 1064 height 18
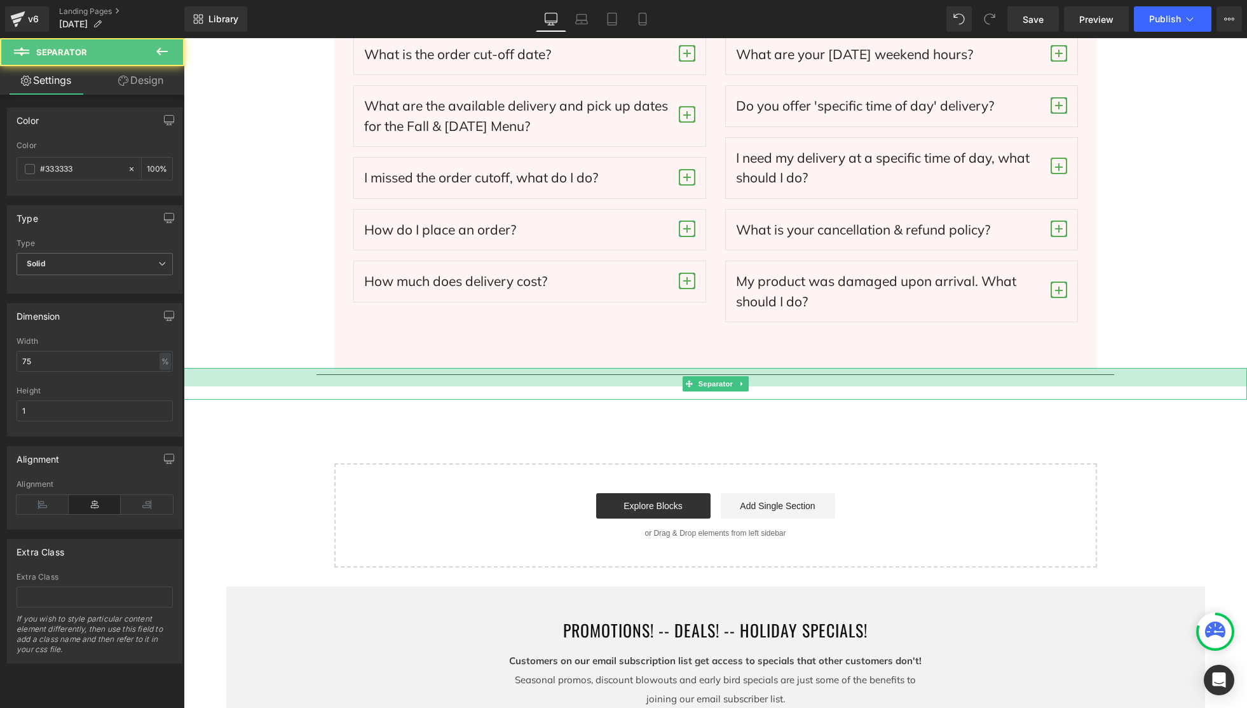
click at [954, 375] on div at bounding box center [716, 377] width 1064 height 18
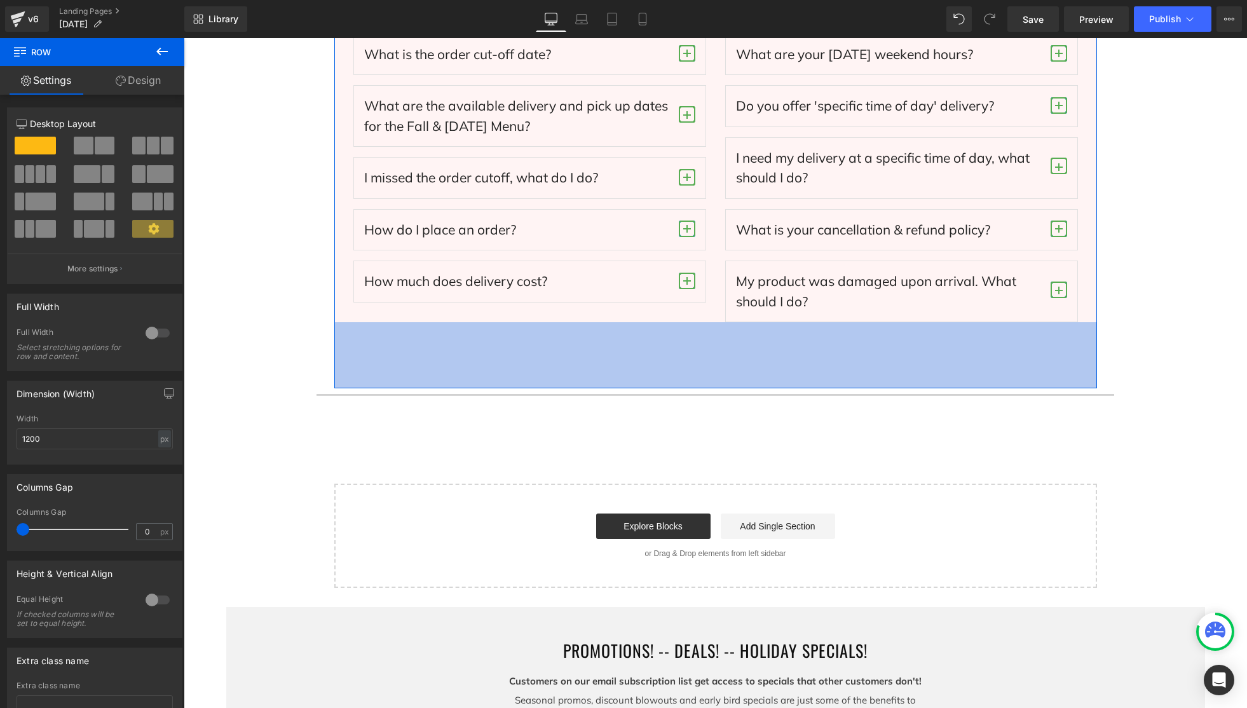
drag, startPoint x: 953, startPoint y: 366, endPoint x: 1165, endPoint y: 336, distance: 213.7
click at [952, 386] on div "104px" at bounding box center [715, 355] width 763 height 66
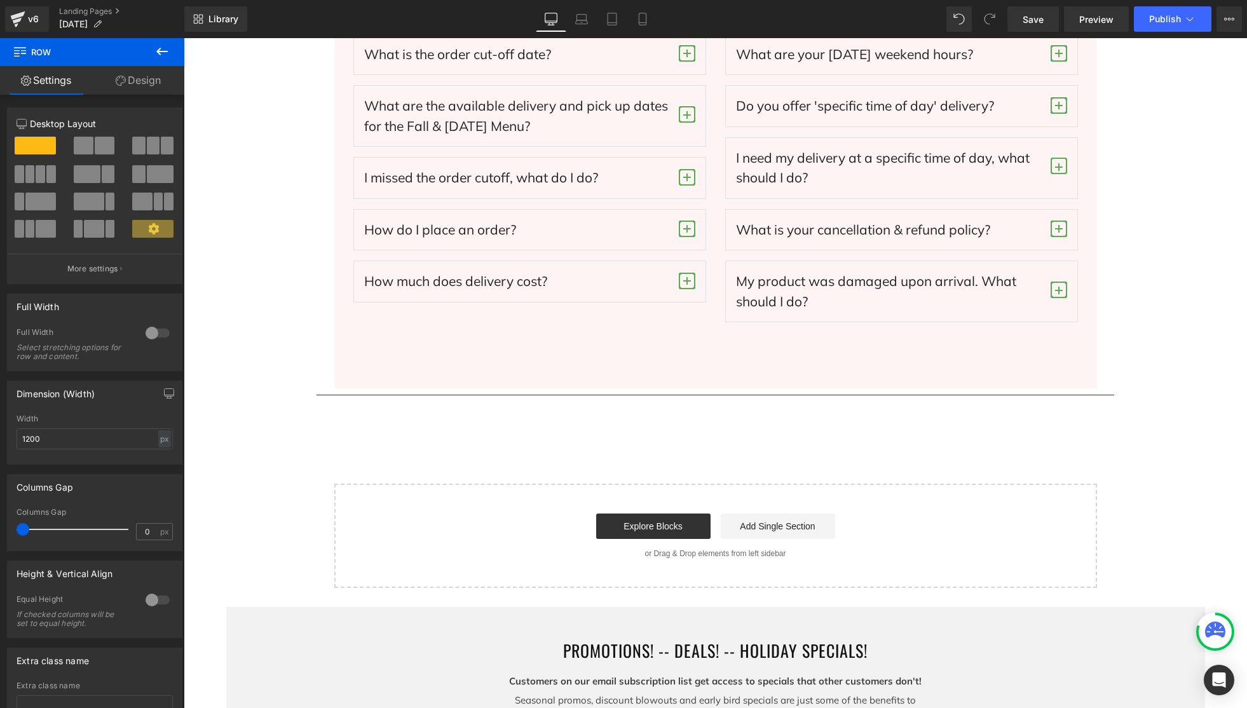
drag, startPoint x: 1165, startPoint y: 336, endPoint x: 1131, endPoint y: 363, distance: 43.0
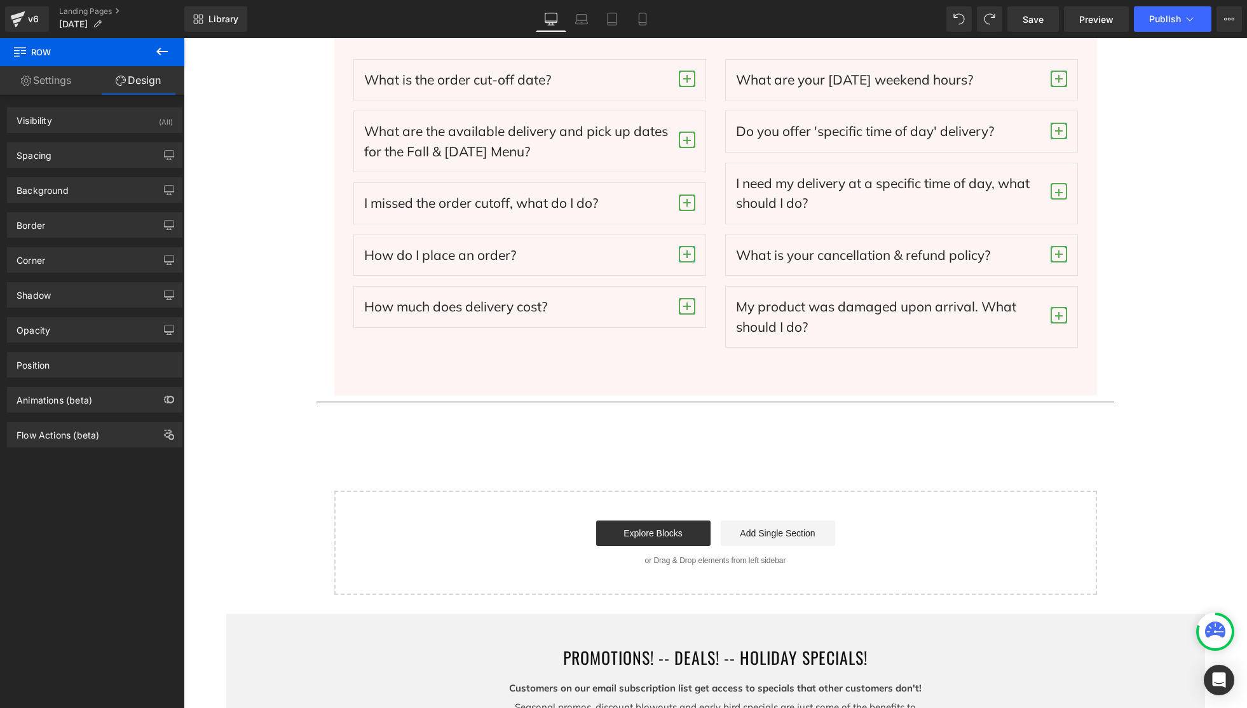
scroll to position [3912, 0]
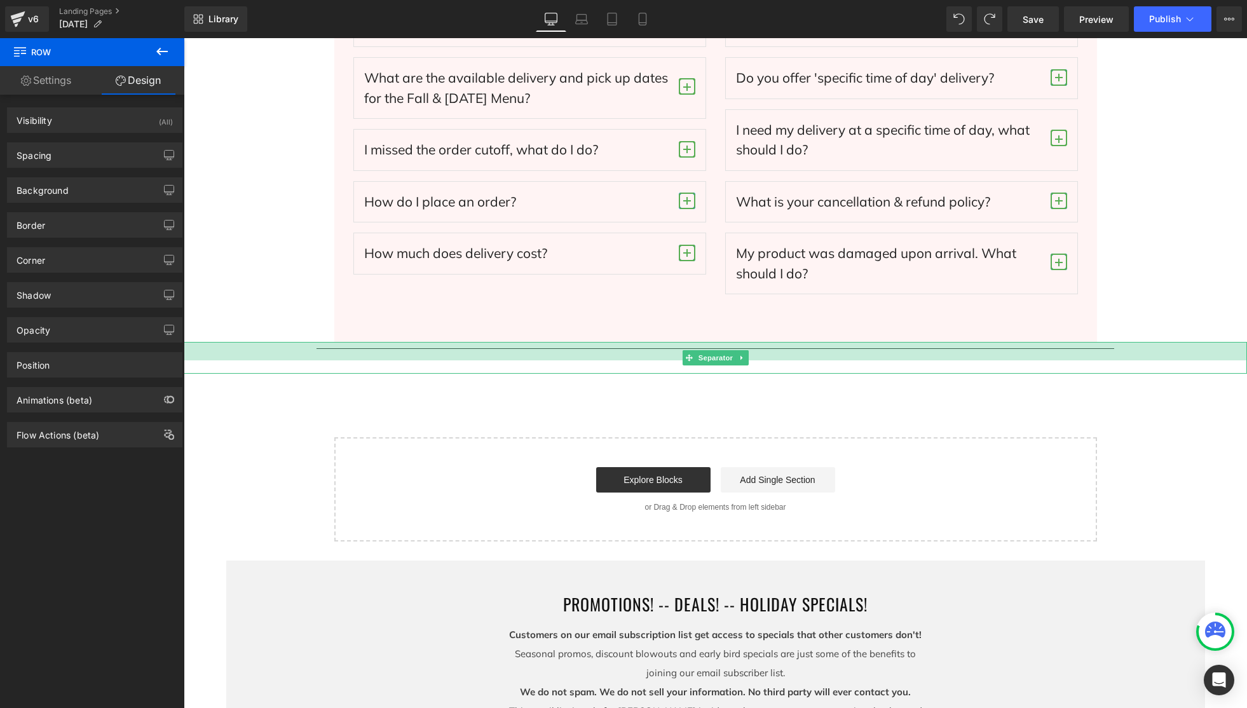
click at [833, 347] on div at bounding box center [716, 351] width 1064 height 18
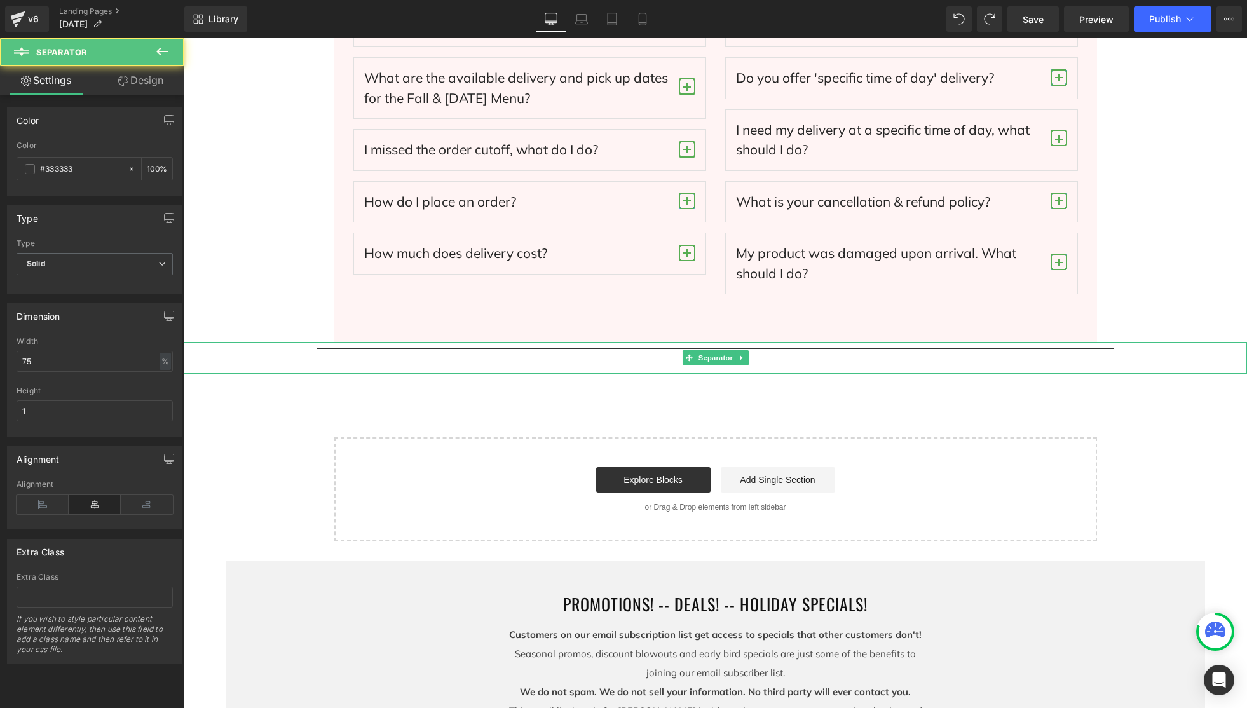
click at [850, 362] on hr at bounding box center [716, 360] width 798 height 25
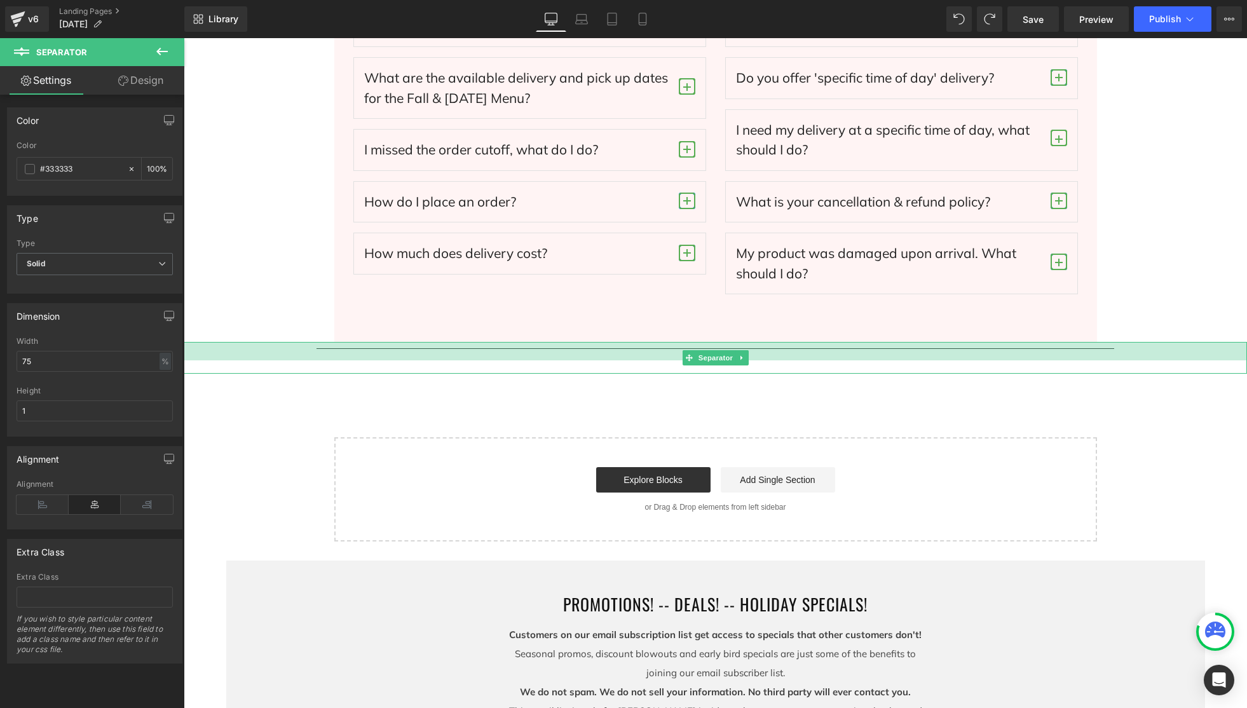
click at [313, 349] on div at bounding box center [716, 351] width 1064 height 18
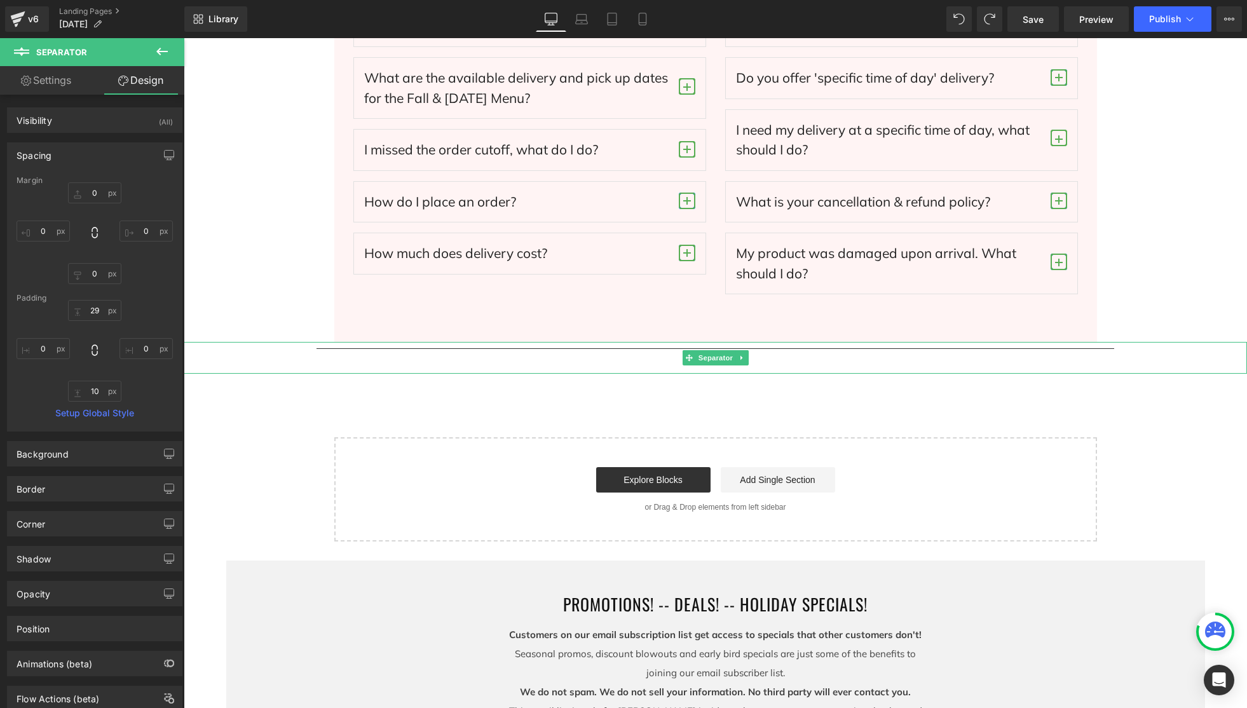
type input "29px"
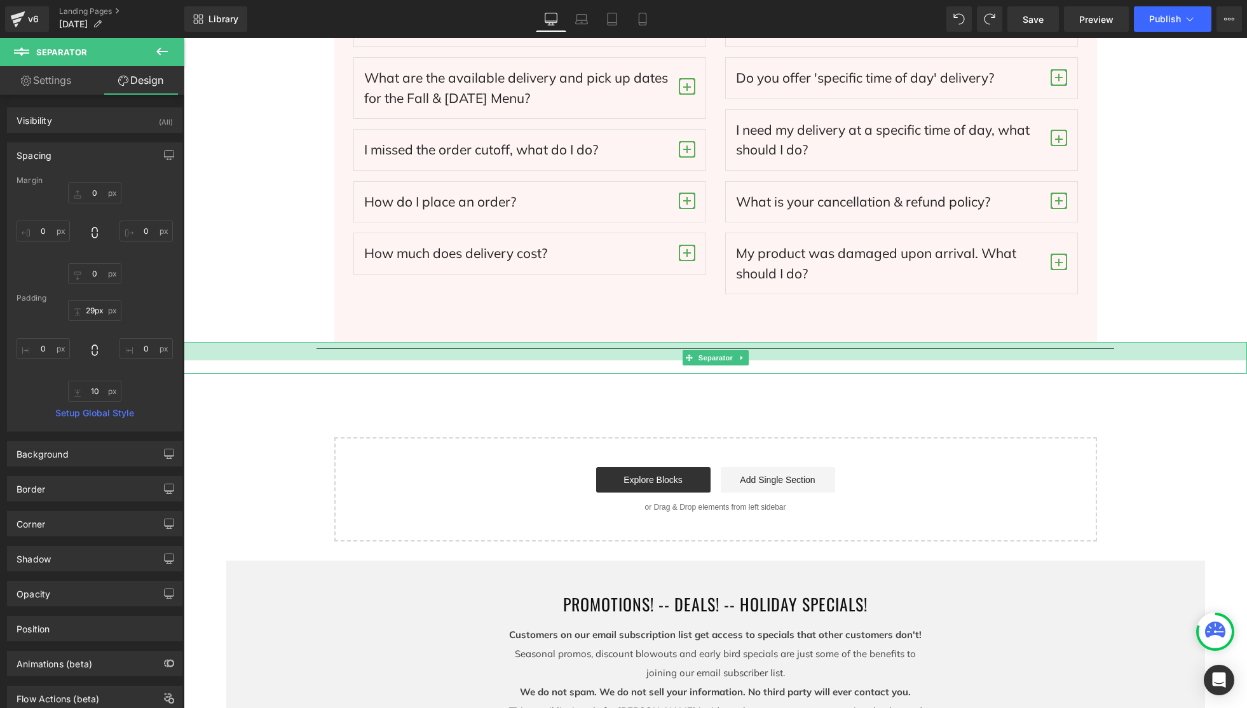
click at [313, 348] on div at bounding box center [716, 351] width 1064 height 18
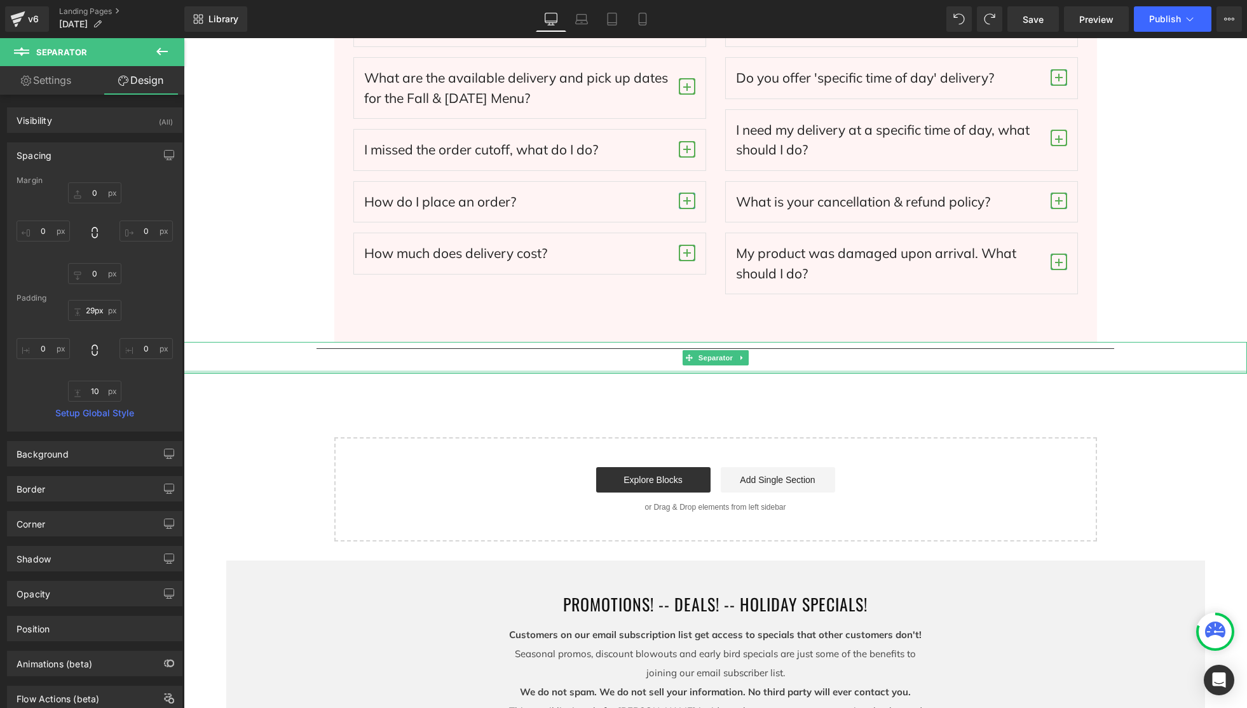
type input "10px"
click at [317, 373] on div at bounding box center [716, 372] width 1064 height 3
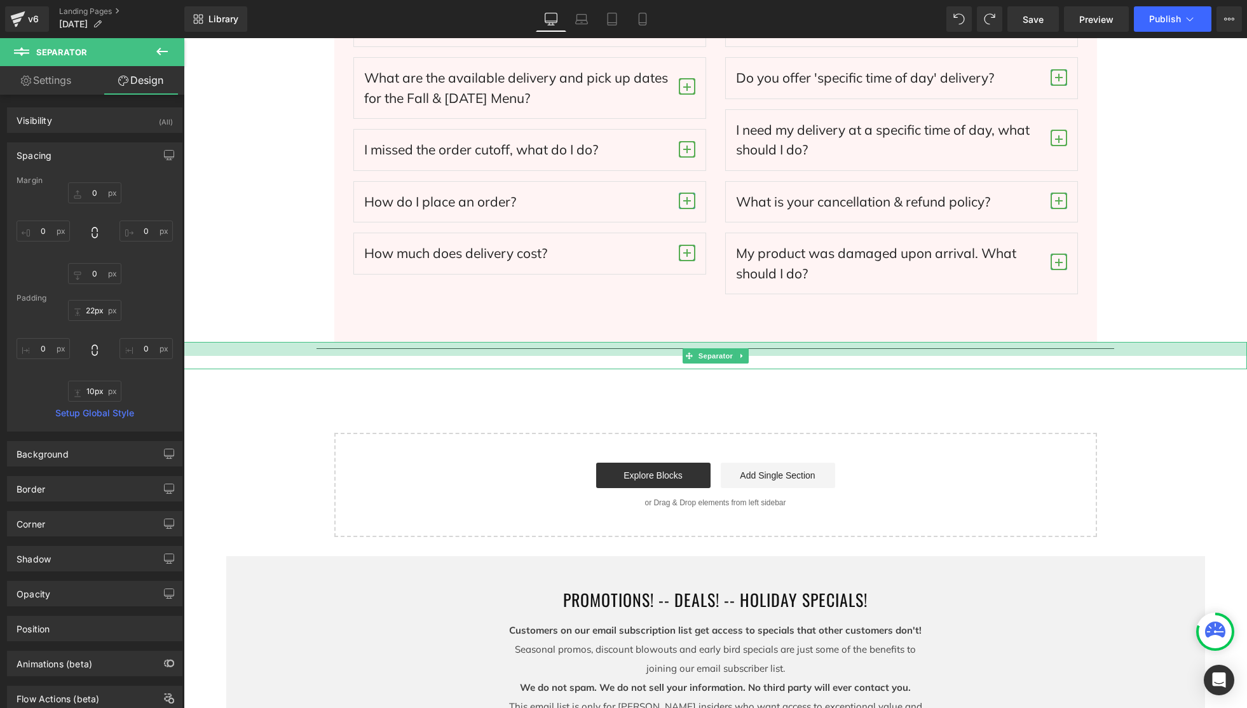
type input "0px"
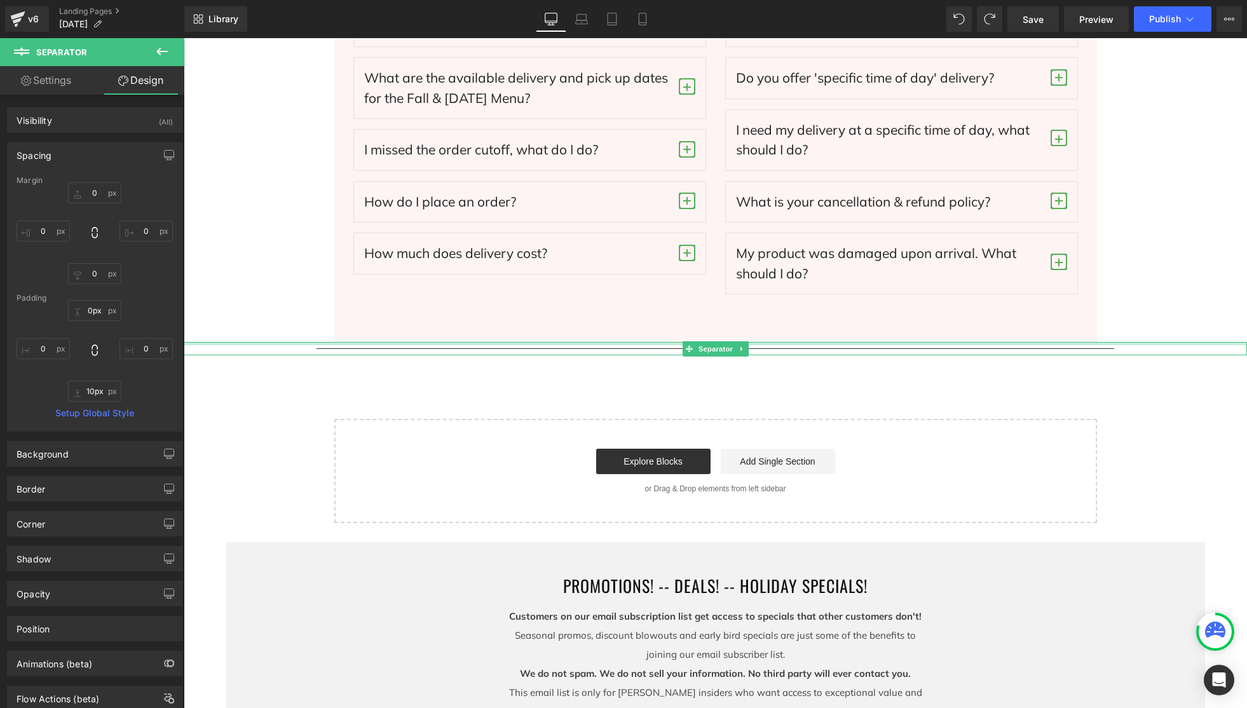
drag, startPoint x: 315, startPoint y: 353, endPoint x: 321, endPoint y: 341, distance: 13.7
click at [322, 347] on div at bounding box center [716, 348] width 1064 height 13
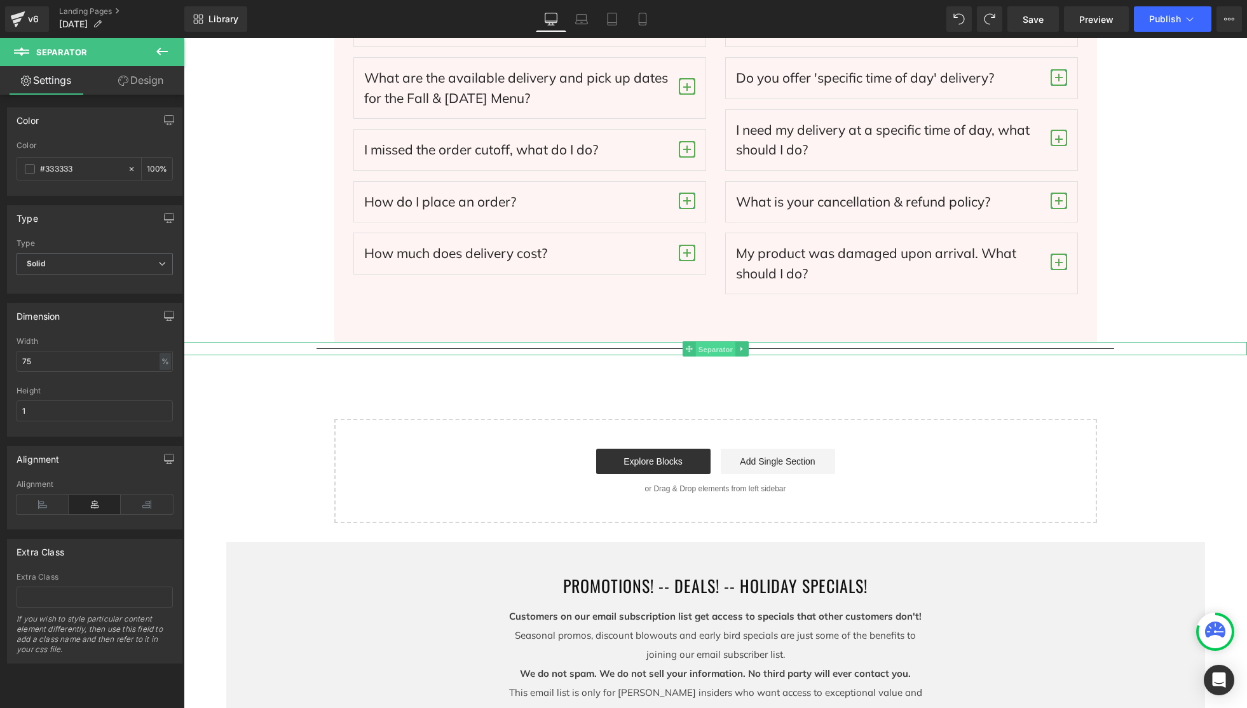
click at [710, 346] on span "Separator" at bounding box center [715, 349] width 39 height 15
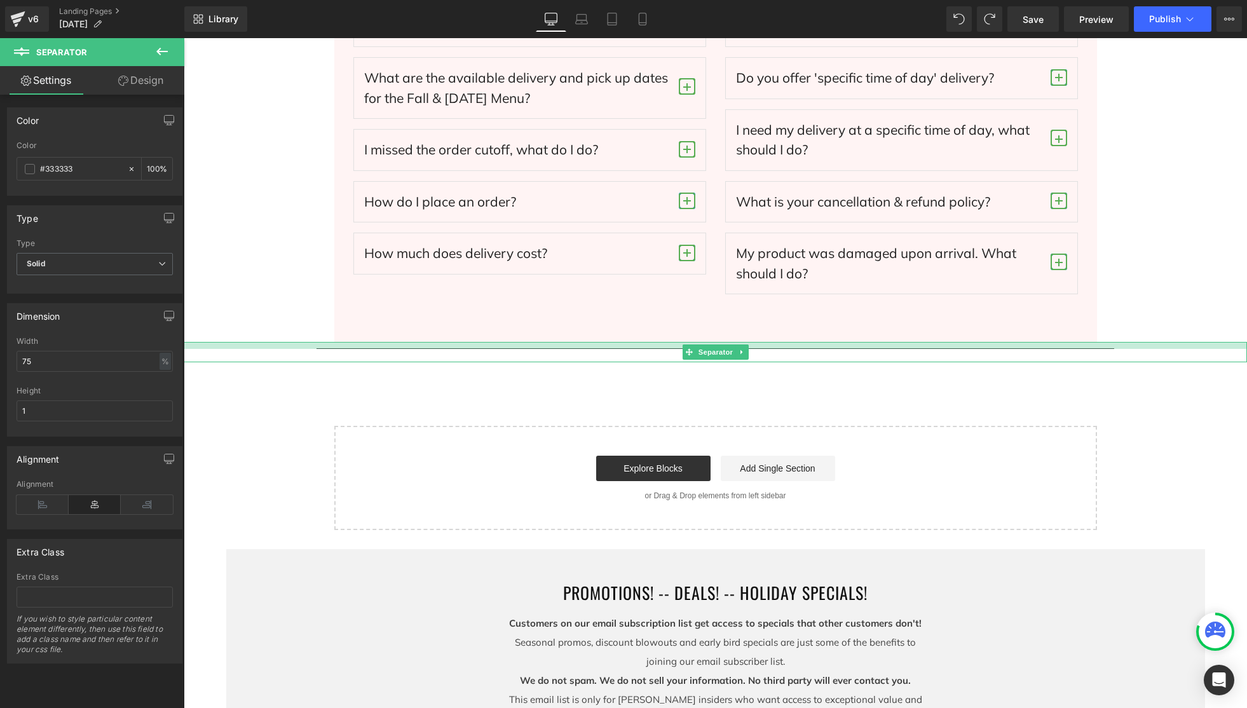
drag, startPoint x: 660, startPoint y: 343, endPoint x: 659, endPoint y: 350, distance: 7.0
click at [659, 350] on div "Separator" at bounding box center [716, 352] width 1064 height 20
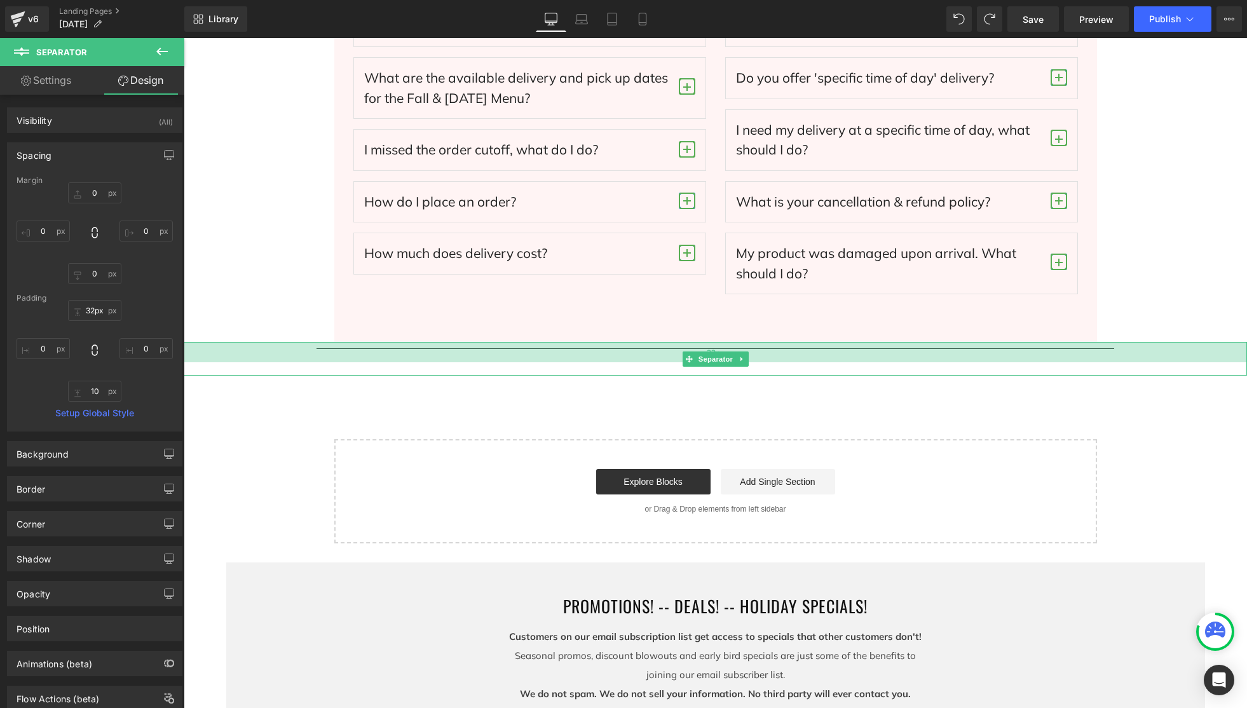
type input "29px"
drag, startPoint x: 657, startPoint y: 343, endPoint x: 659, endPoint y: 371, distance: 28.0
click at [658, 354] on div at bounding box center [716, 351] width 1064 height 18
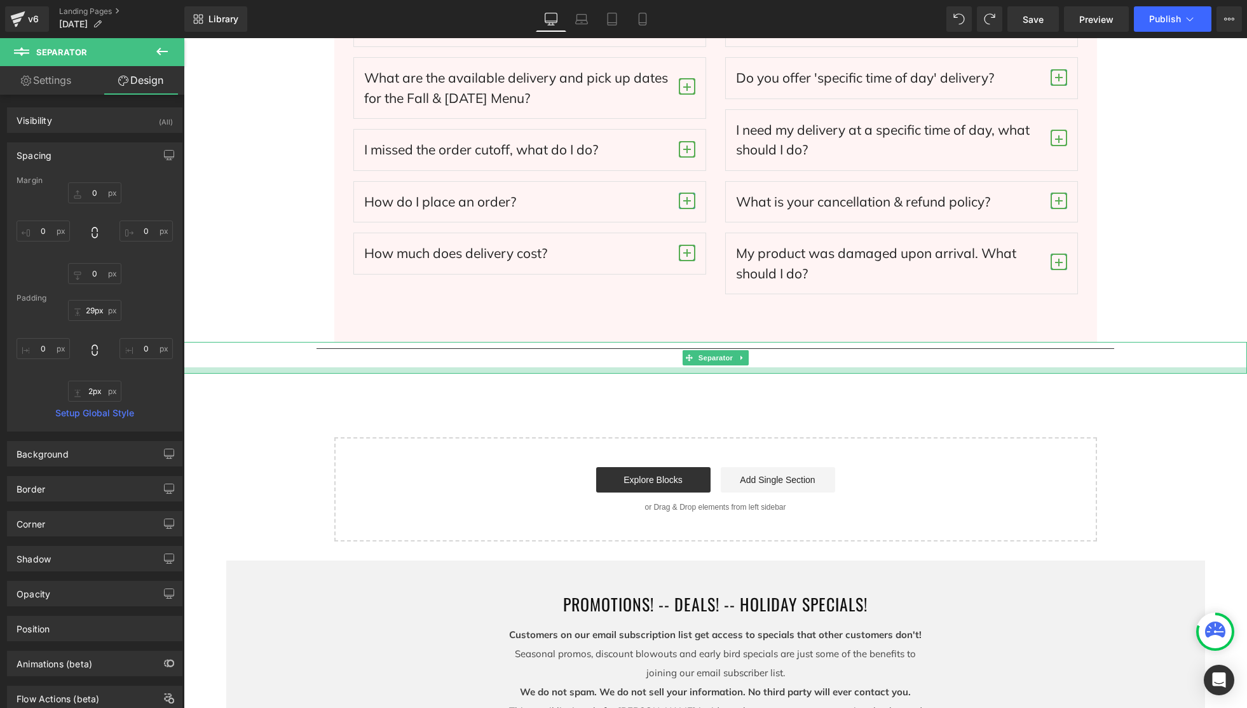
type input "0px"
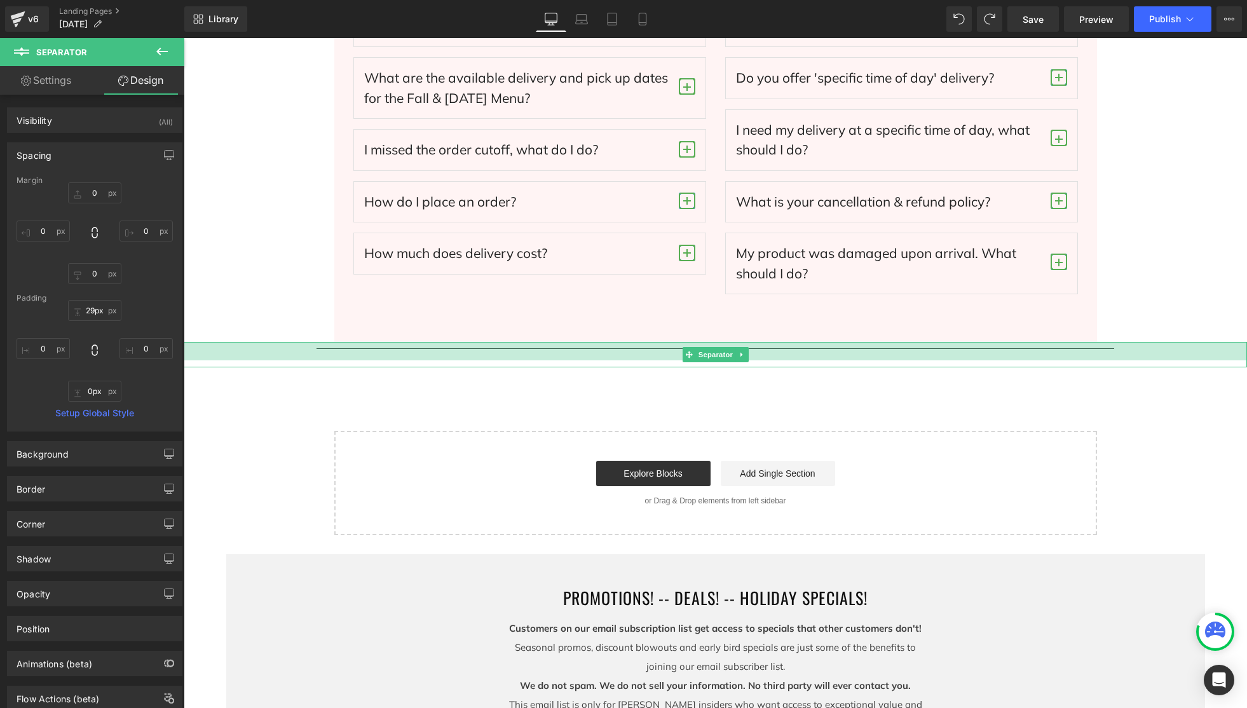
drag, startPoint x: 660, startPoint y: 373, endPoint x: 662, endPoint y: 362, distance: 10.3
click at [659, 348] on div "Separator" at bounding box center [716, 354] width 1064 height 25
click at [660, 354] on div at bounding box center [716, 351] width 1064 height 18
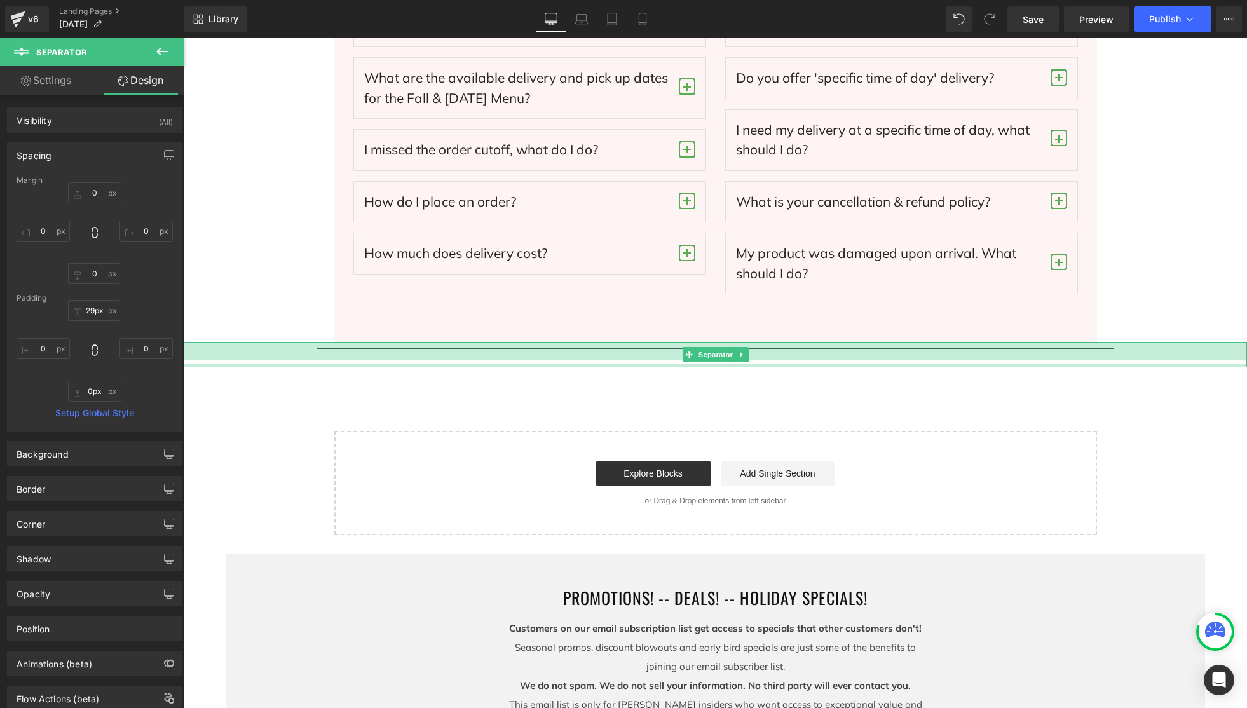
click at [662, 357] on div "Separator" at bounding box center [716, 354] width 1064 height 25
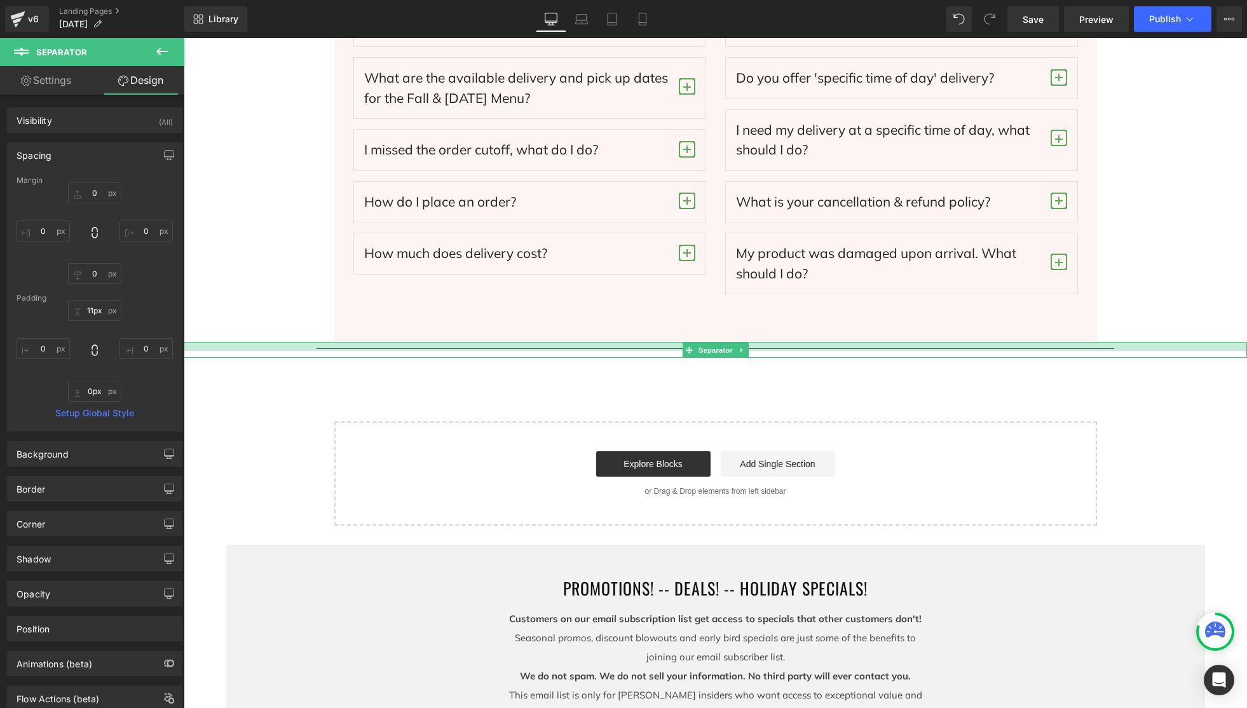
type input "0px"
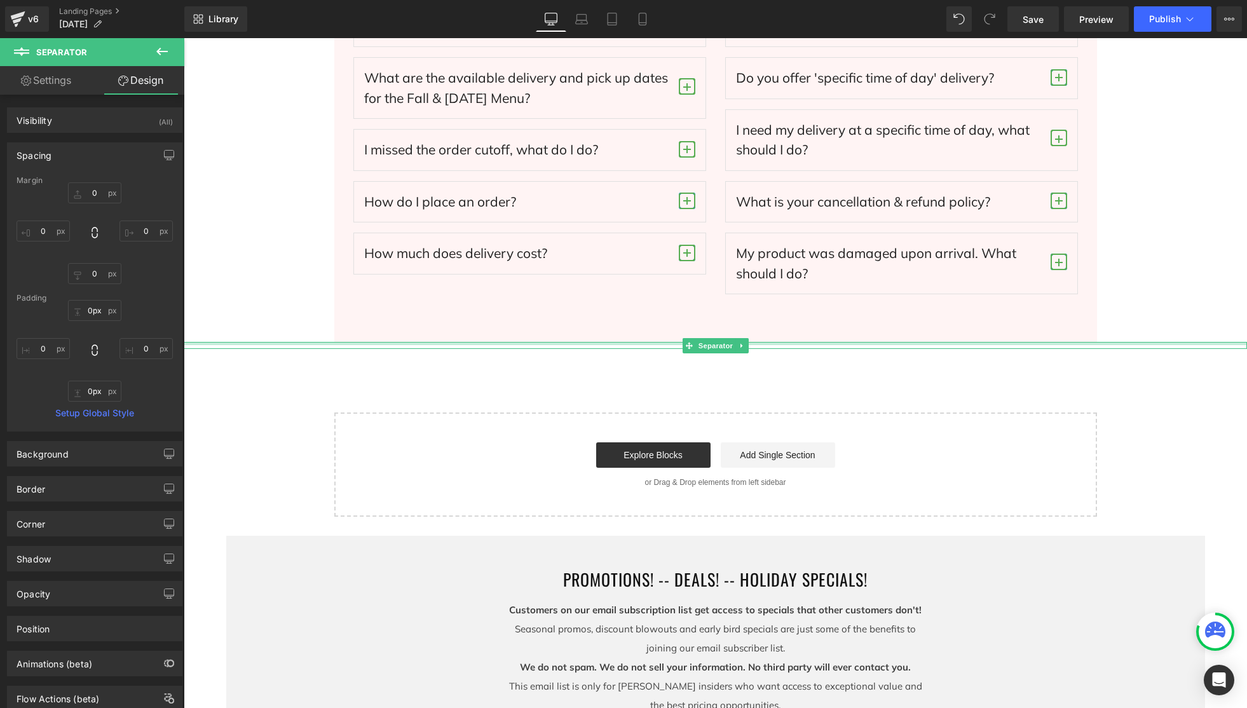
drag, startPoint x: 661, startPoint y: 338, endPoint x: 661, endPoint y: 317, distance: 21.6
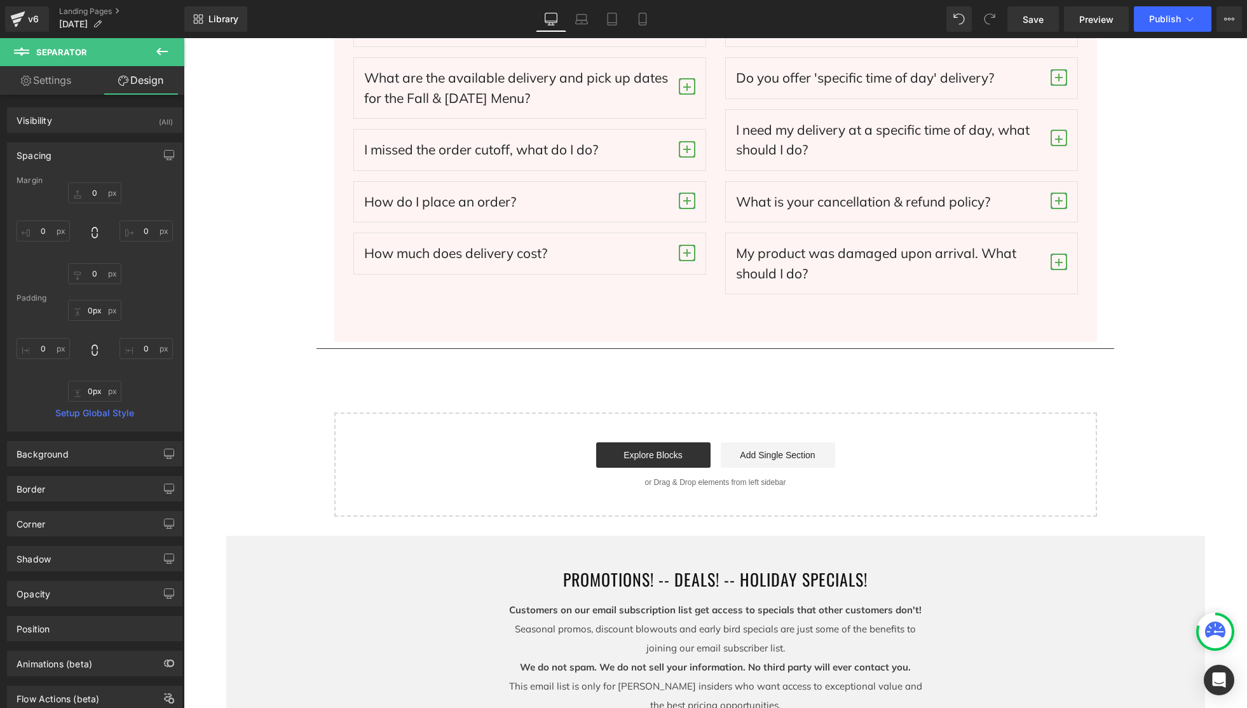
drag, startPoint x: 163, startPoint y: 51, endPoint x: 170, endPoint y: 79, distance: 28.7
click at [164, 51] on icon at bounding box center [161, 52] width 11 height 8
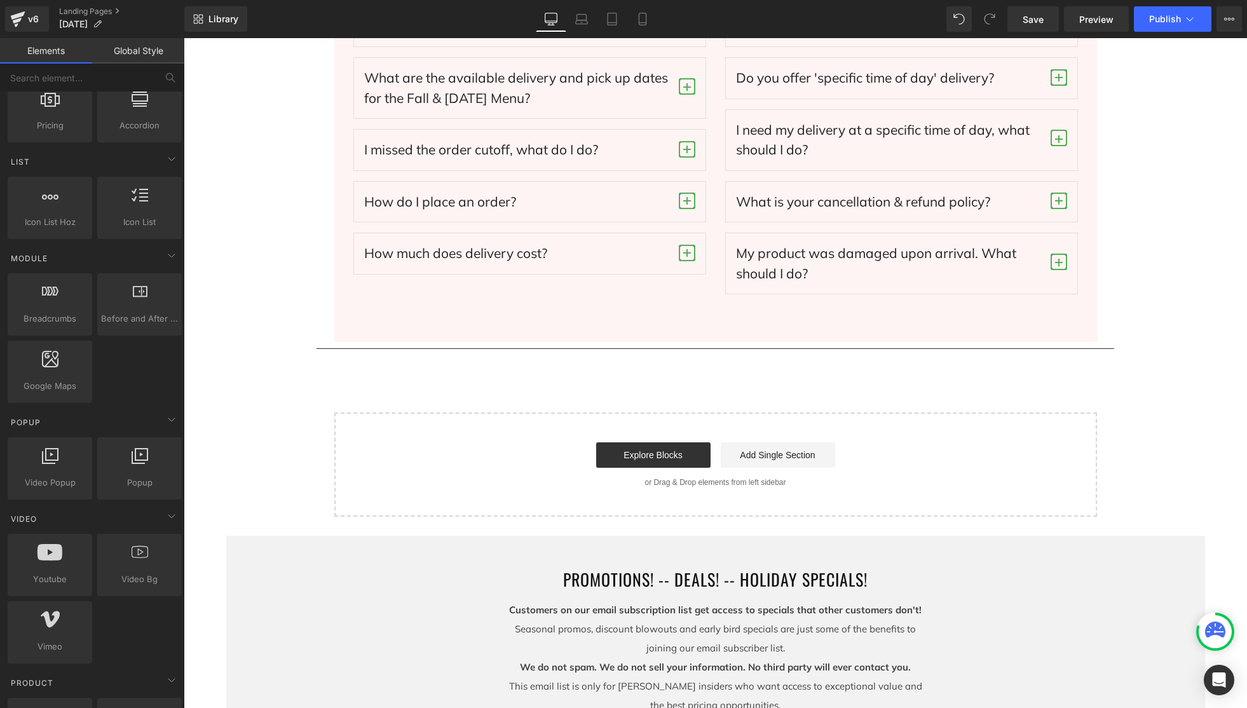
scroll to position [0, 0]
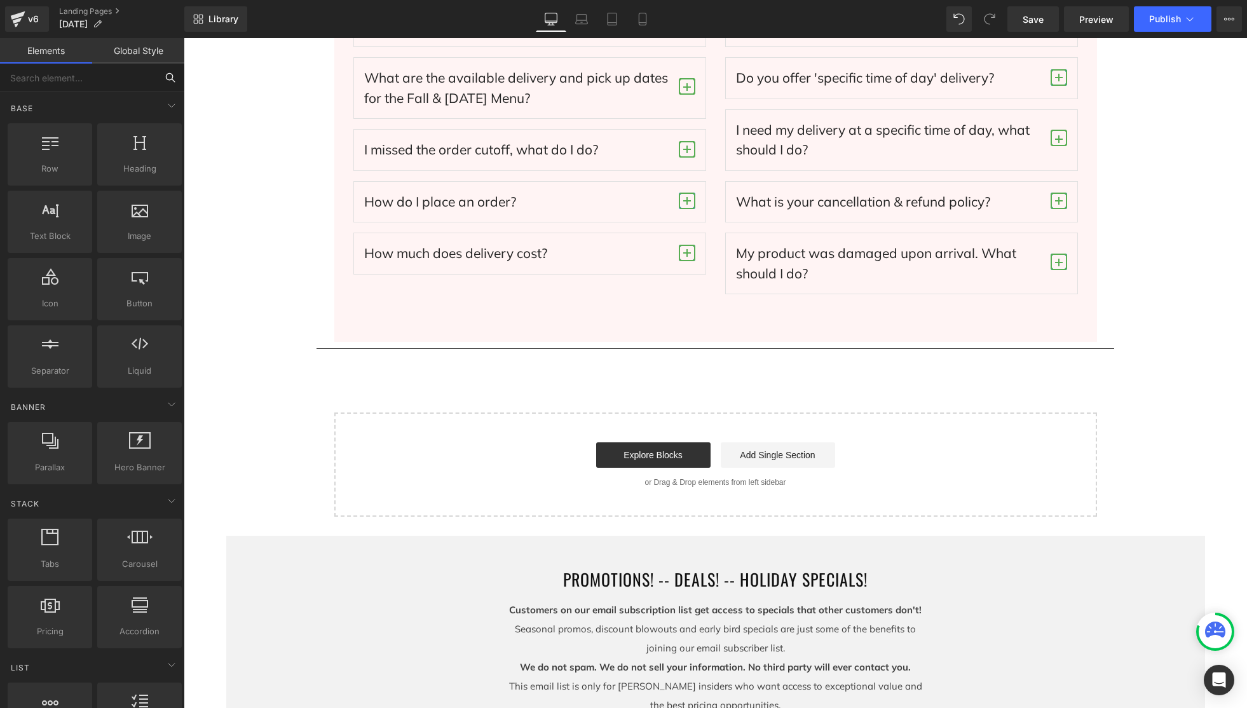
click at [113, 89] on input "text" at bounding box center [78, 78] width 156 height 28
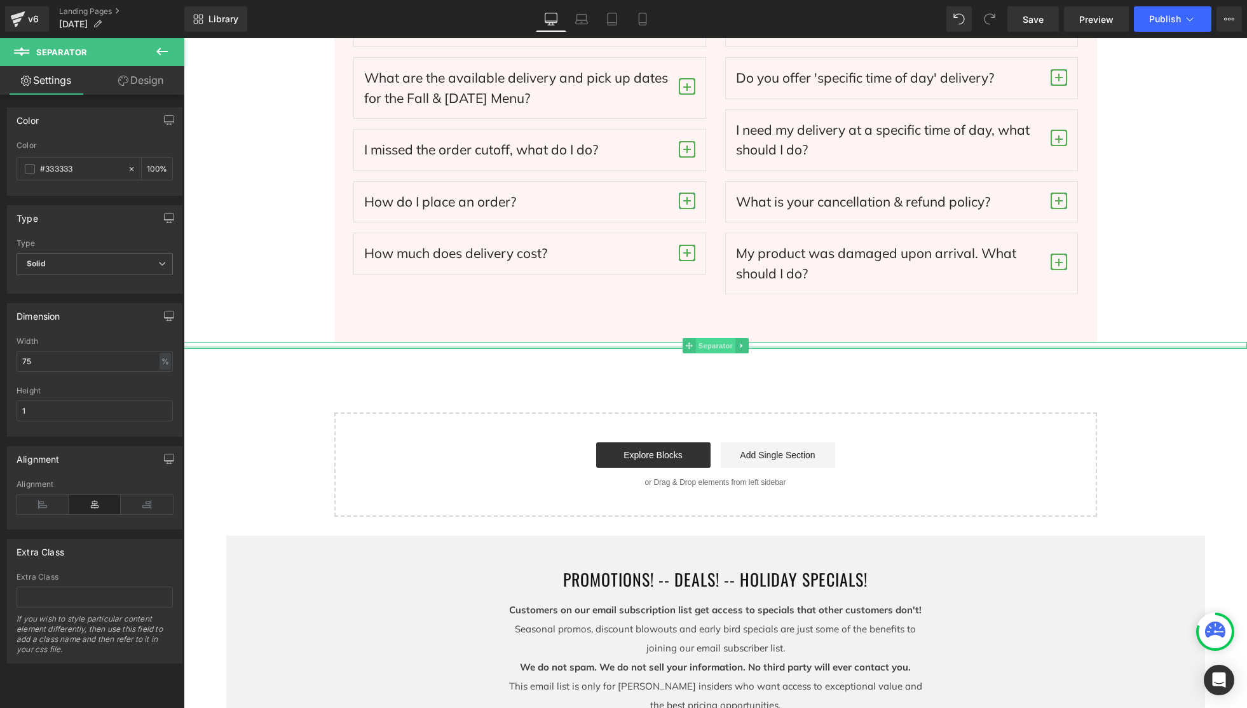
drag, startPoint x: 541, startPoint y: 346, endPoint x: 706, endPoint y: 343, distance: 164.7
click at [542, 346] on div at bounding box center [716, 347] width 1064 height 3
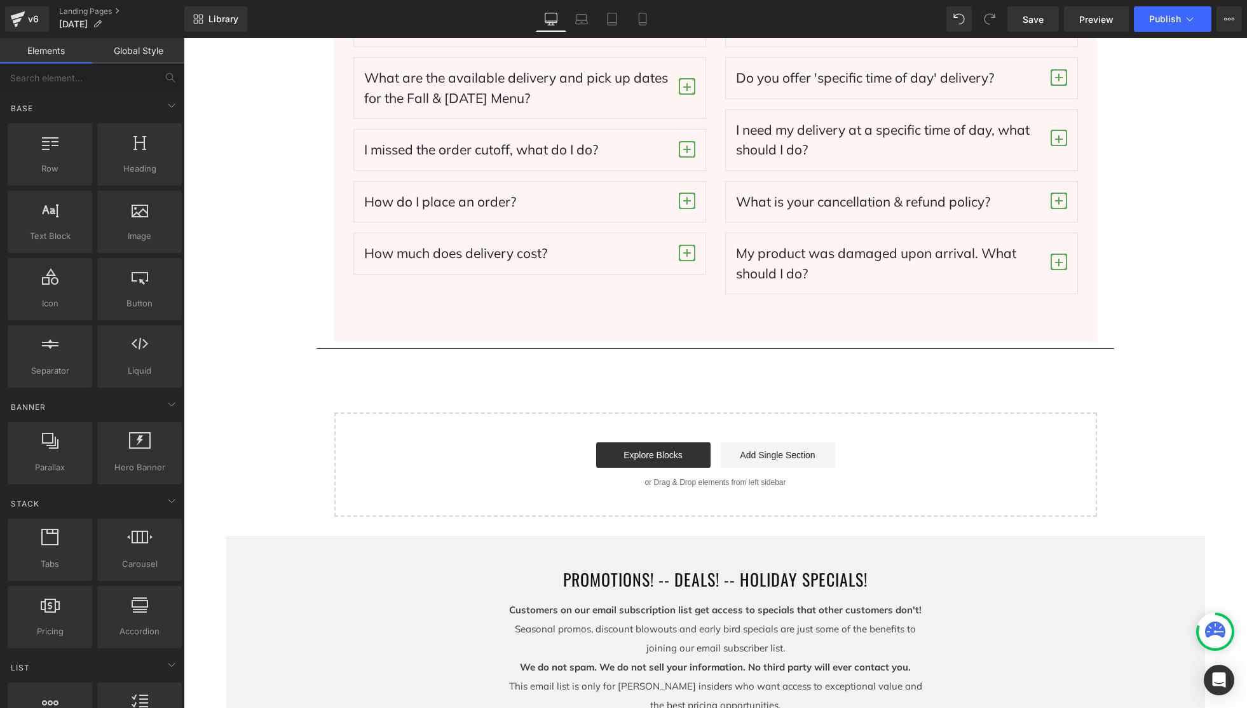
click at [741, 565] on div "PROMOTIONS! -- DEALS! -- HOLIDAY SPECIALS! Customers on our email subscription …" at bounding box center [715, 665] width 979 height 259
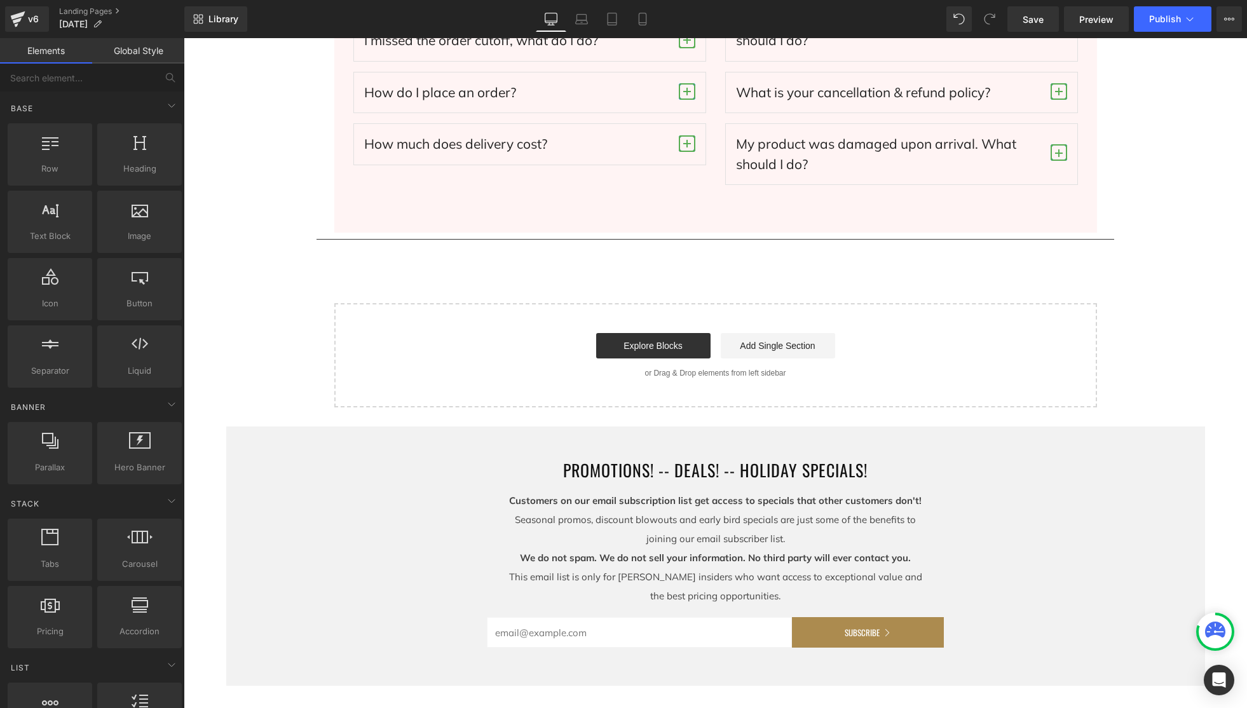
scroll to position [4009, 0]
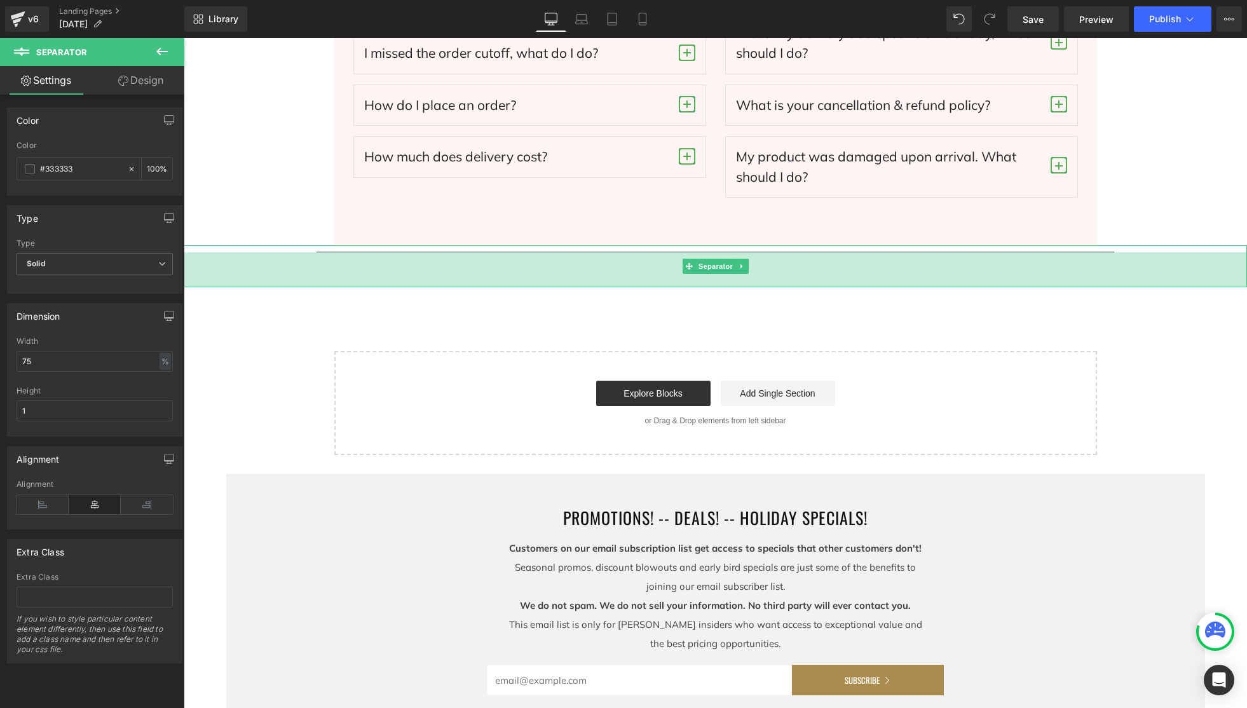
drag, startPoint x: 781, startPoint y: 269, endPoint x: 781, endPoint y: 285, distance: 16.5
click at [781, 285] on div "55px" at bounding box center [716, 269] width 1064 height 35
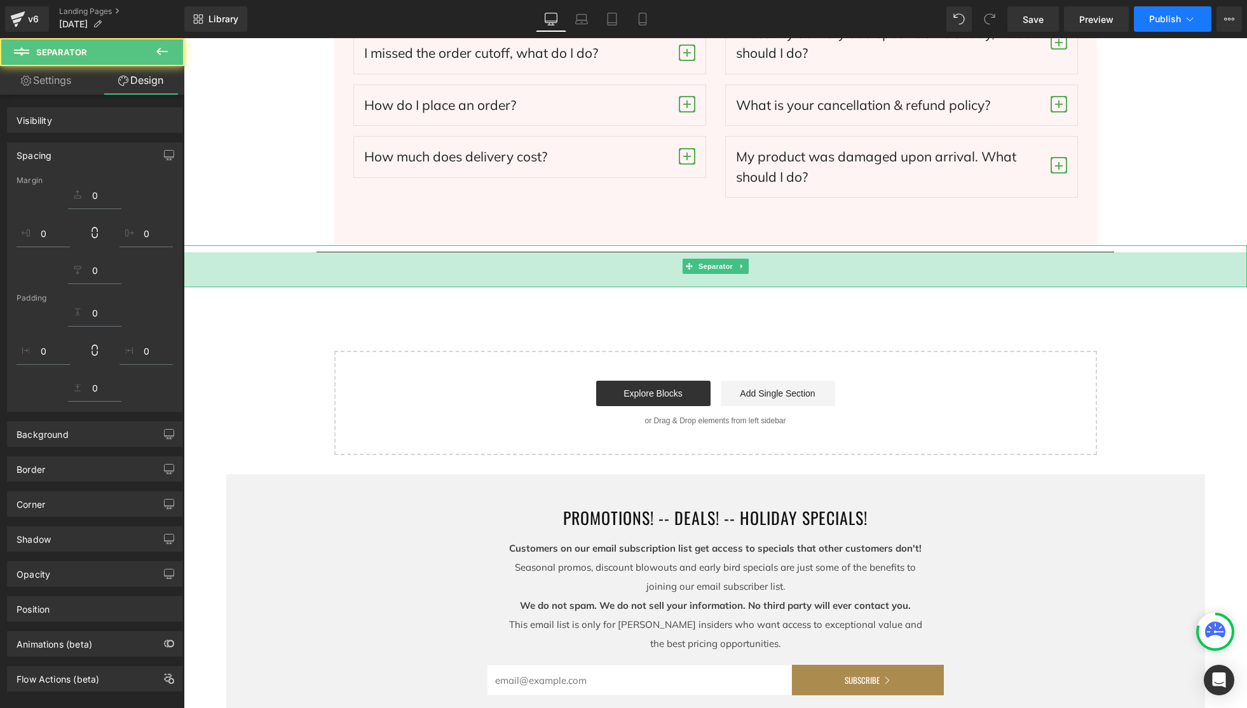
click at [1041, 13] on span "Save" at bounding box center [1033, 19] width 21 height 13
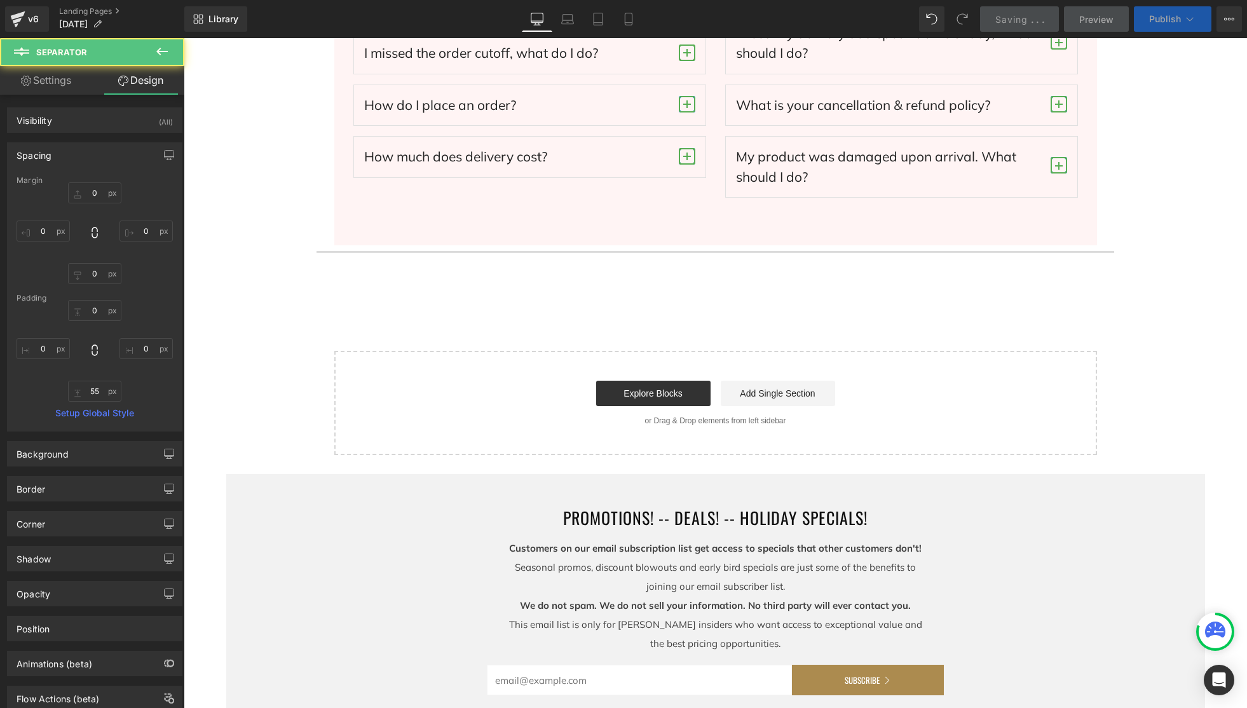
type input "0"
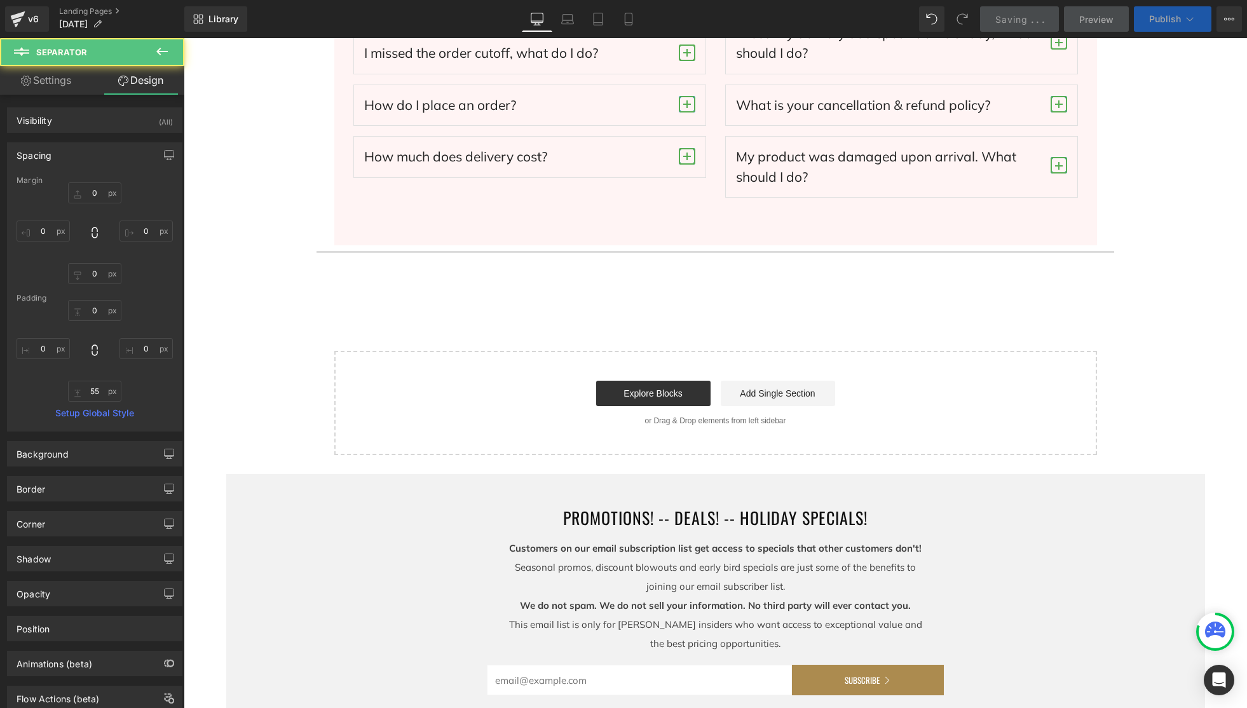
type input "0"
type input "55"
type input "0"
click at [1151, 19] on span "Publish" at bounding box center [1165, 19] width 32 height 10
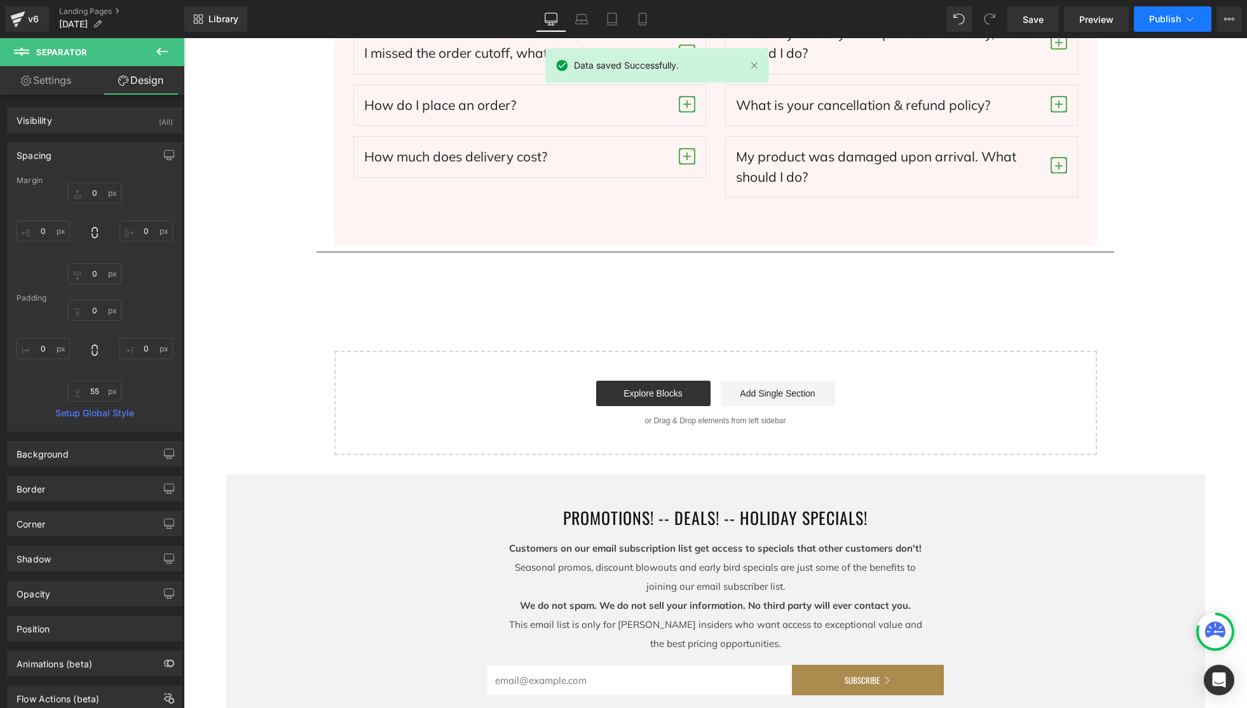
click at [1187, 17] on icon at bounding box center [1190, 19] width 7 height 4
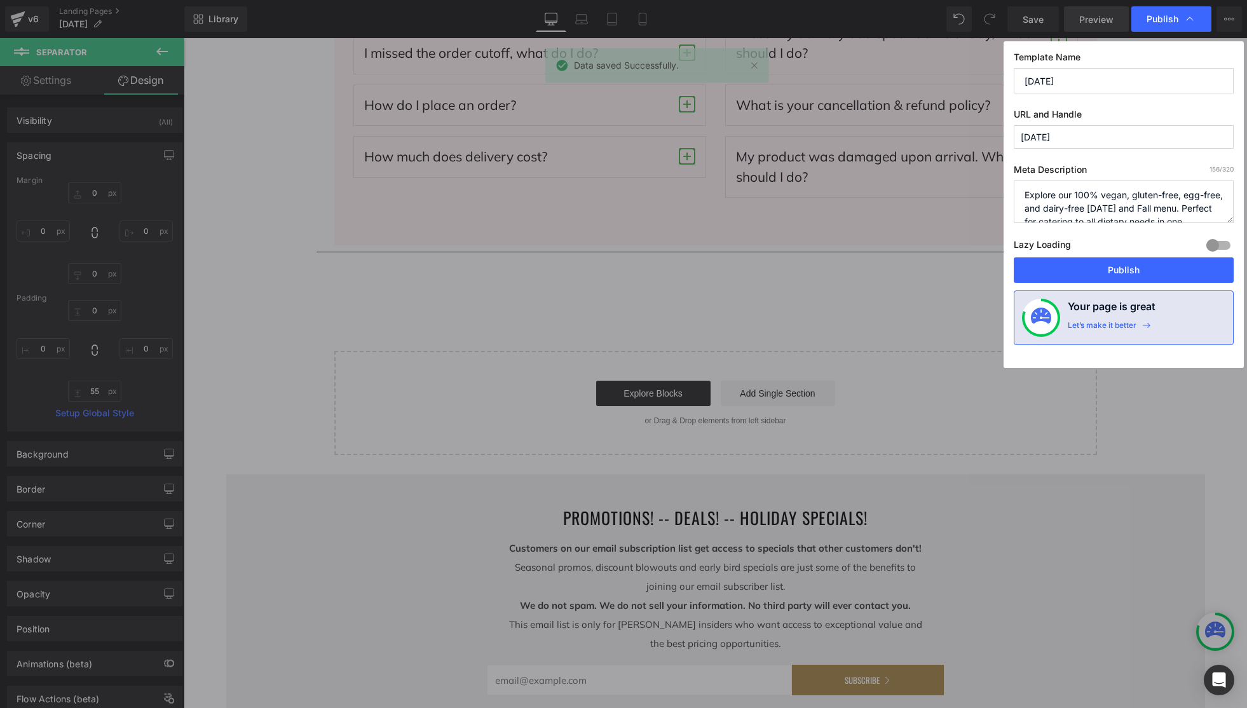
drag, startPoint x: 1125, startPoint y: 273, endPoint x: 1059, endPoint y: 20, distance: 261.1
click at [1125, 268] on button "Publish" at bounding box center [1124, 269] width 220 height 25
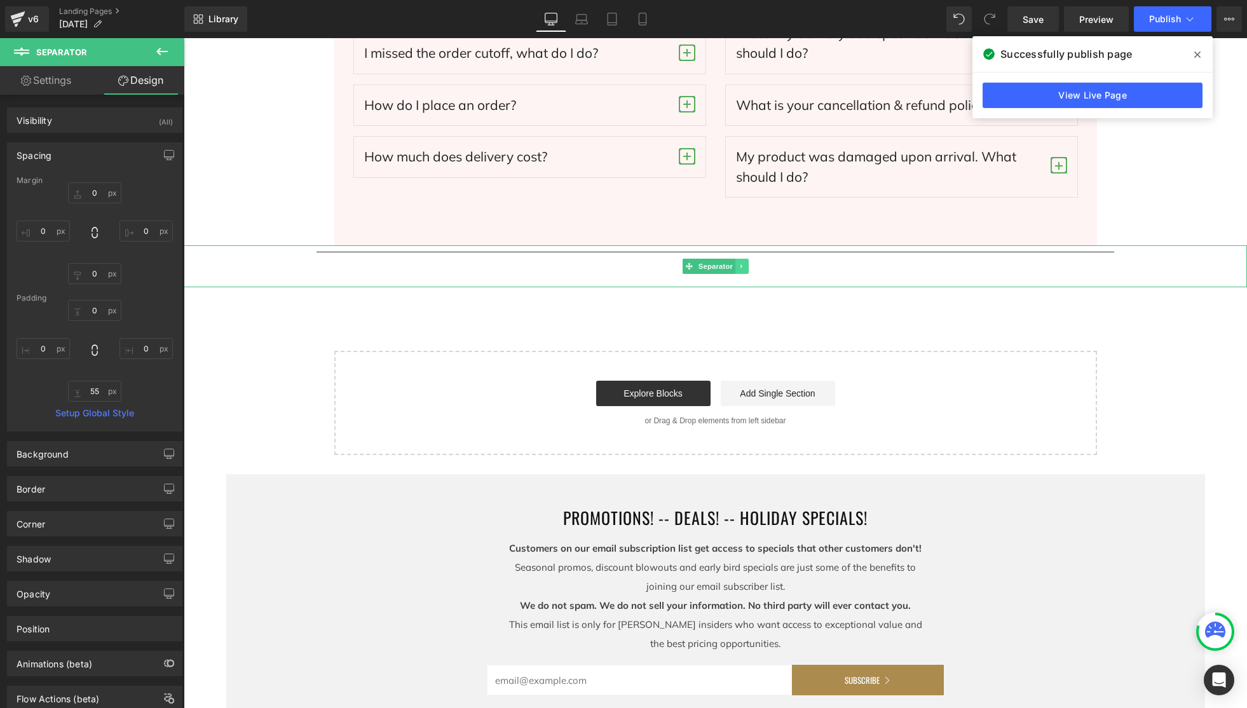
drag, startPoint x: 715, startPoint y: 270, endPoint x: 743, endPoint y: 267, distance: 27.5
click at [715, 270] on span "Separator" at bounding box center [715, 266] width 39 height 15
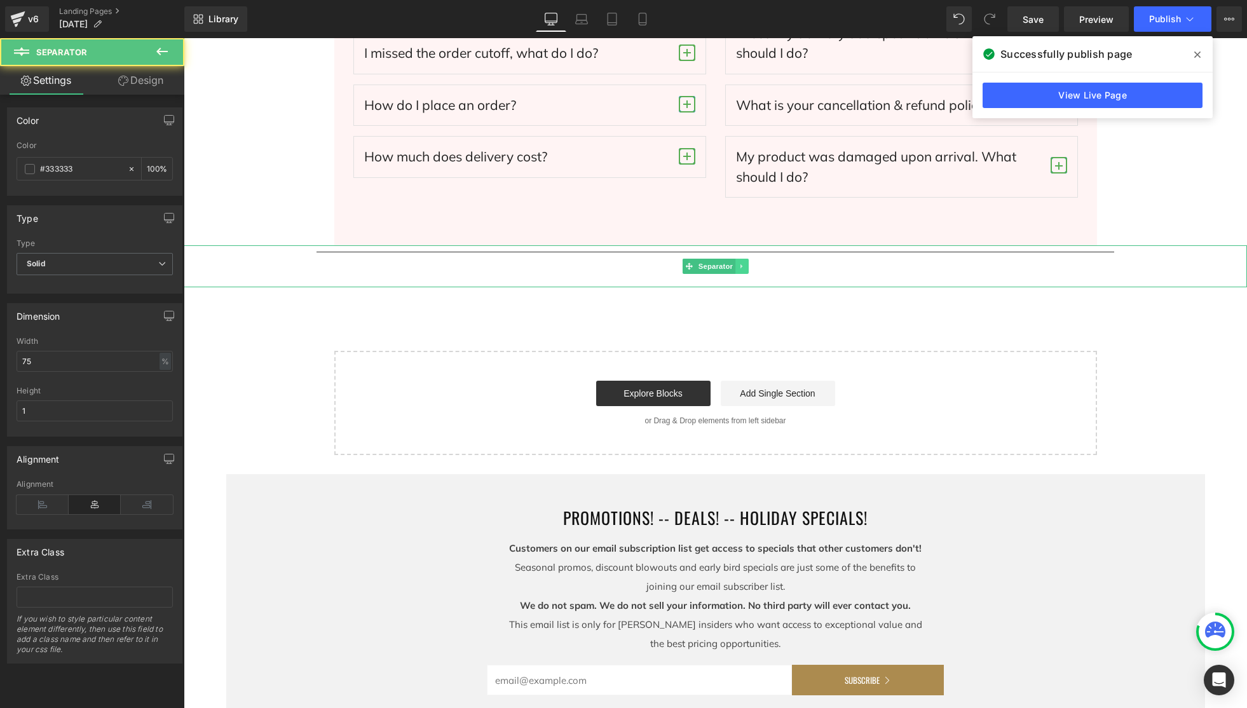
click at [743, 267] on icon at bounding box center [742, 267] width 7 height 8
click at [750, 267] on icon at bounding box center [748, 266] width 7 height 7
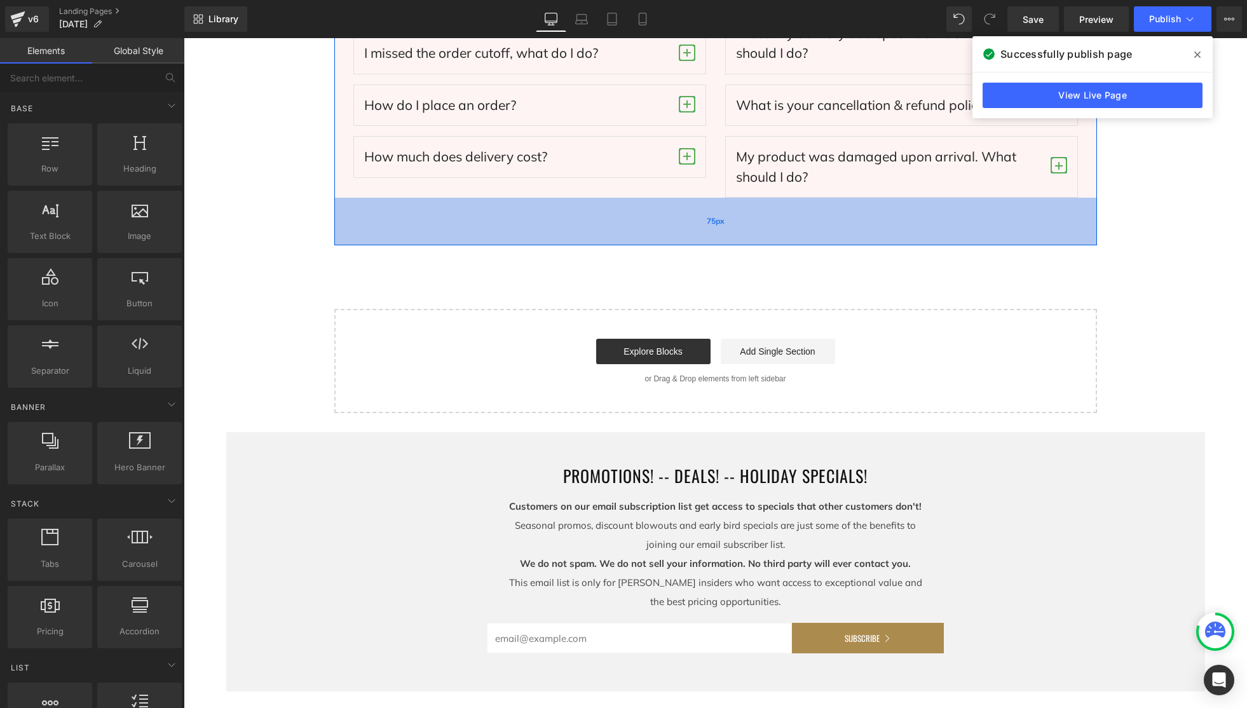
click at [921, 238] on div "75px" at bounding box center [715, 222] width 763 height 48
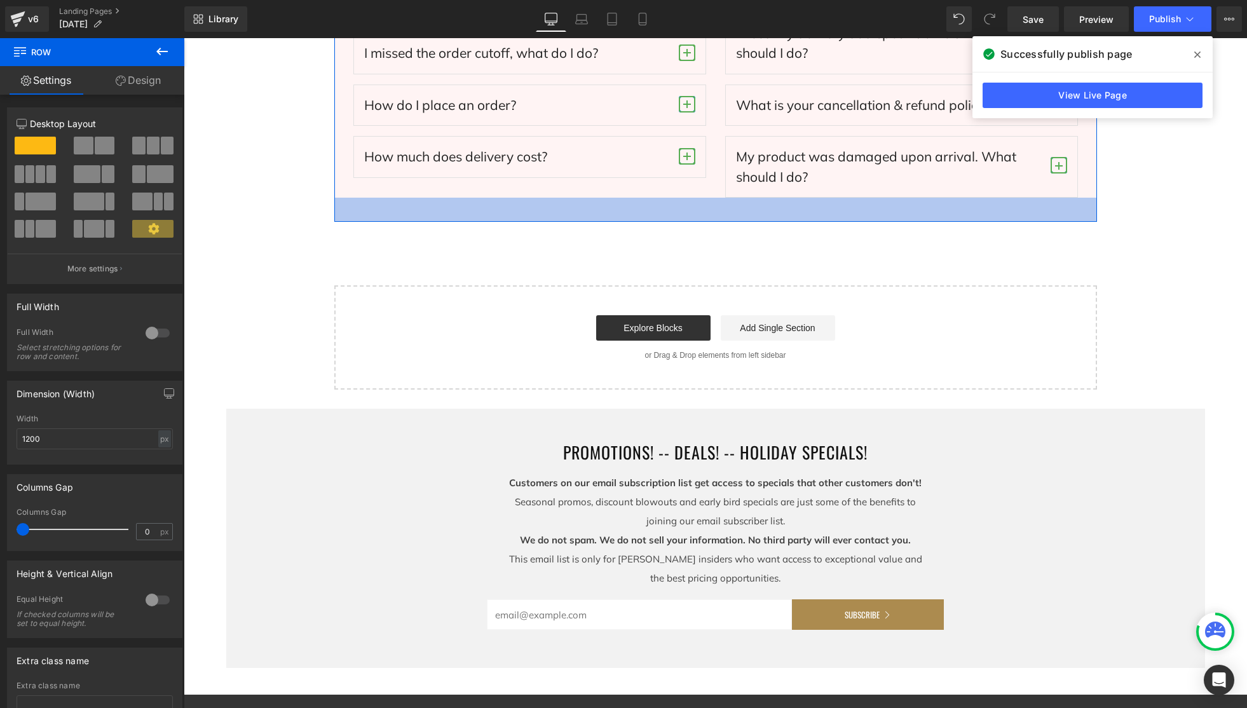
drag, startPoint x: 882, startPoint y: 245, endPoint x: 1162, endPoint y: 250, distance: 279.8
click at [881, 222] on div "38px" at bounding box center [715, 210] width 763 height 24
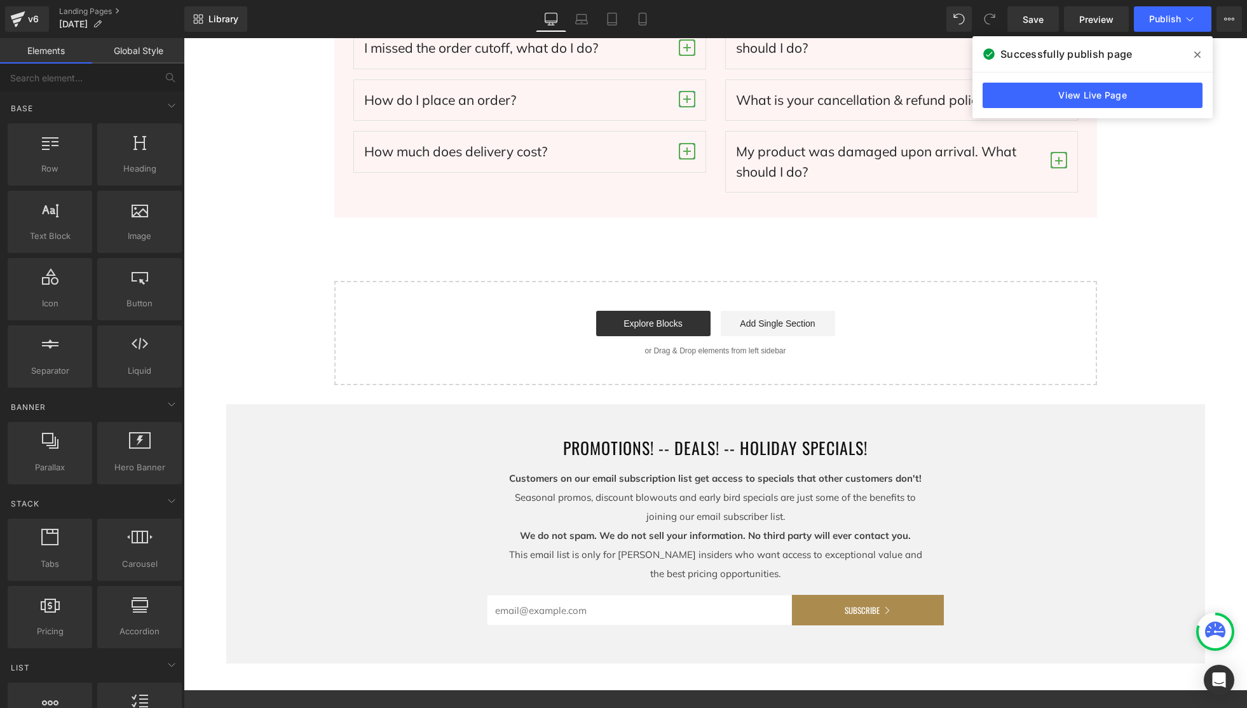
scroll to position [4022, 0]
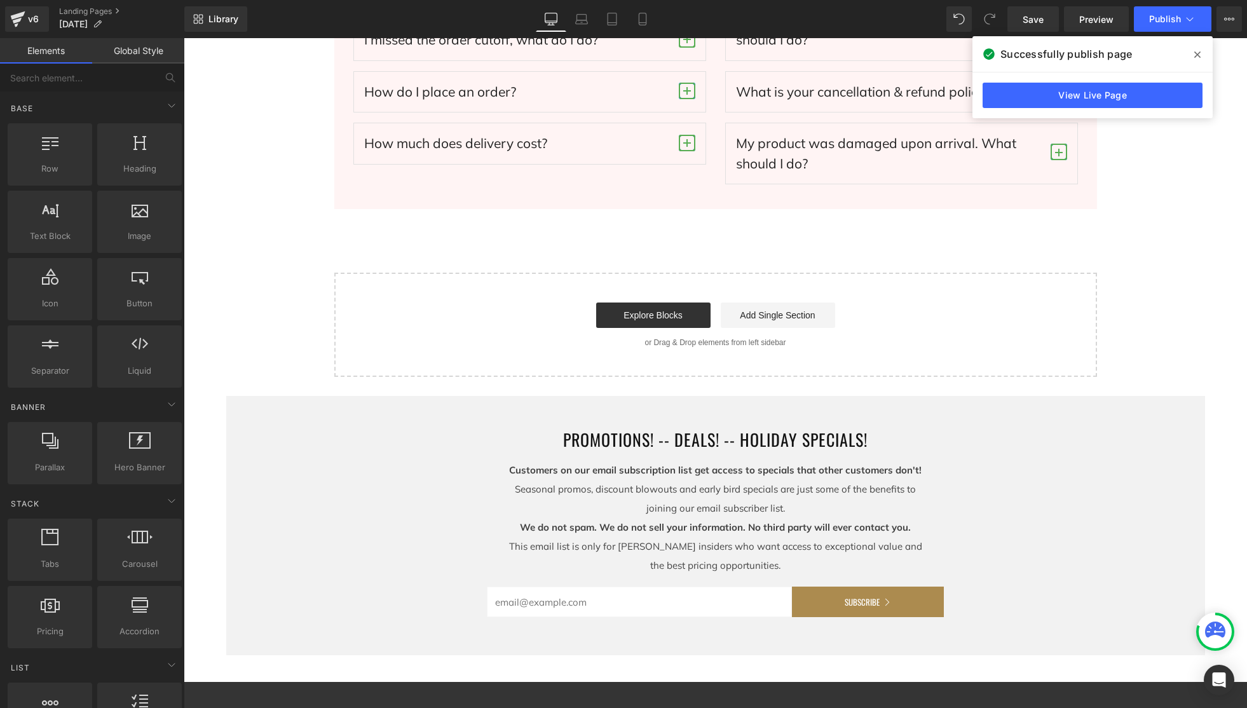
drag, startPoint x: 1038, startPoint y: 24, endPoint x: 1069, endPoint y: 23, distance: 31.2
click at [1038, 25] on span "Save" at bounding box center [1033, 19] width 21 height 13
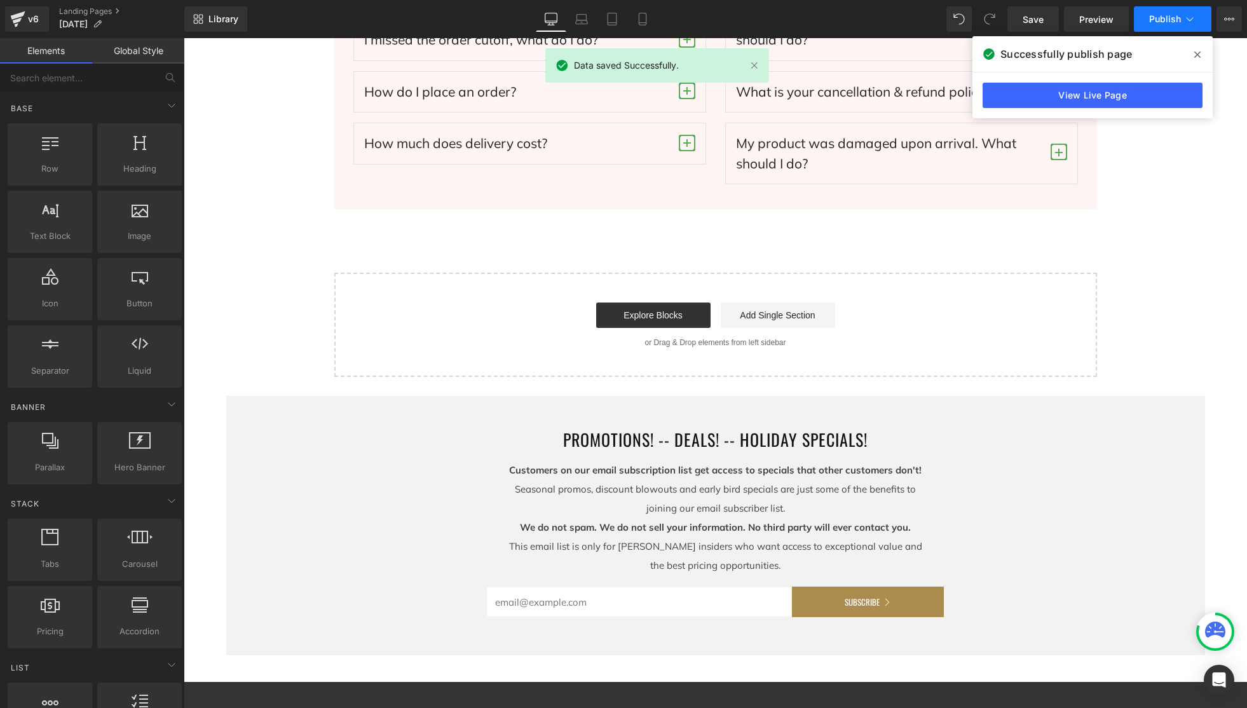
click at [1155, 22] on span "Publish" at bounding box center [1165, 19] width 32 height 10
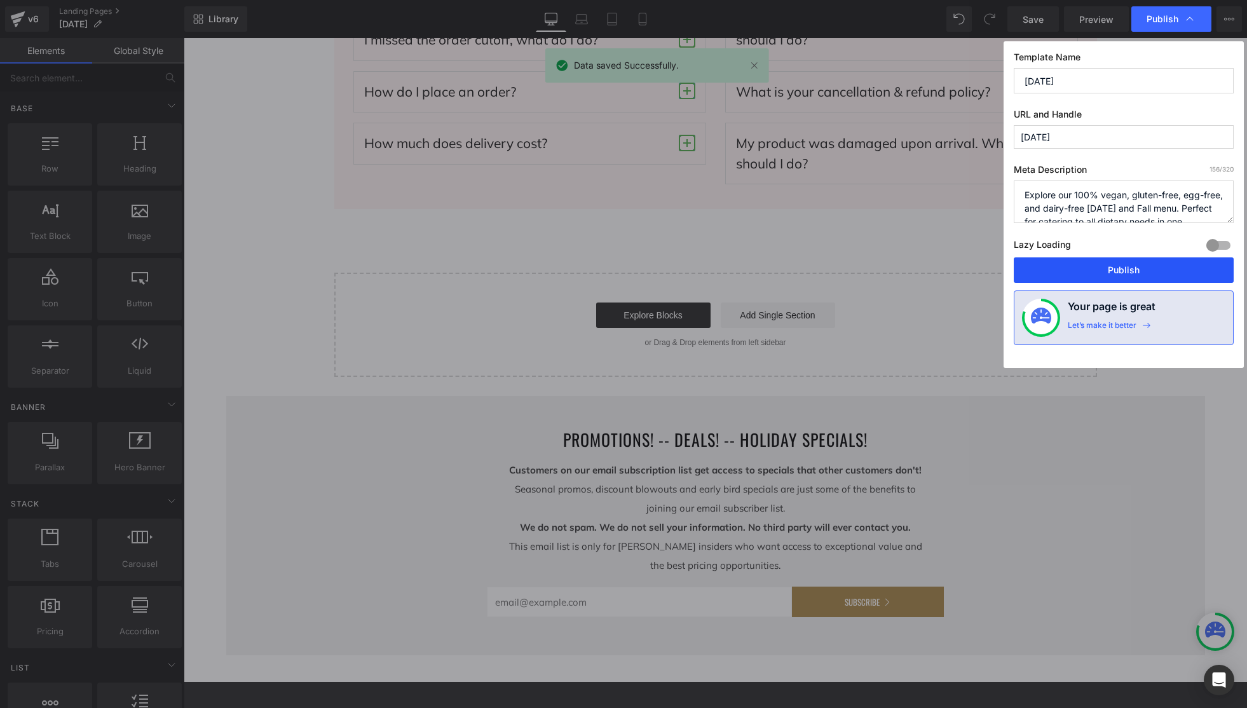
click at [1135, 268] on button "Publish" at bounding box center [1124, 269] width 220 height 25
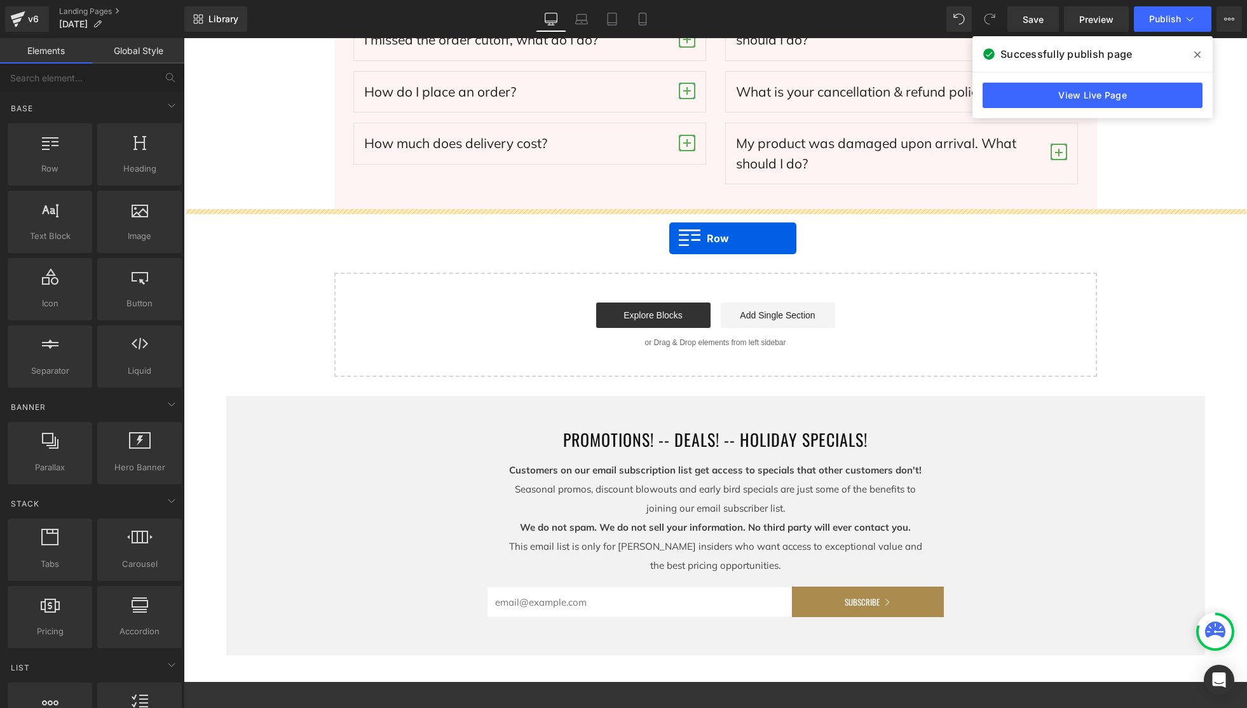
drag, startPoint x: 238, startPoint y: 186, endPoint x: 669, endPoint y: 238, distance: 434.8
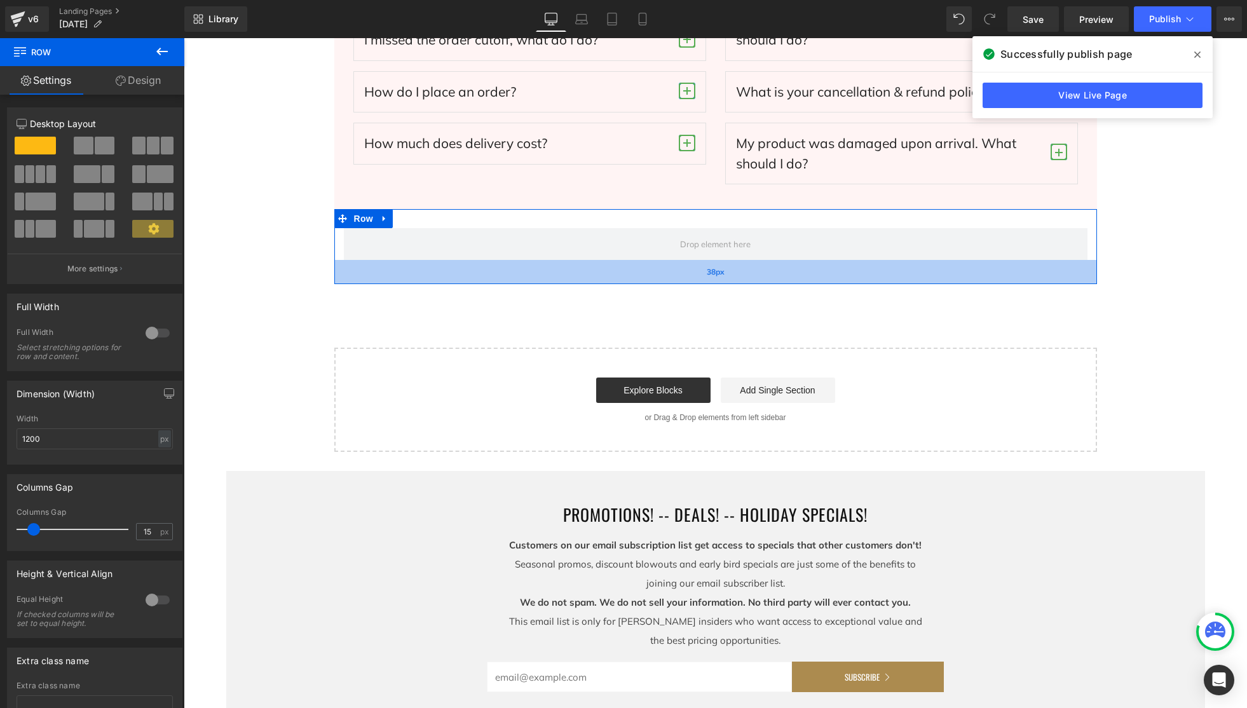
drag, startPoint x: 741, startPoint y: 263, endPoint x: 741, endPoint y: 281, distance: 17.8
click at [741, 281] on div "38px" at bounding box center [715, 272] width 763 height 24
click at [1050, 18] on link "Save" at bounding box center [1033, 18] width 51 height 25
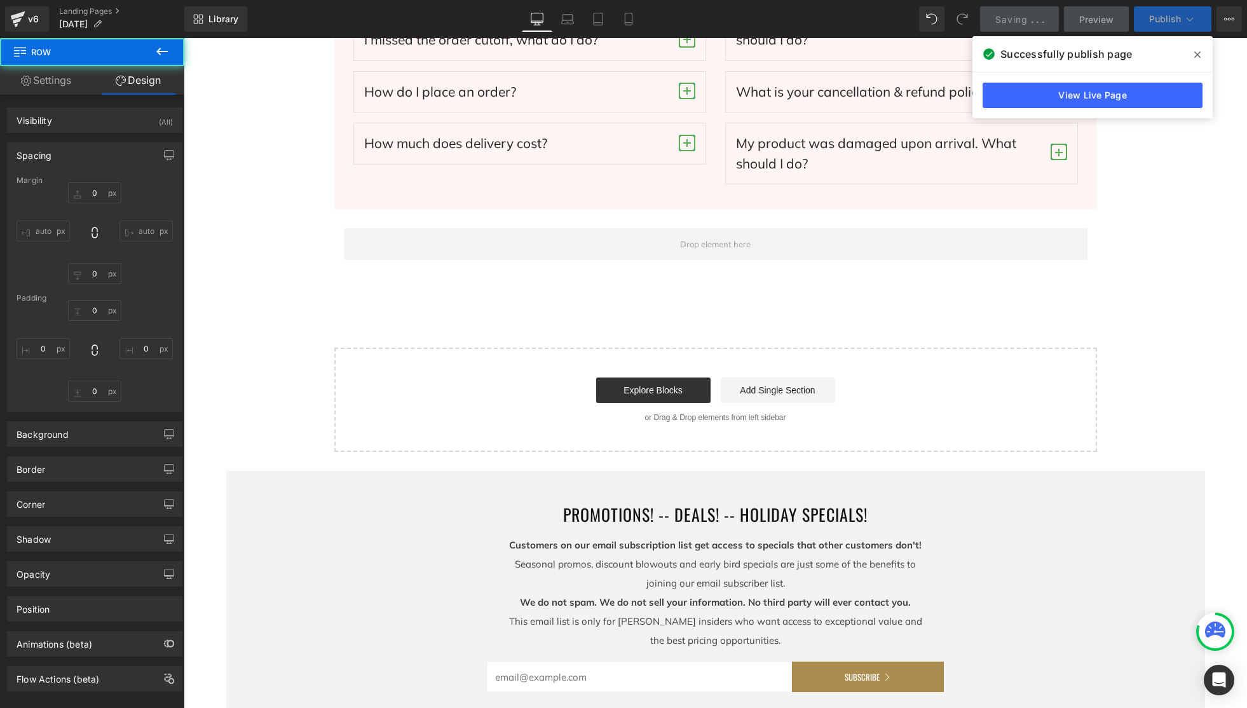
type input "0"
type input "30"
type input "0"
type input "38"
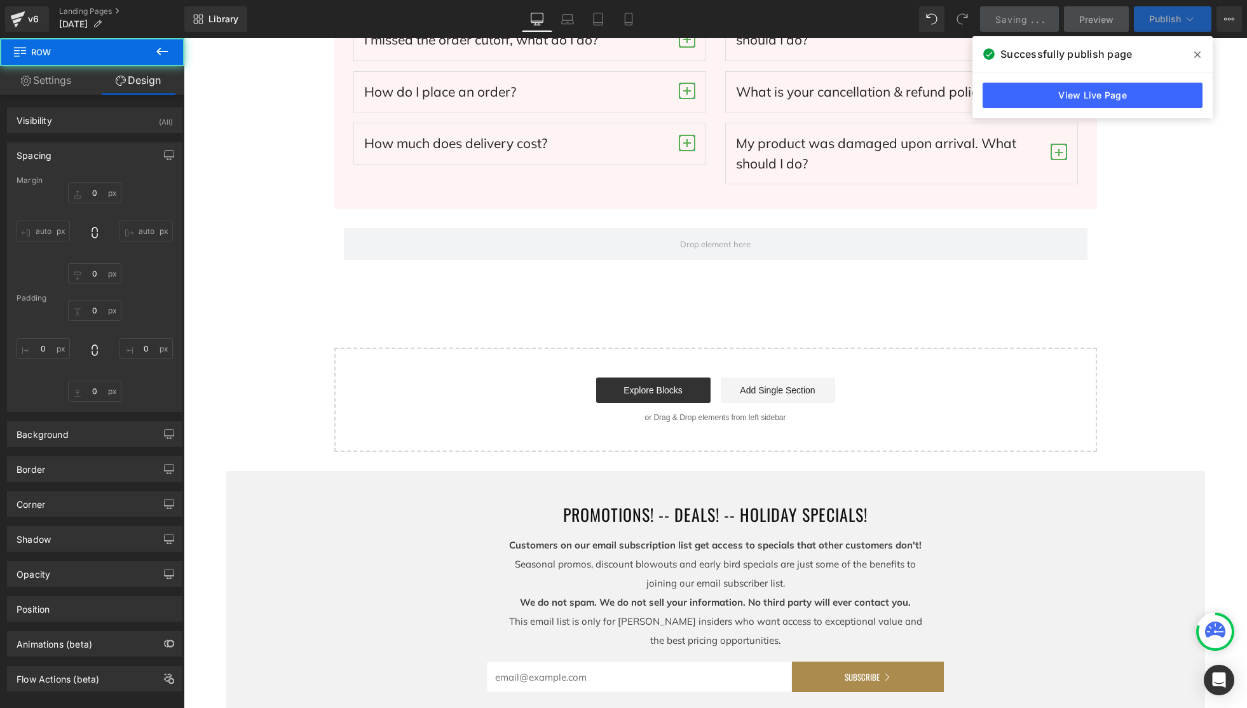
type input "0"
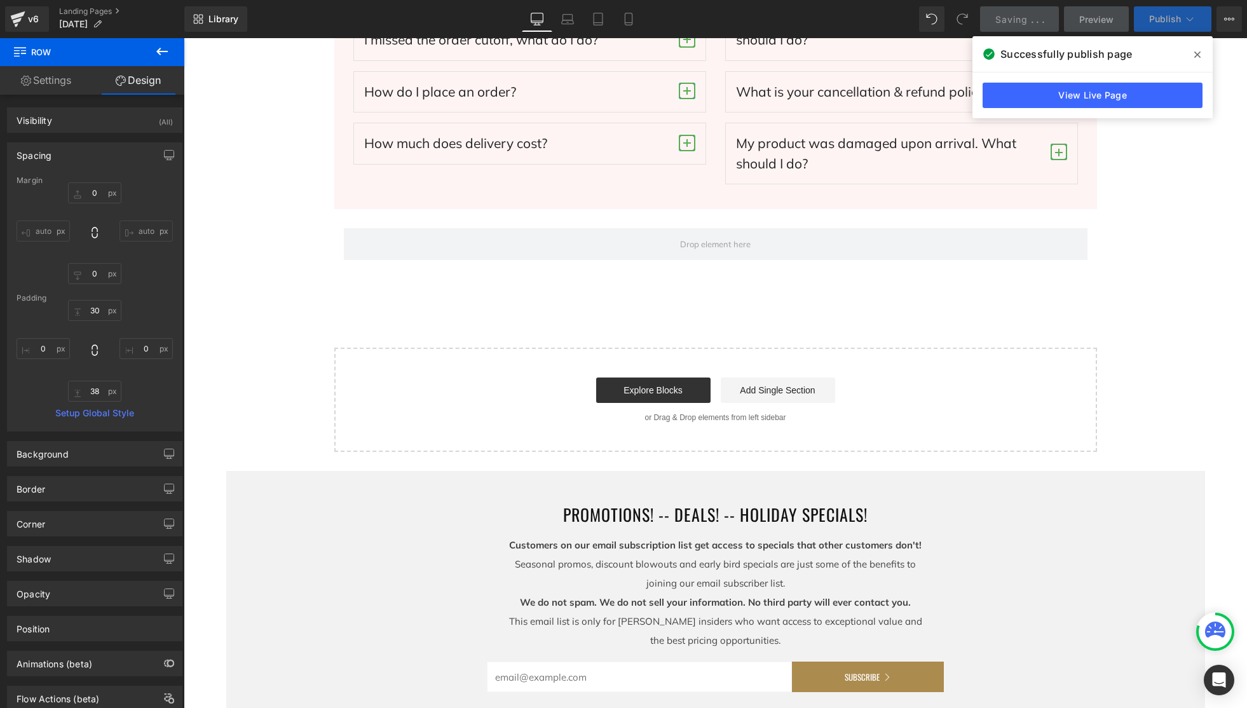
click at [1162, 17] on span "Publish" at bounding box center [1165, 19] width 32 height 10
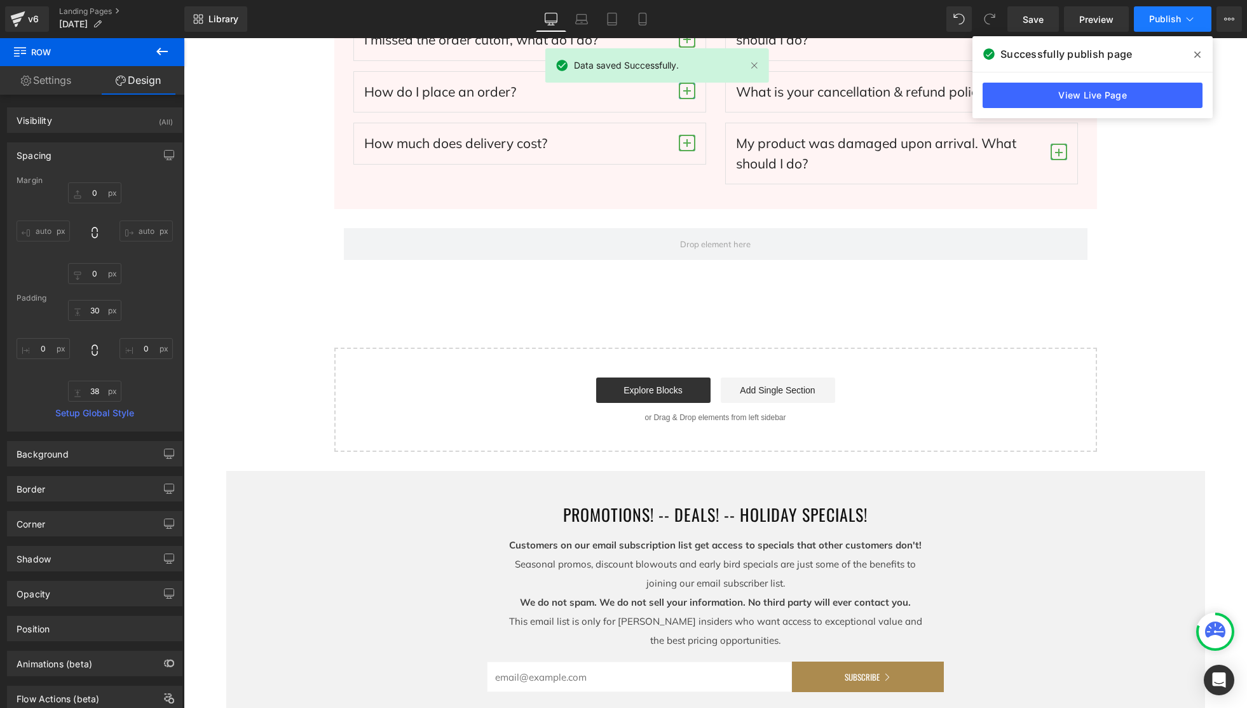
click at [1162, 17] on span "Publish" at bounding box center [1165, 19] width 32 height 10
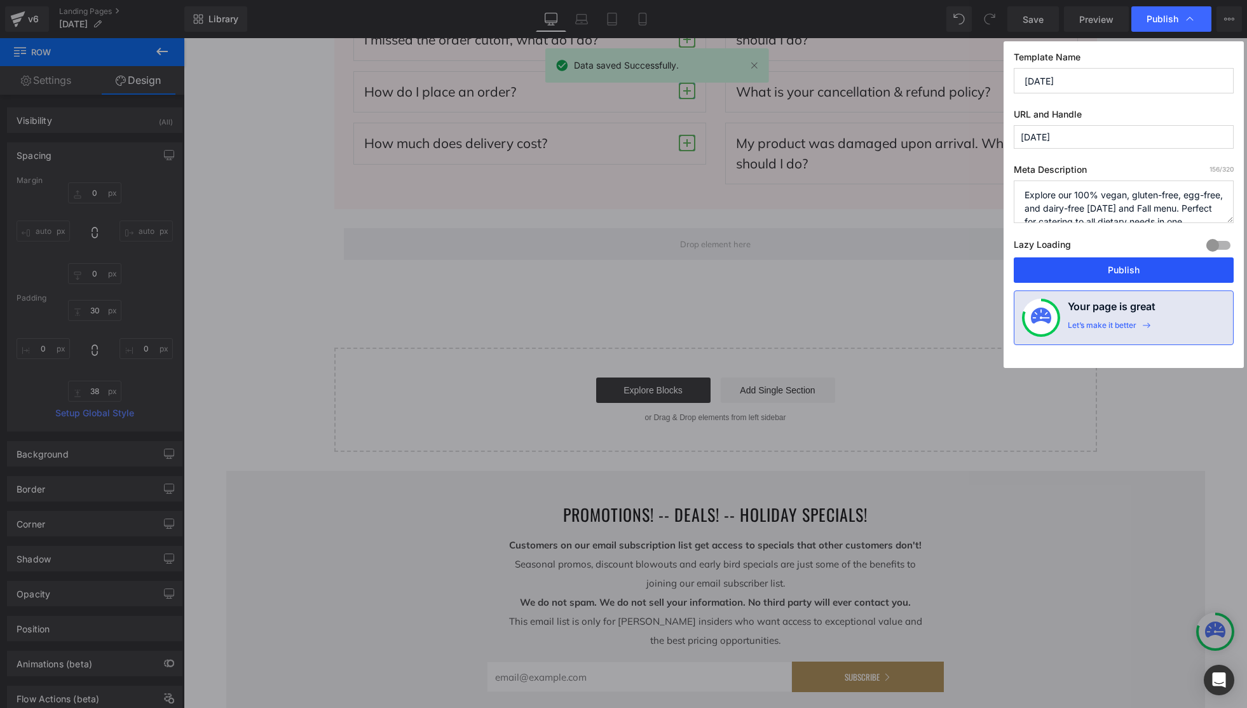
click at [1144, 272] on button "Publish" at bounding box center [1124, 269] width 220 height 25
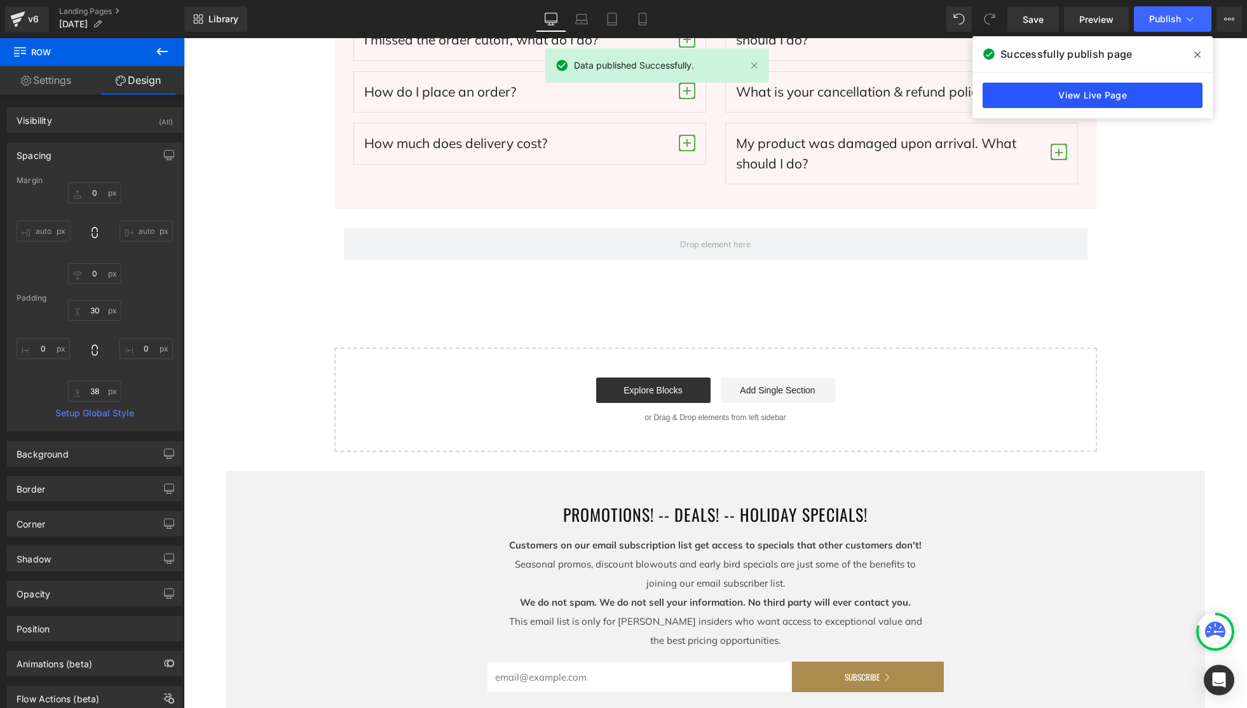
click at [1150, 99] on link "View Live Page" at bounding box center [1093, 95] width 220 height 25
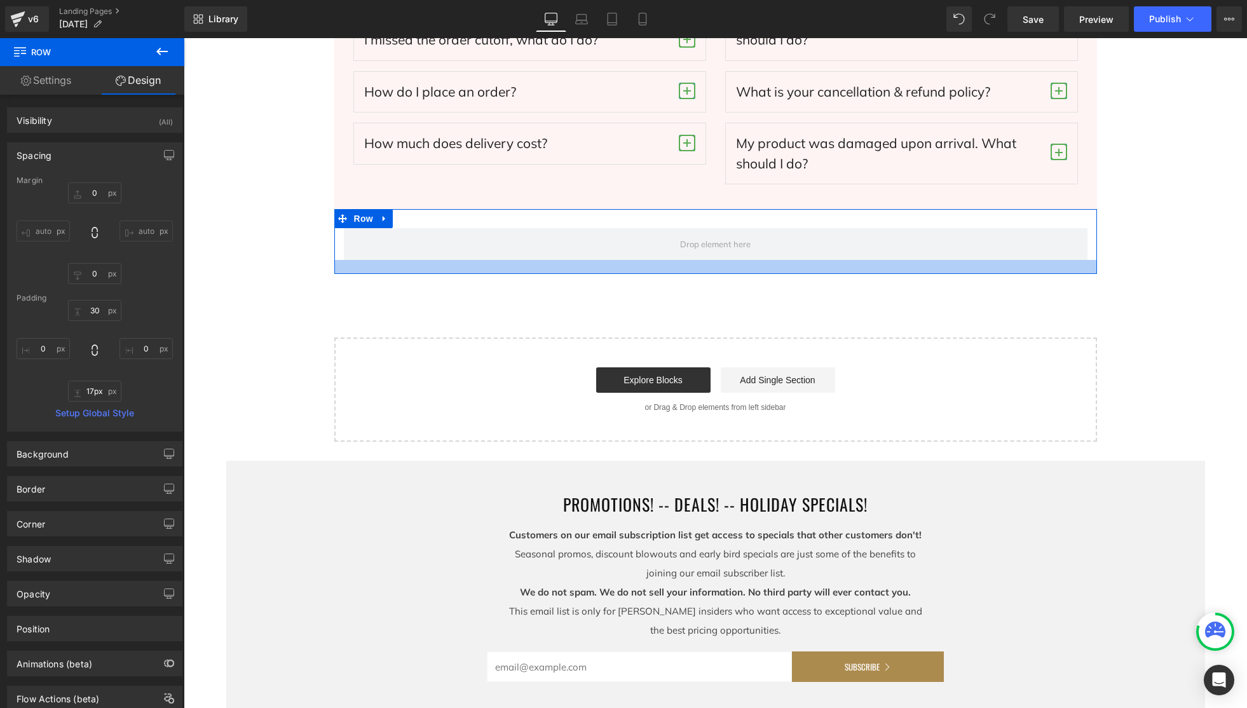
type input "16px"
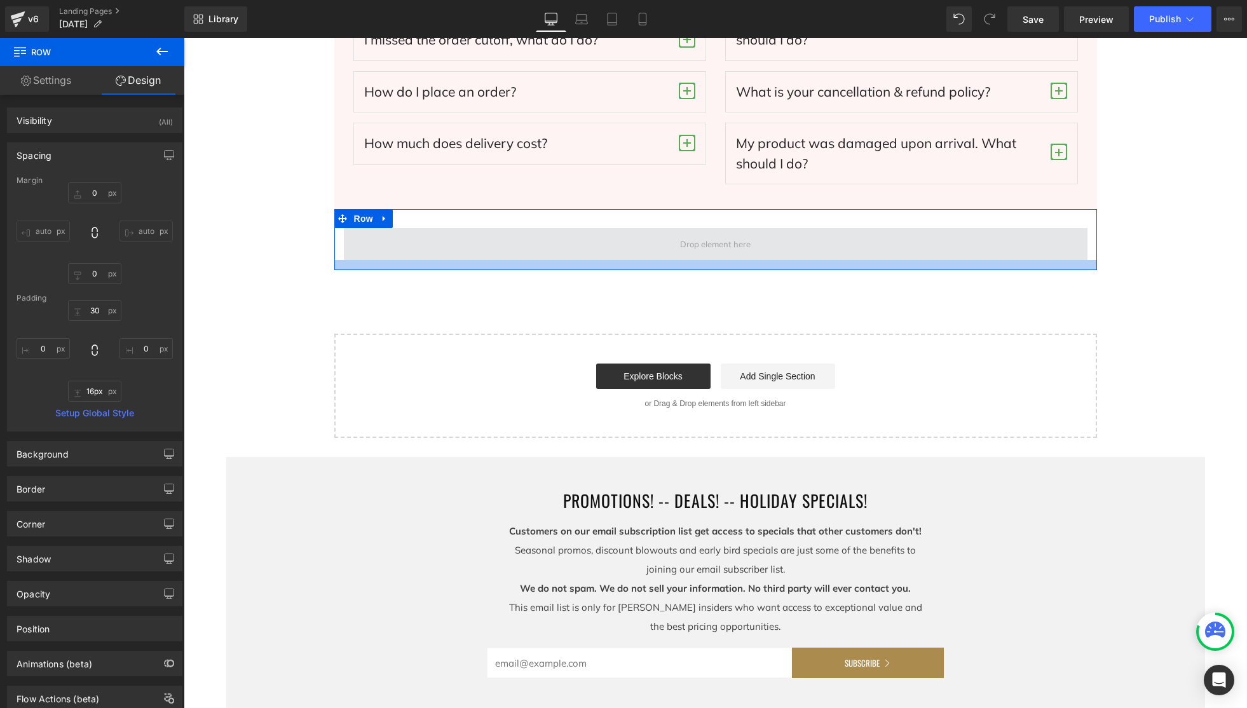
drag, startPoint x: 775, startPoint y: 283, endPoint x: 950, endPoint y: 232, distance: 182.7
click at [777, 269] on div at bounding box center [715, 265] width 763 height 10
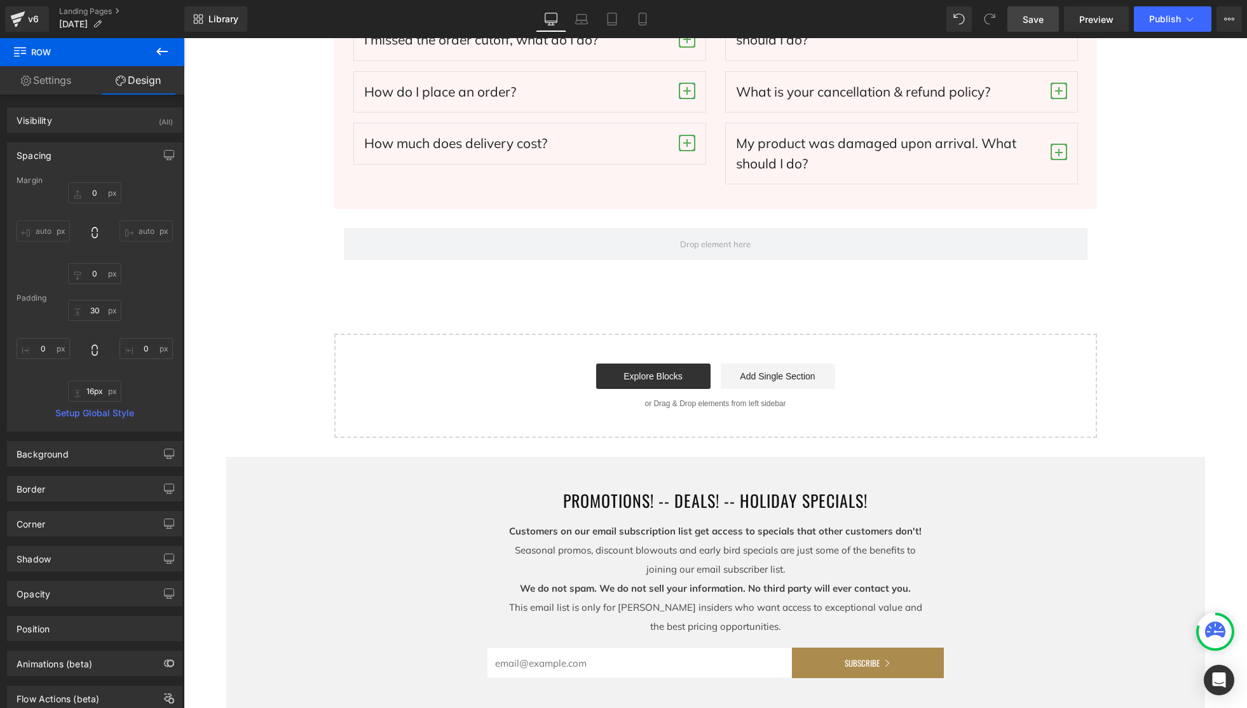
click at [1048, 22] on link "Save" at bounding box center [1033, 18] width 51 height 25
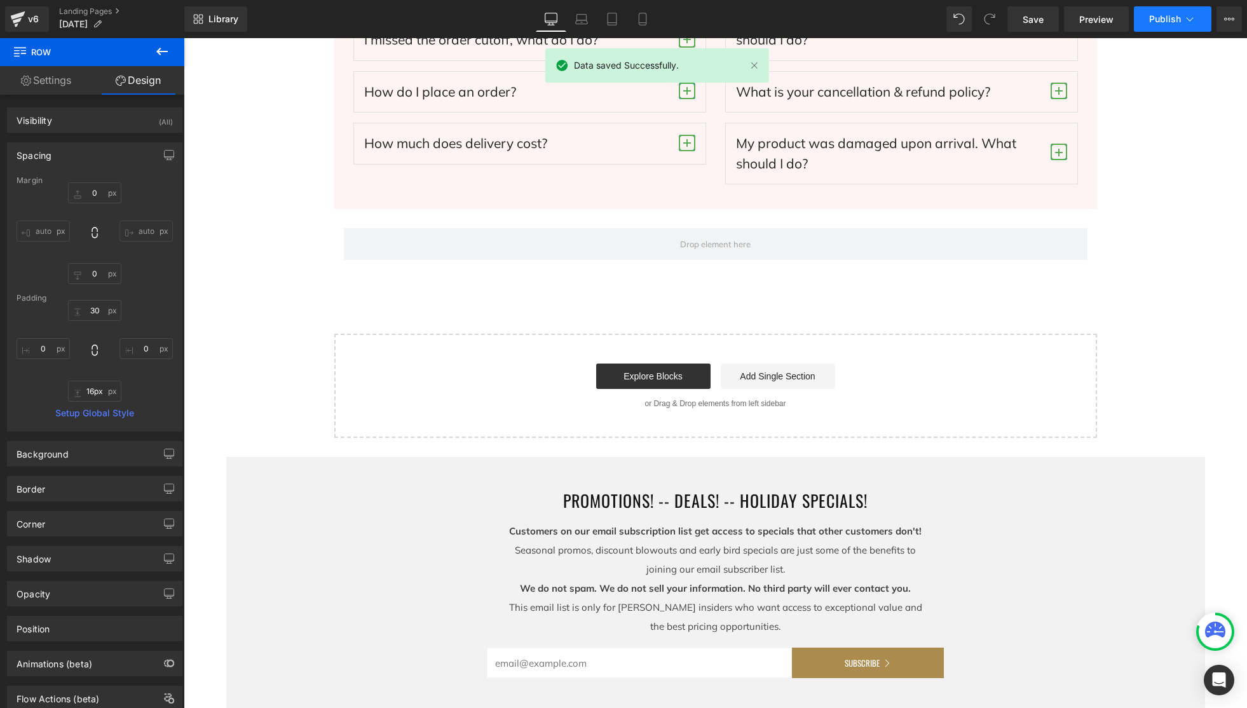
click at [1165, 17] on span "Publish" at bounding box center [1165, 19] width 32 height 10
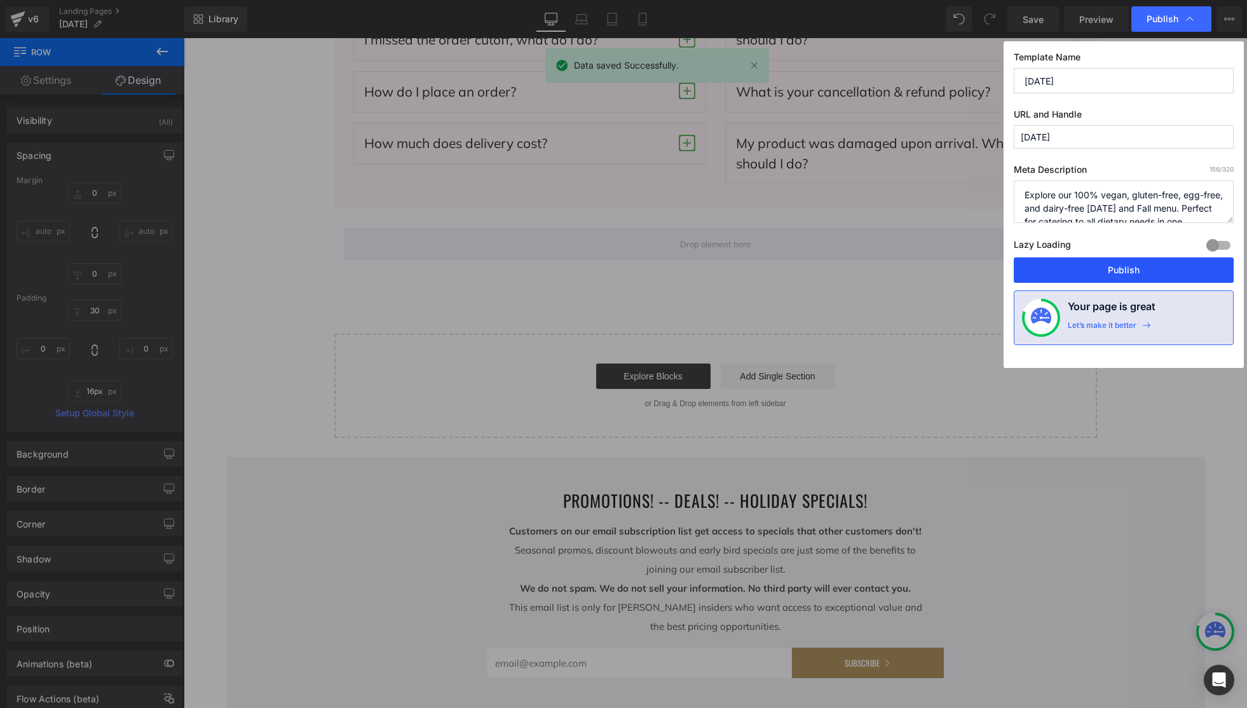
click at [1145, 272] on button "Publish" at bounding box center [1124, 269] width 220 height 25
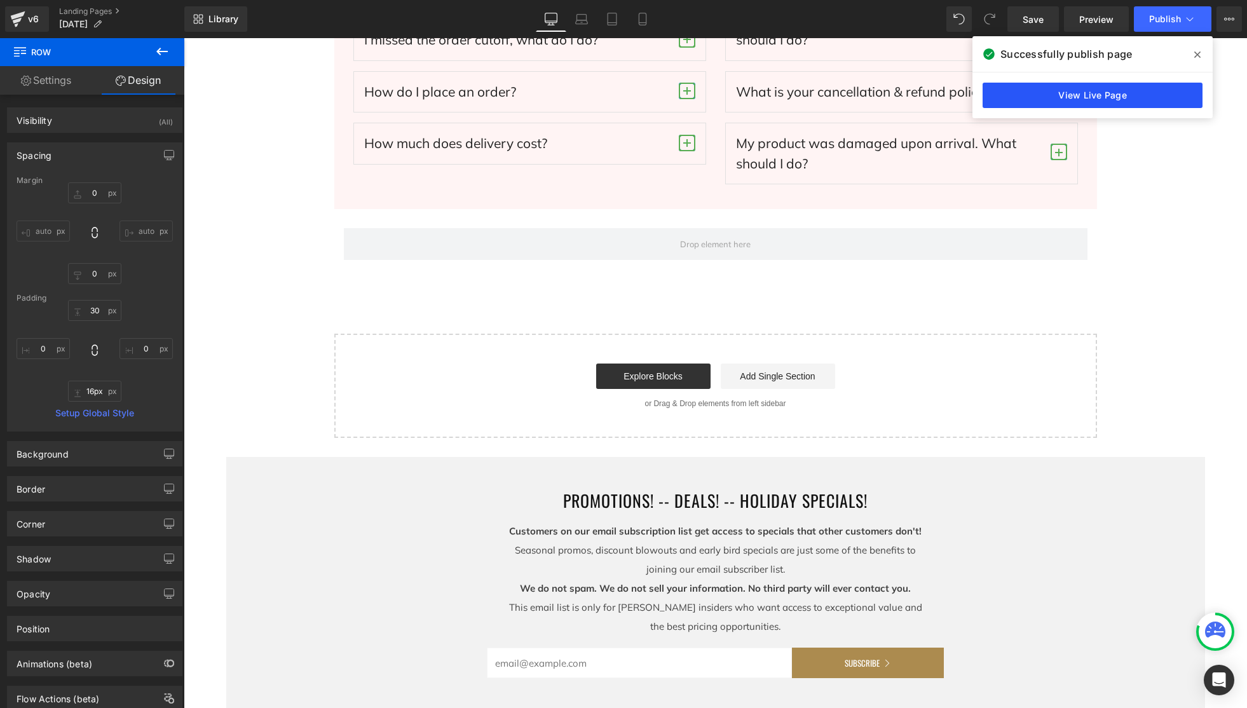
click at [1084, 101] on link "View Live Page" at bounding box center [1093, 95] width 220 height 25
